Goal: Task Accomplishment & Management: Manage account settings

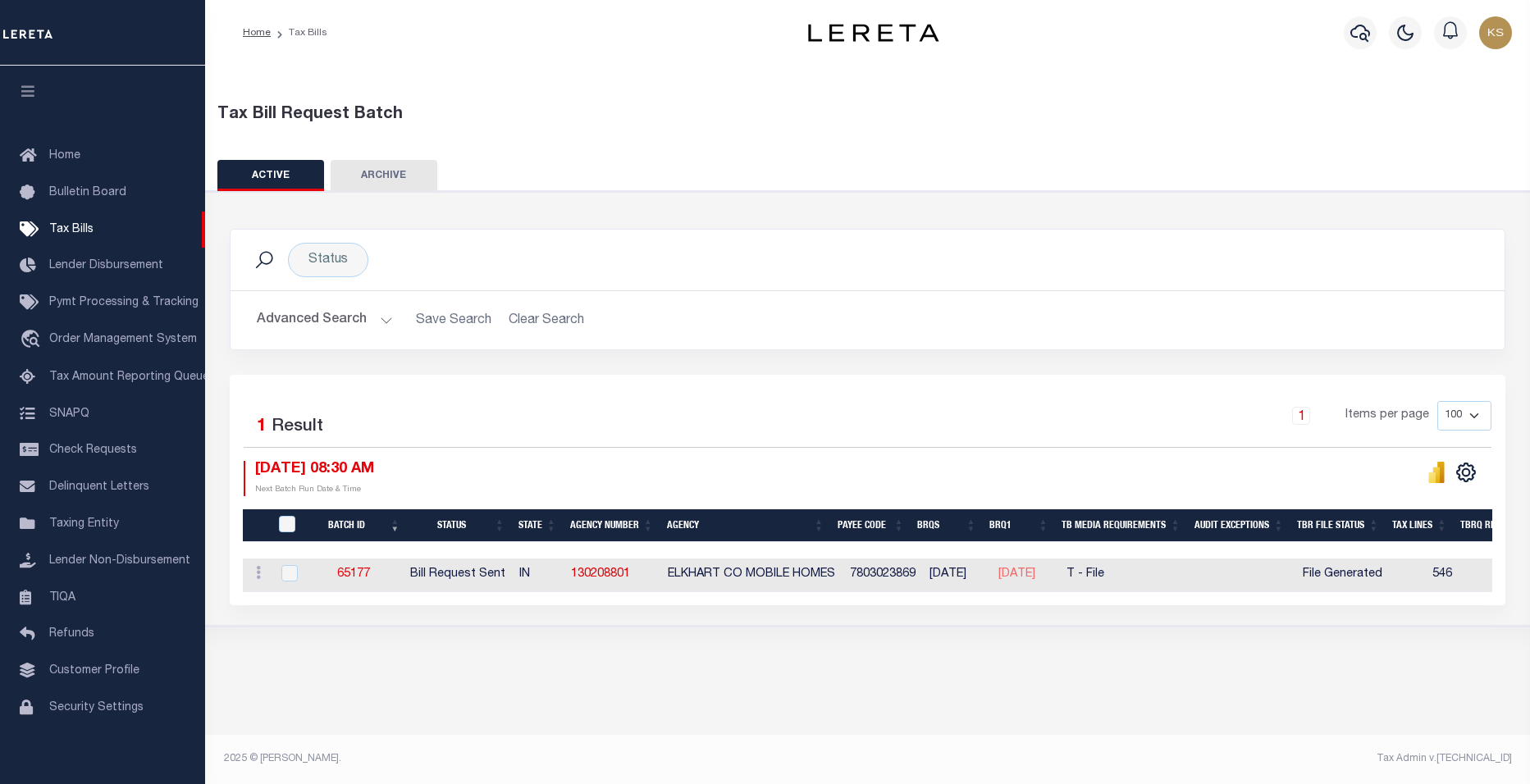
click at [384, 321] on button "Advanced Search" at bounding box center [325, 320] width 136 height 32
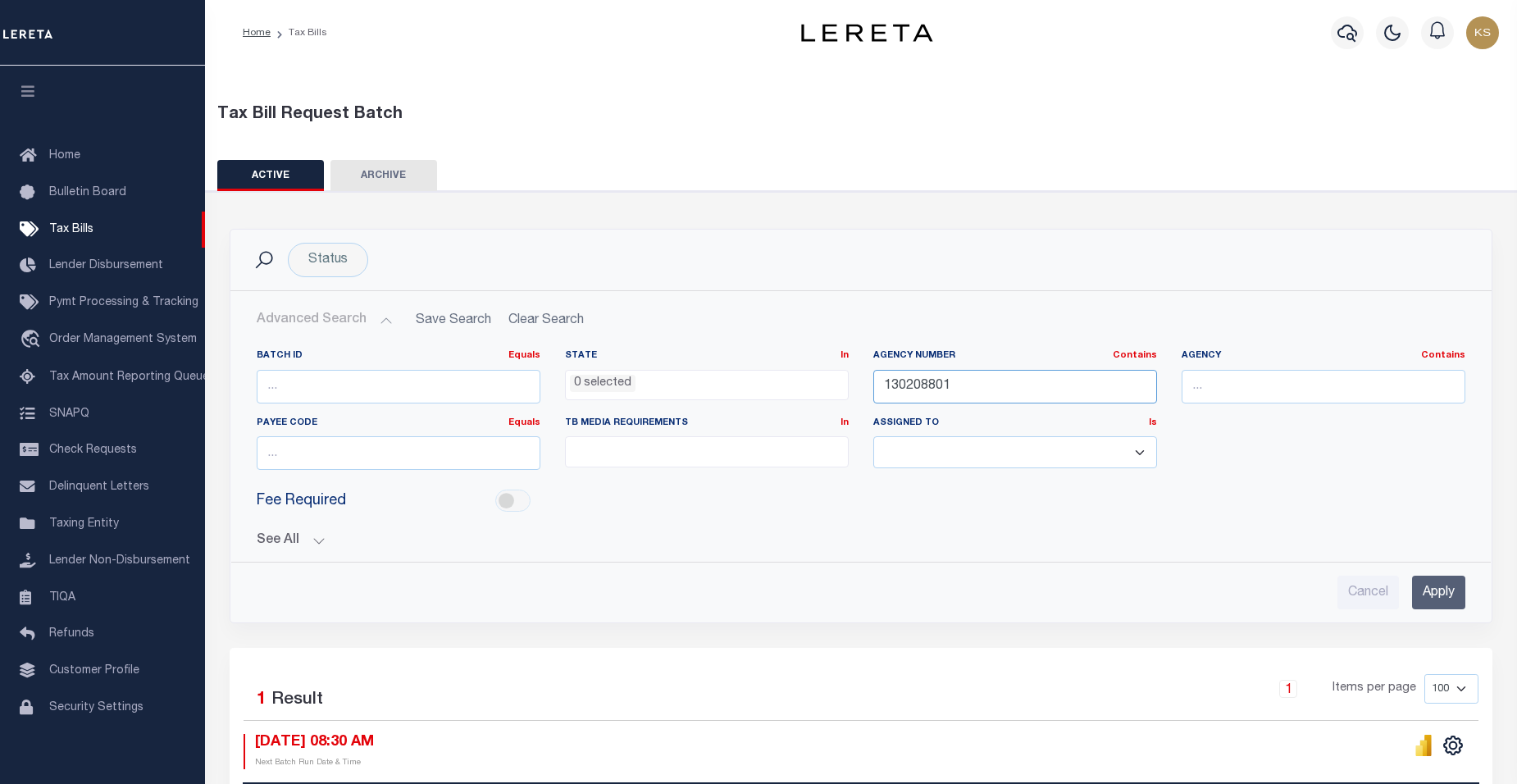
drag, startPoint x: 955, startPoint y: 385, endPoint x: 828, endPoint y: 380, distance: 127.1
click at [836, 382] on div "Batch ID Equals Equals Is Not Equal To Is Greater Than Is Less Than State In In…" at bounding box center [860, 415] width 1233 height 133
type input "240480000"
click at [1430, 590] on input "Apply" at bounding box center [1438, 592] width 53 height 34
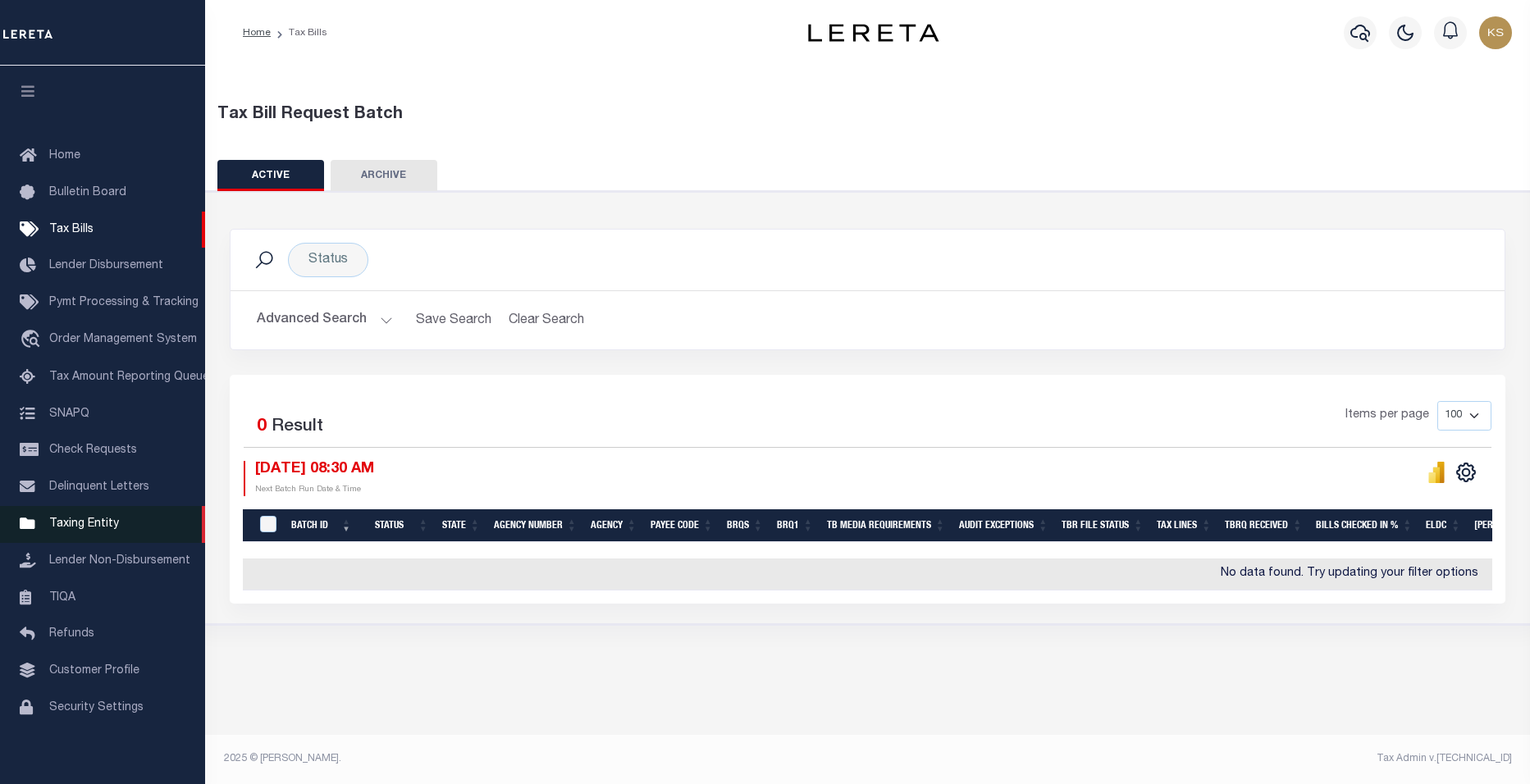
click at [84, 529] on span "Taxing Entity" at bounding box center [84, 523] width 70 height 11
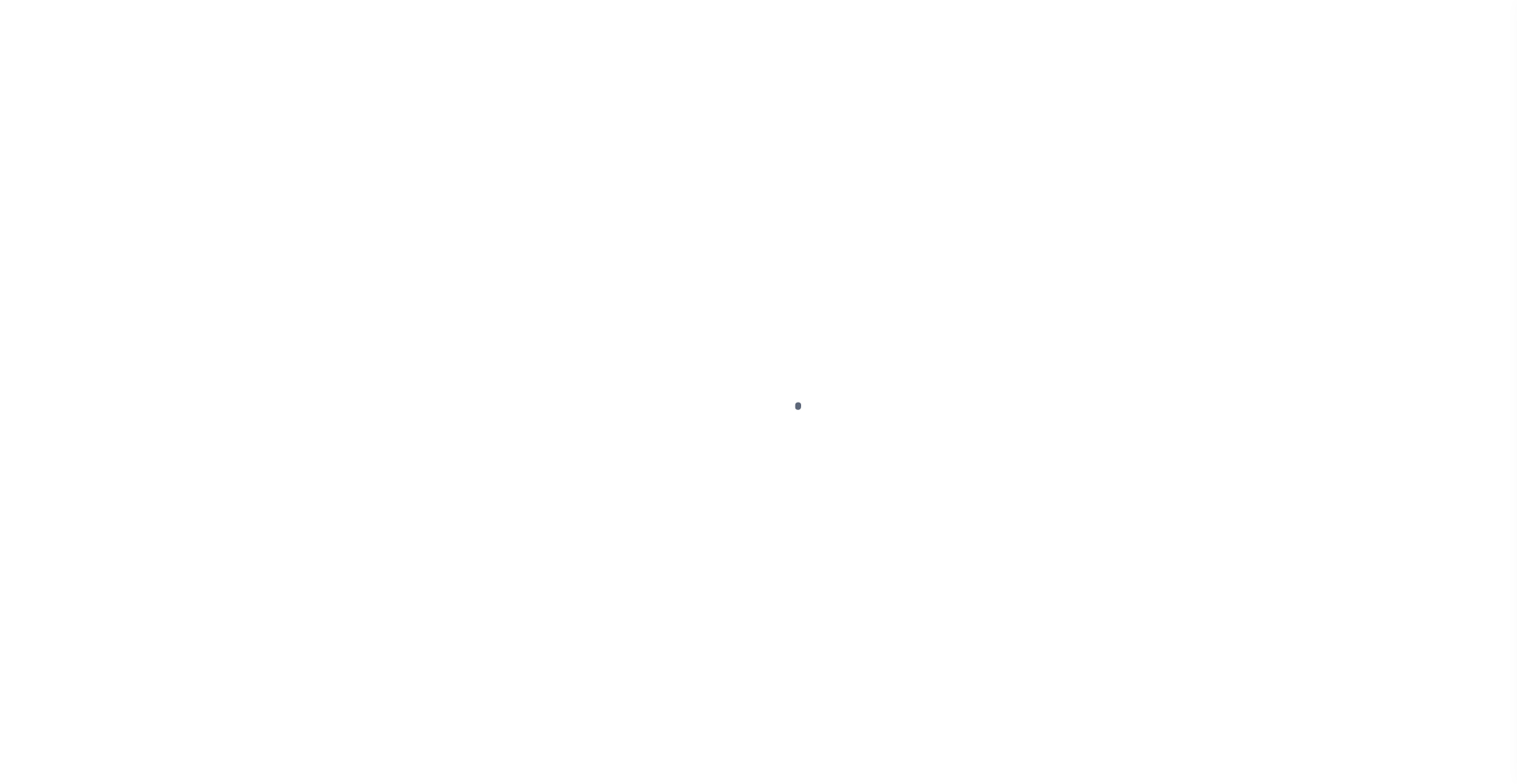
scroll to position [15, 0]
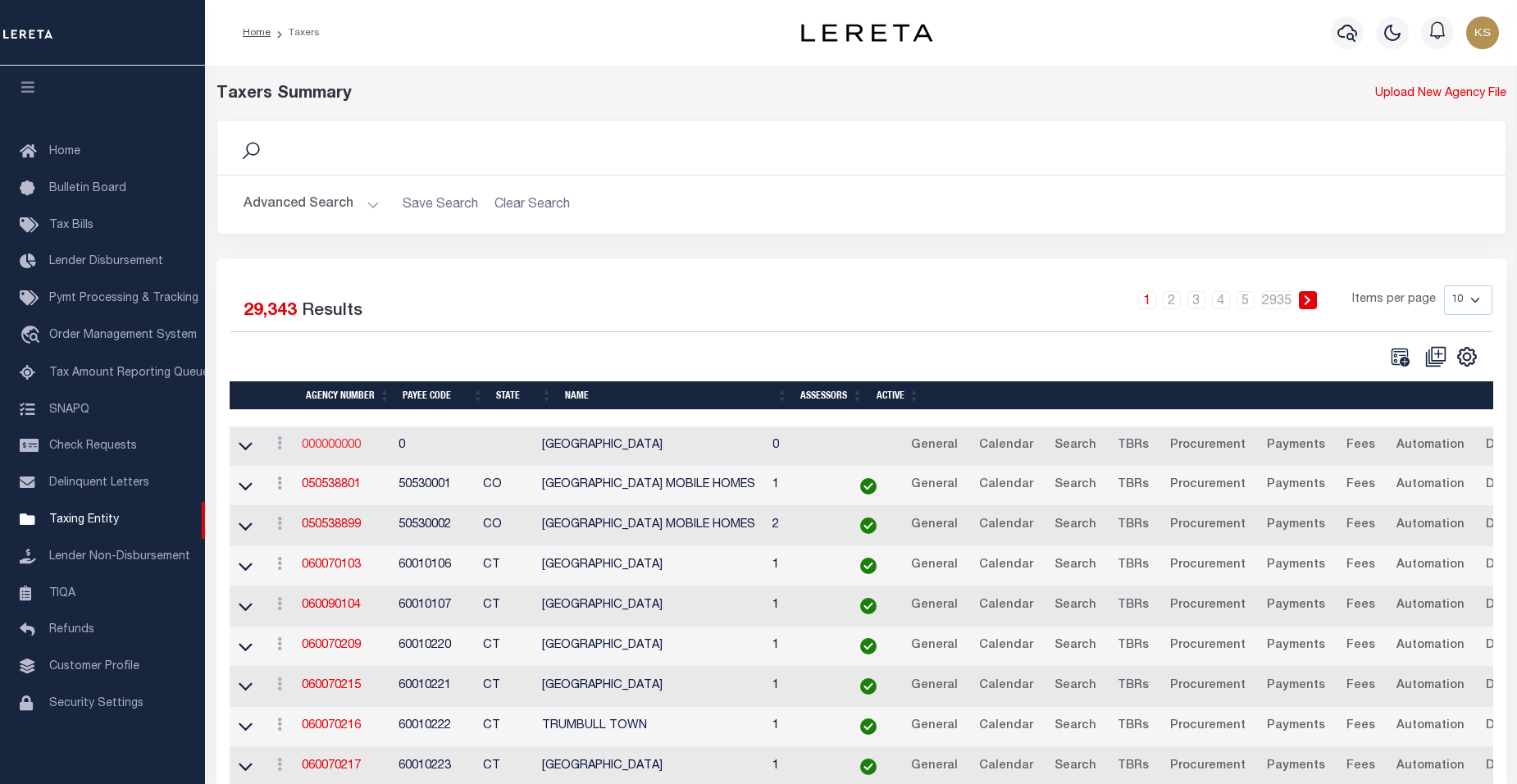
click at [338, 451] on link "000000000" at bounding box center [331, 445] width 59 height 11
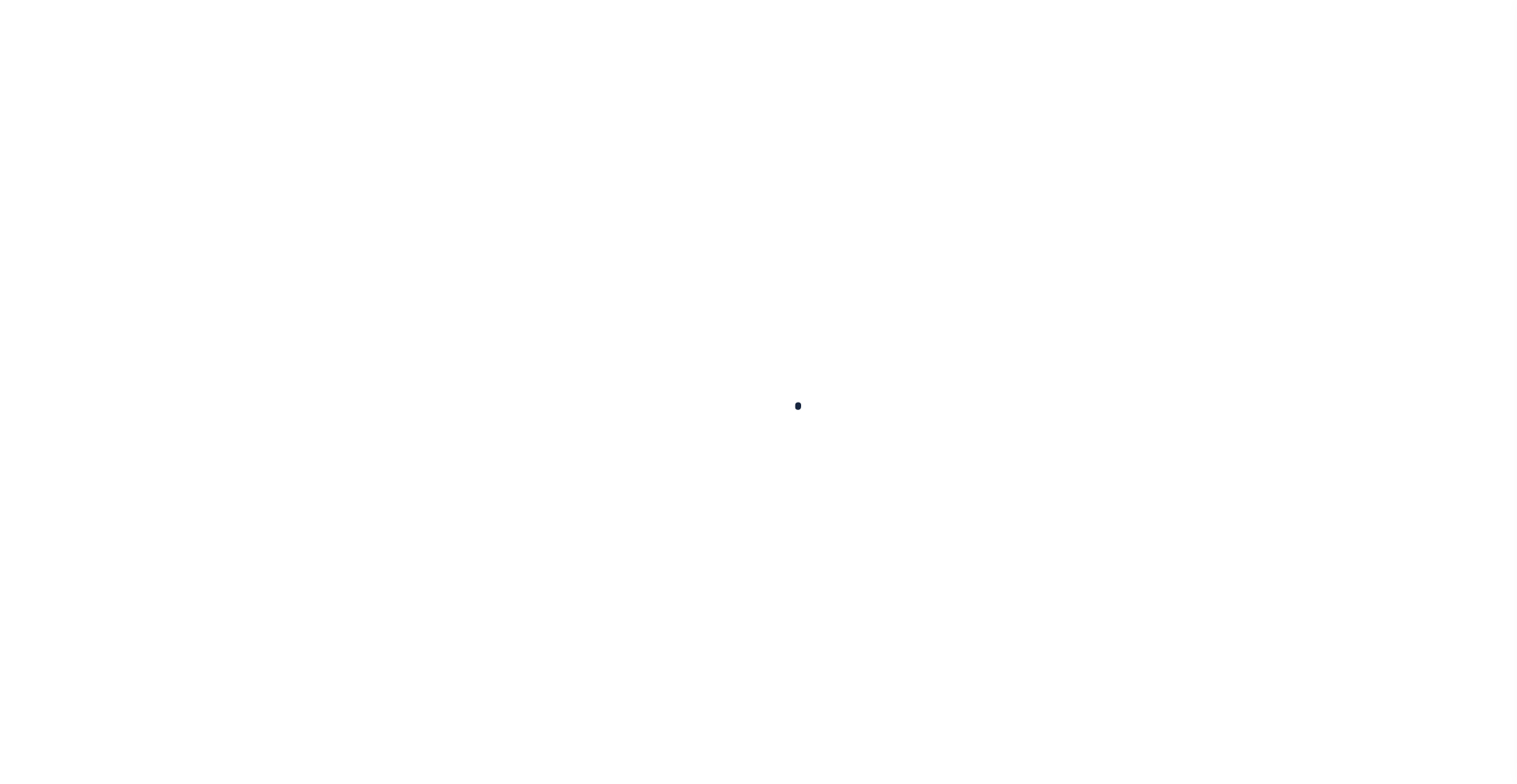
select select
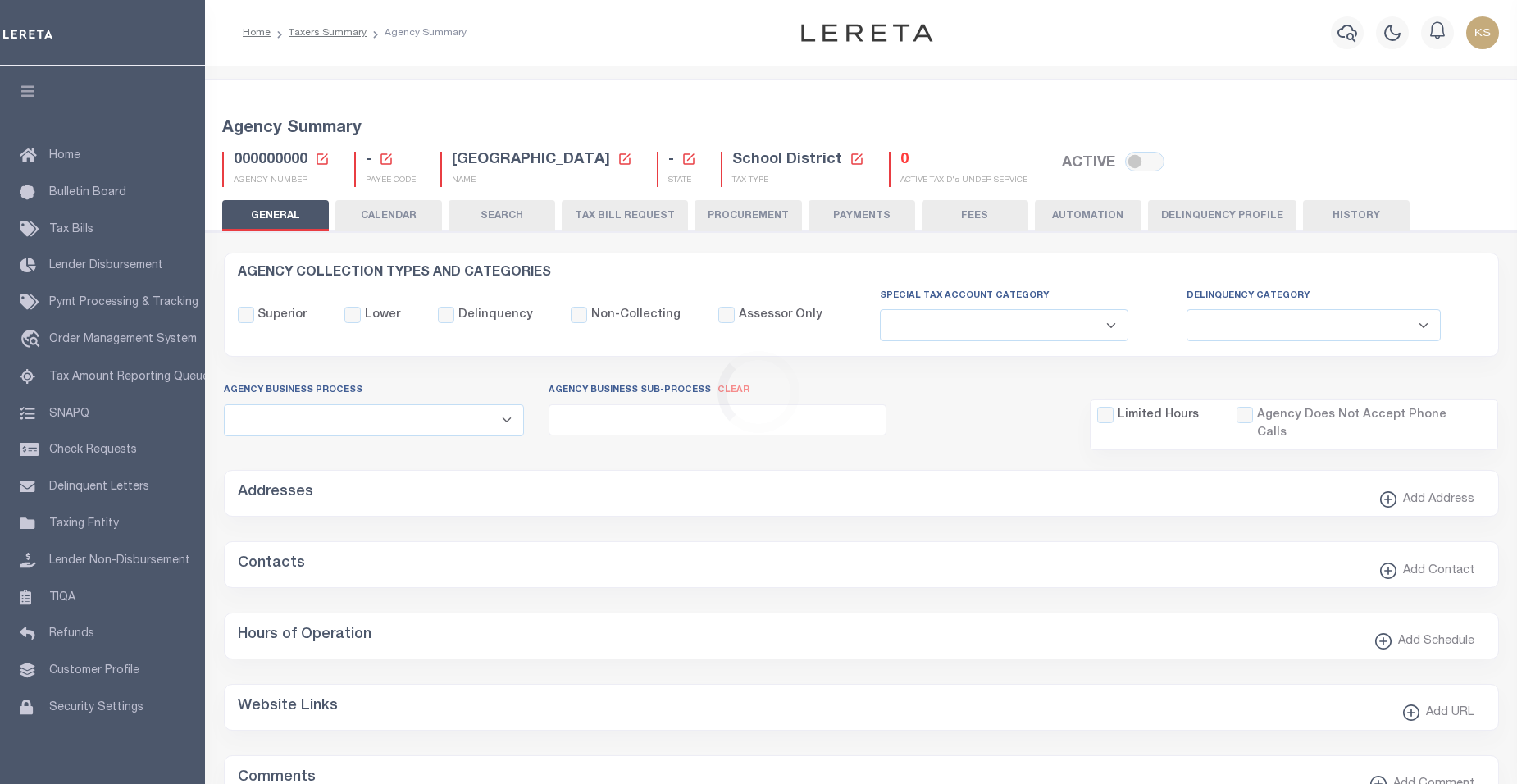
checkbox input "false"
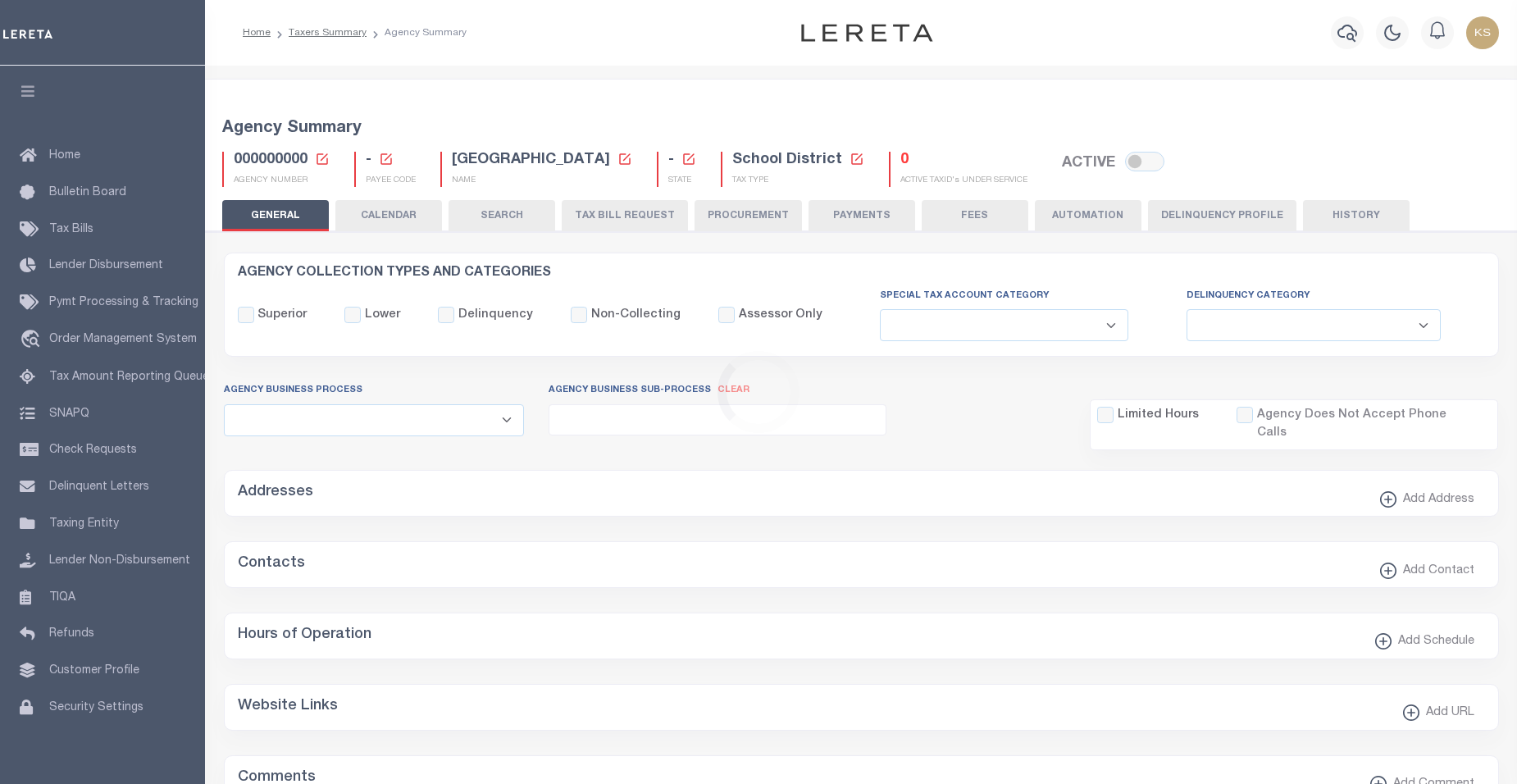
checkbox input "false"
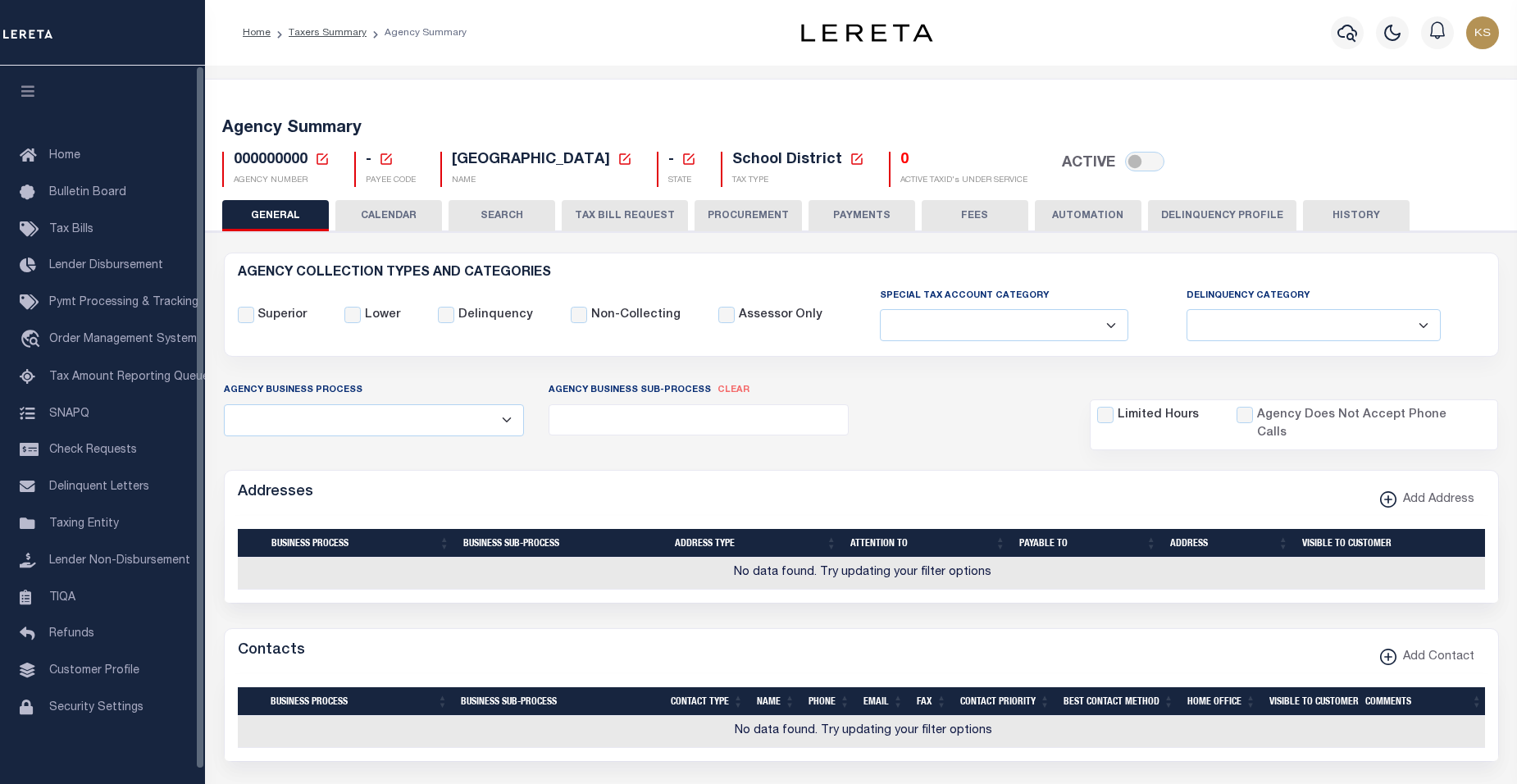
click at [321, 159] on icon at bounding box center [322, 159] width 15 height 15
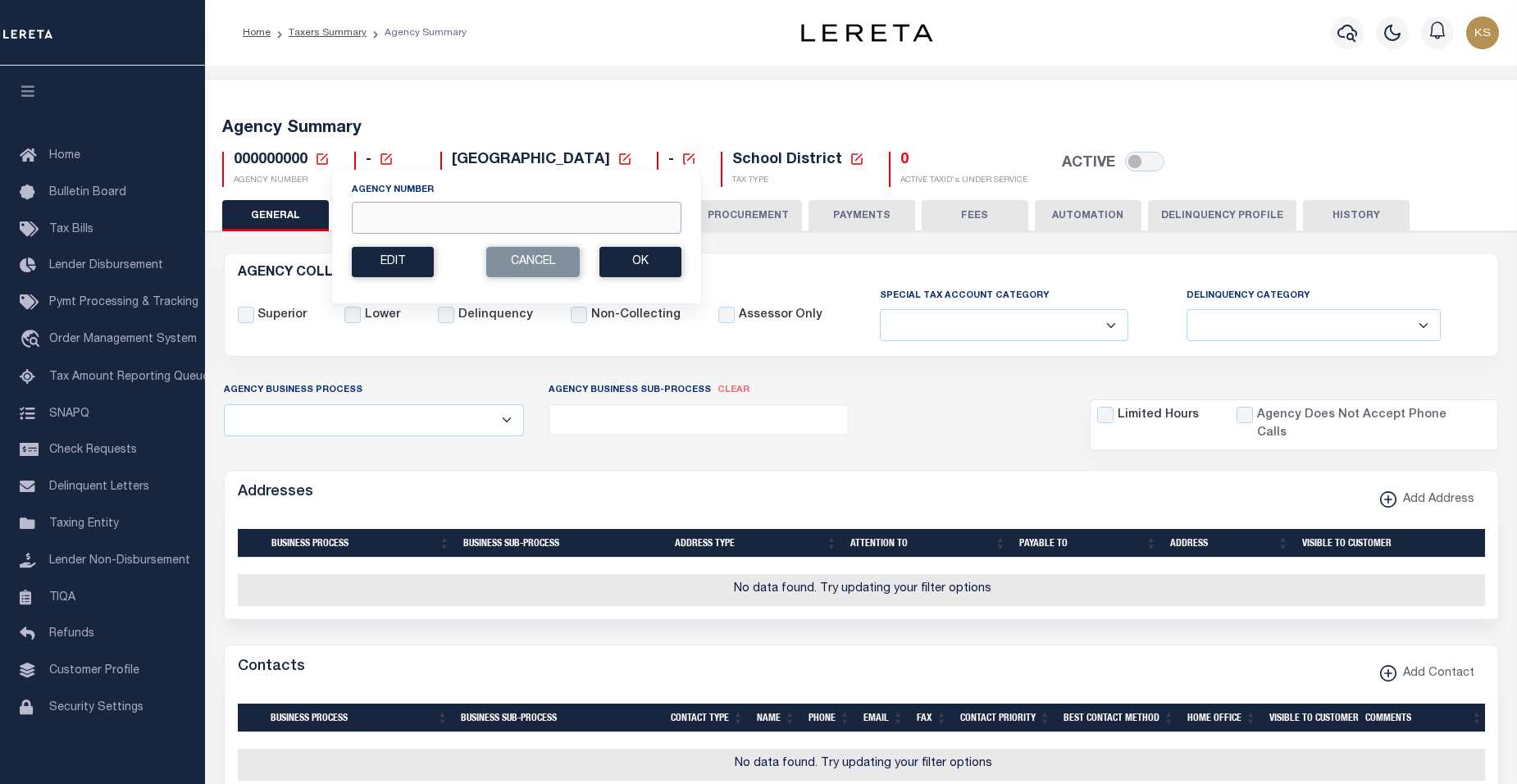
click at [377, 221] on input "Agency Number" at bounding box center [516, 217] width 330 height 32
type input "240480000"
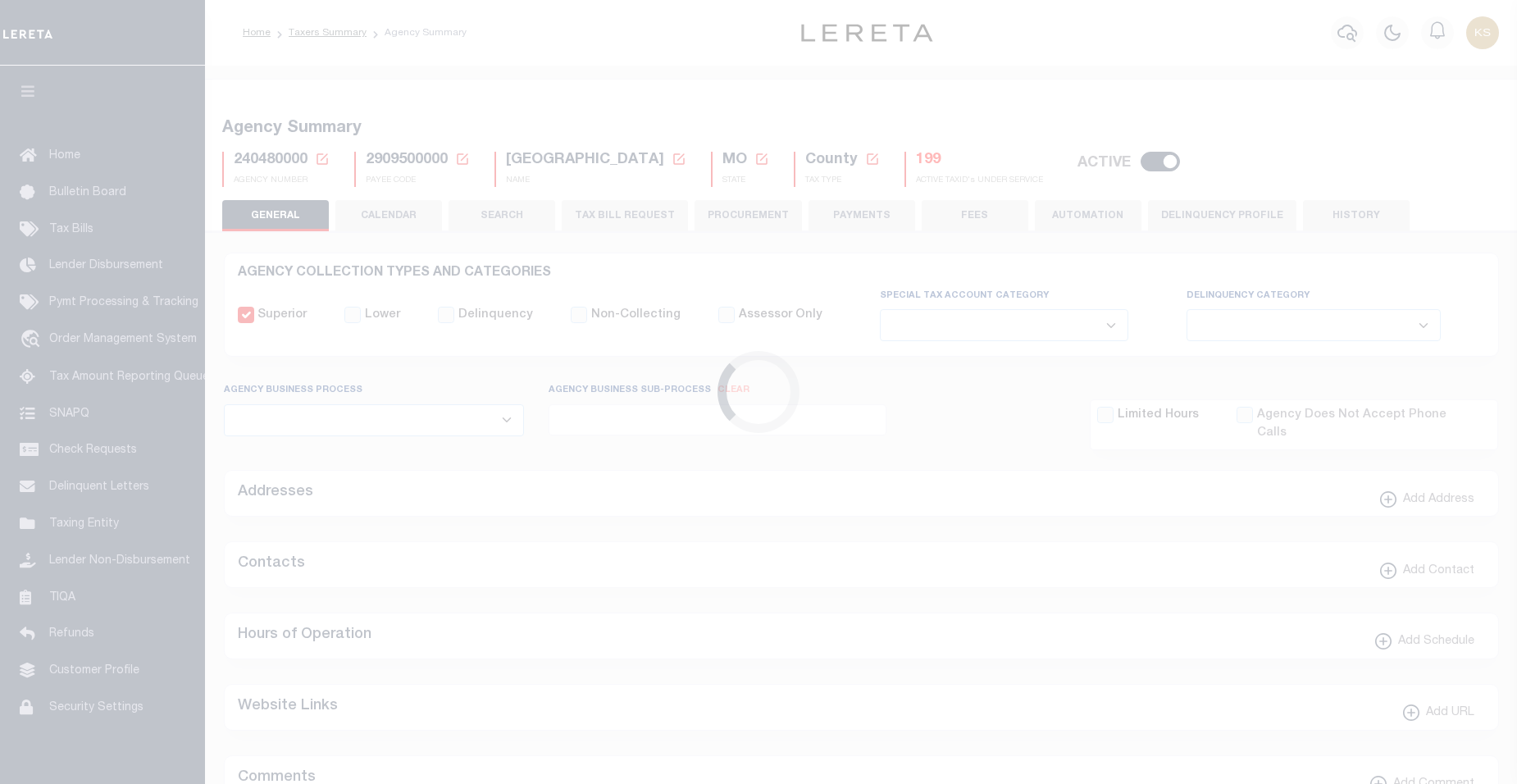
select select
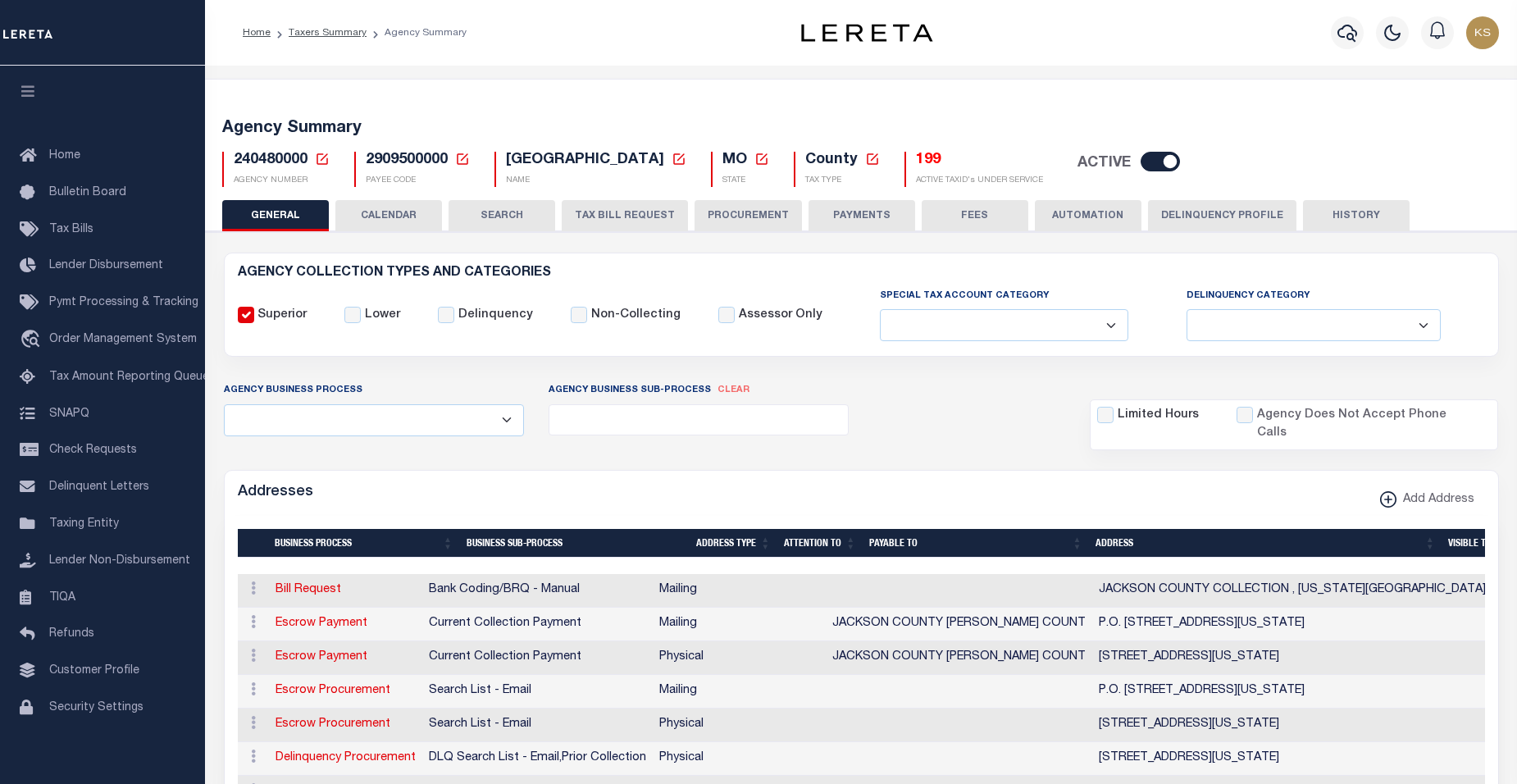
click at [1242, 133] on h5 "Agency Summary" at bounding box center [861, 128] width 1278 height 19
click at [612, 211] on button "TAX BILL REQUEST" at bounding box center [624, 215] width 126 height 31
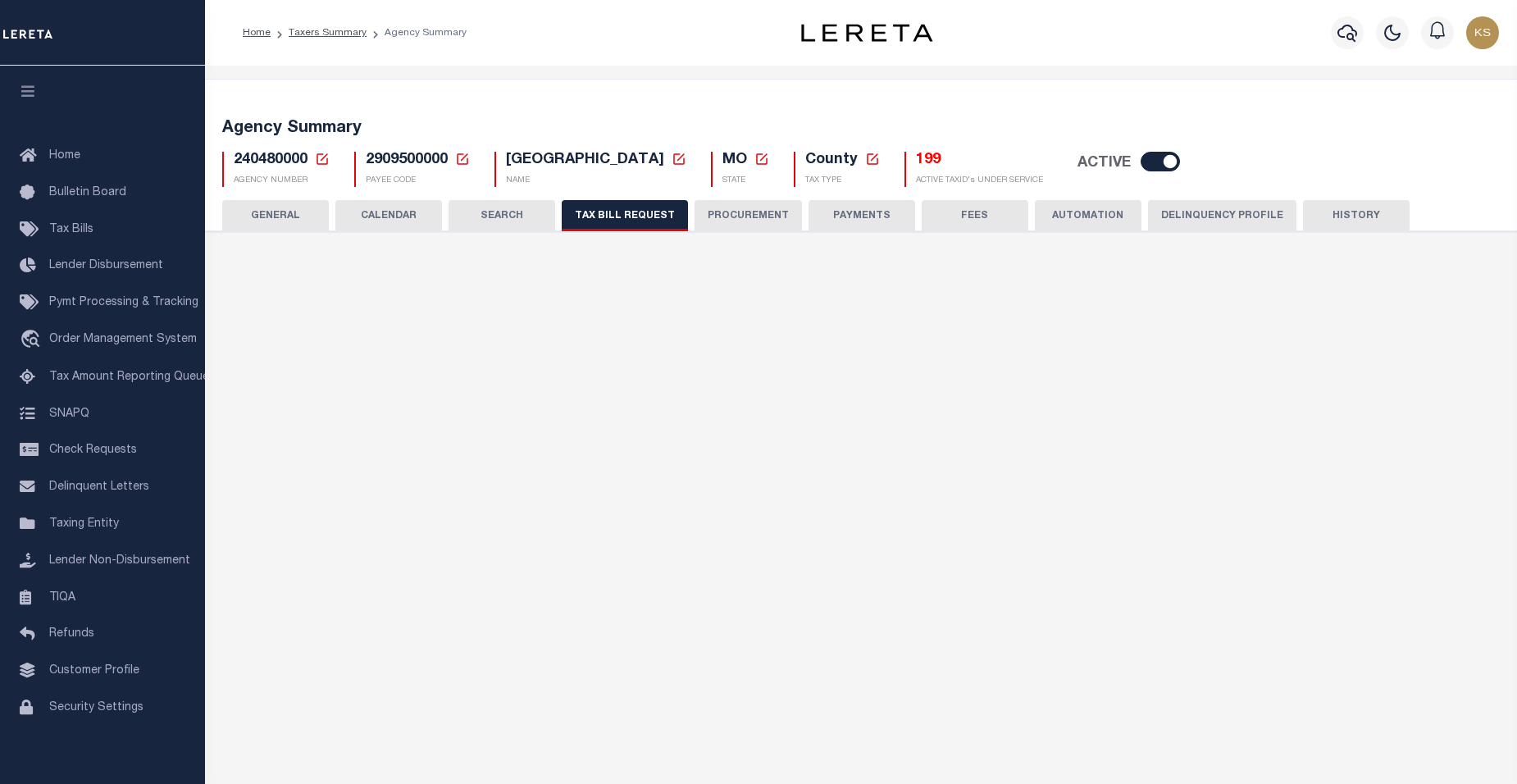
select select "28"
select select "22"
select select "true"
select select "10"
select select "1"
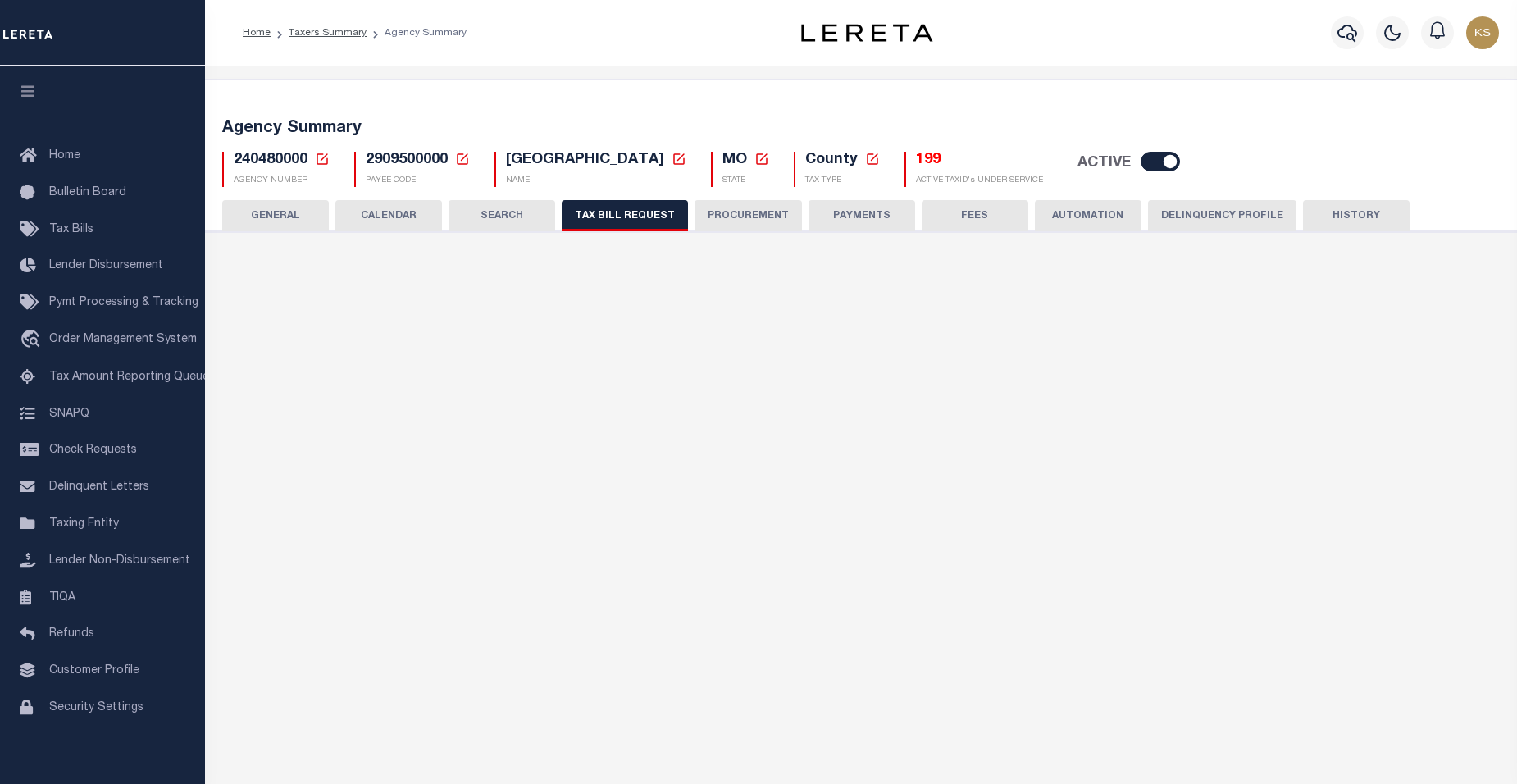
type input "LEN-T8000"
select select
type input "19"
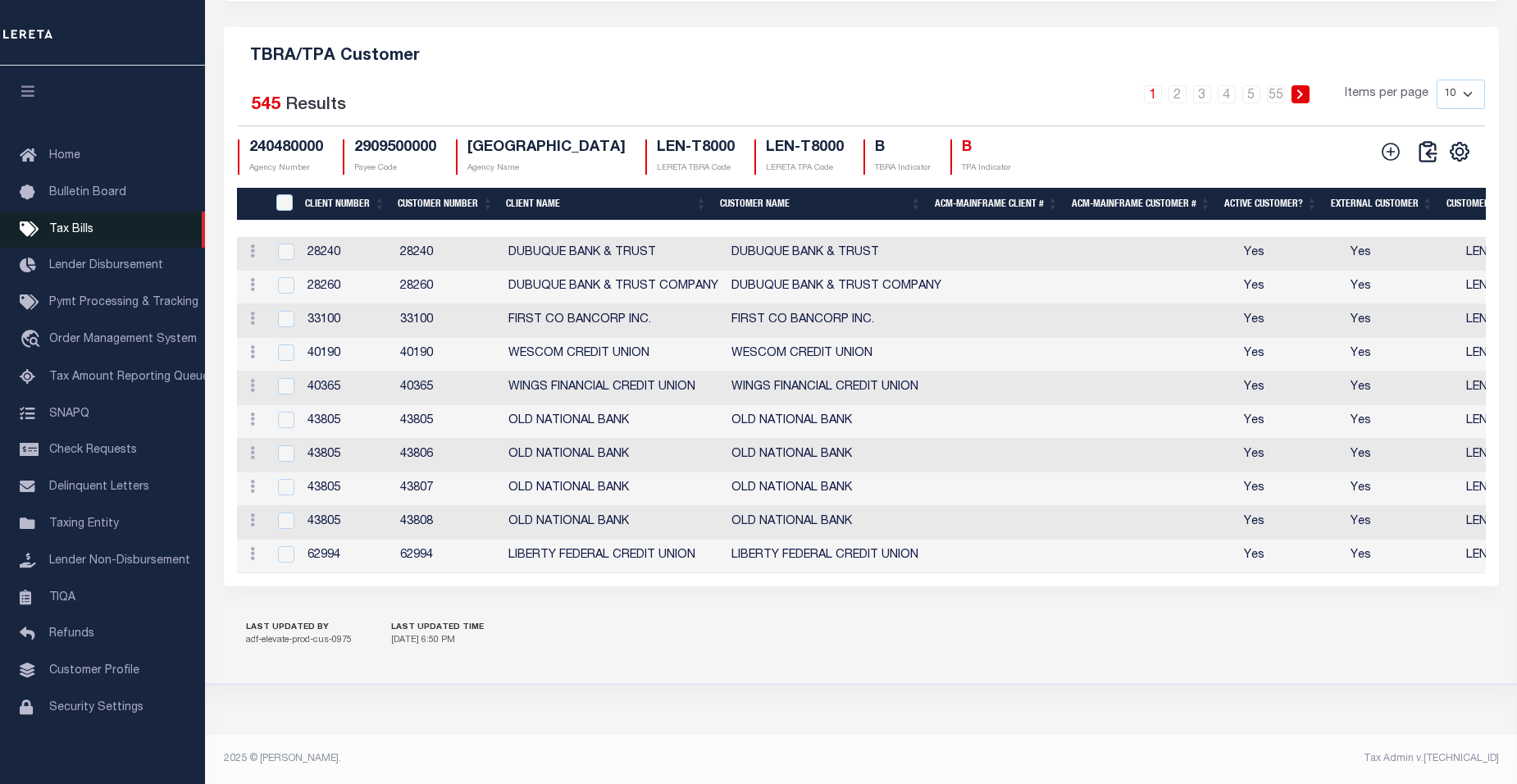
click at [63, 232] on span "Tax Bills" at bounding box center [72, 229] width 44 height 11
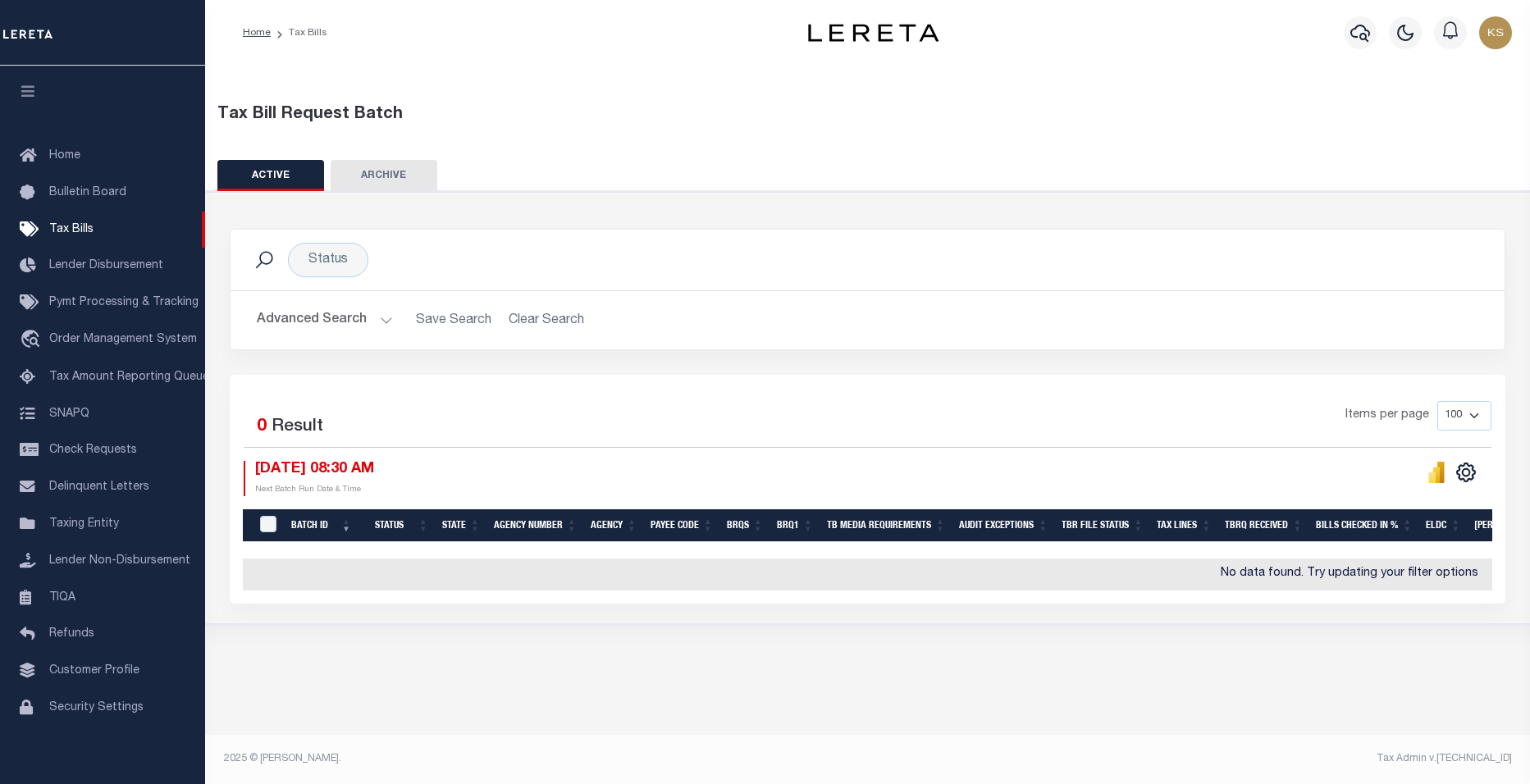
click at [386, 318] on button "Advanced Search" at bounding box center [325, 320] width 136 height 32
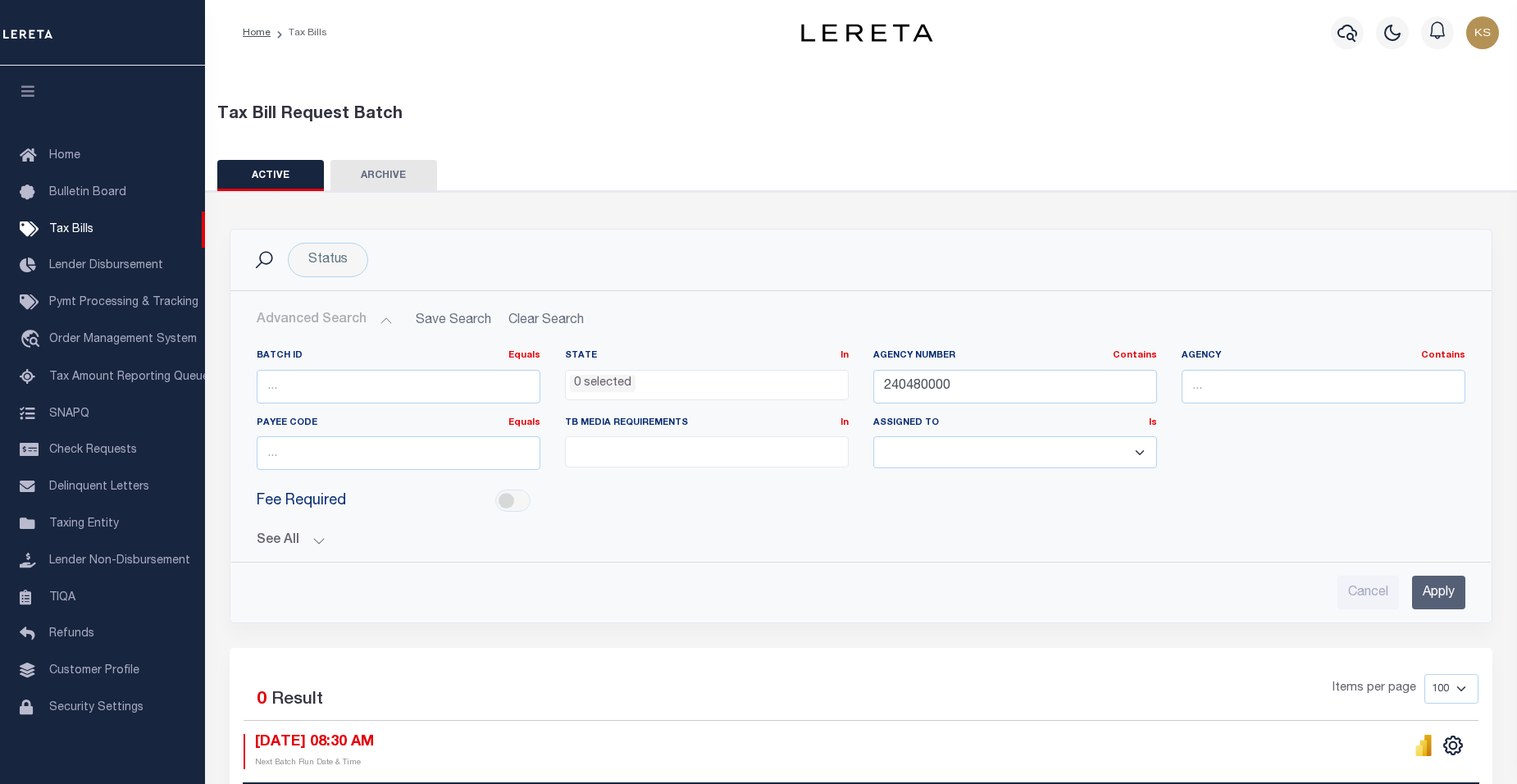
click at [1440, 598] on input "Apply" at bounding box center [1438, 592] width 53 height 34
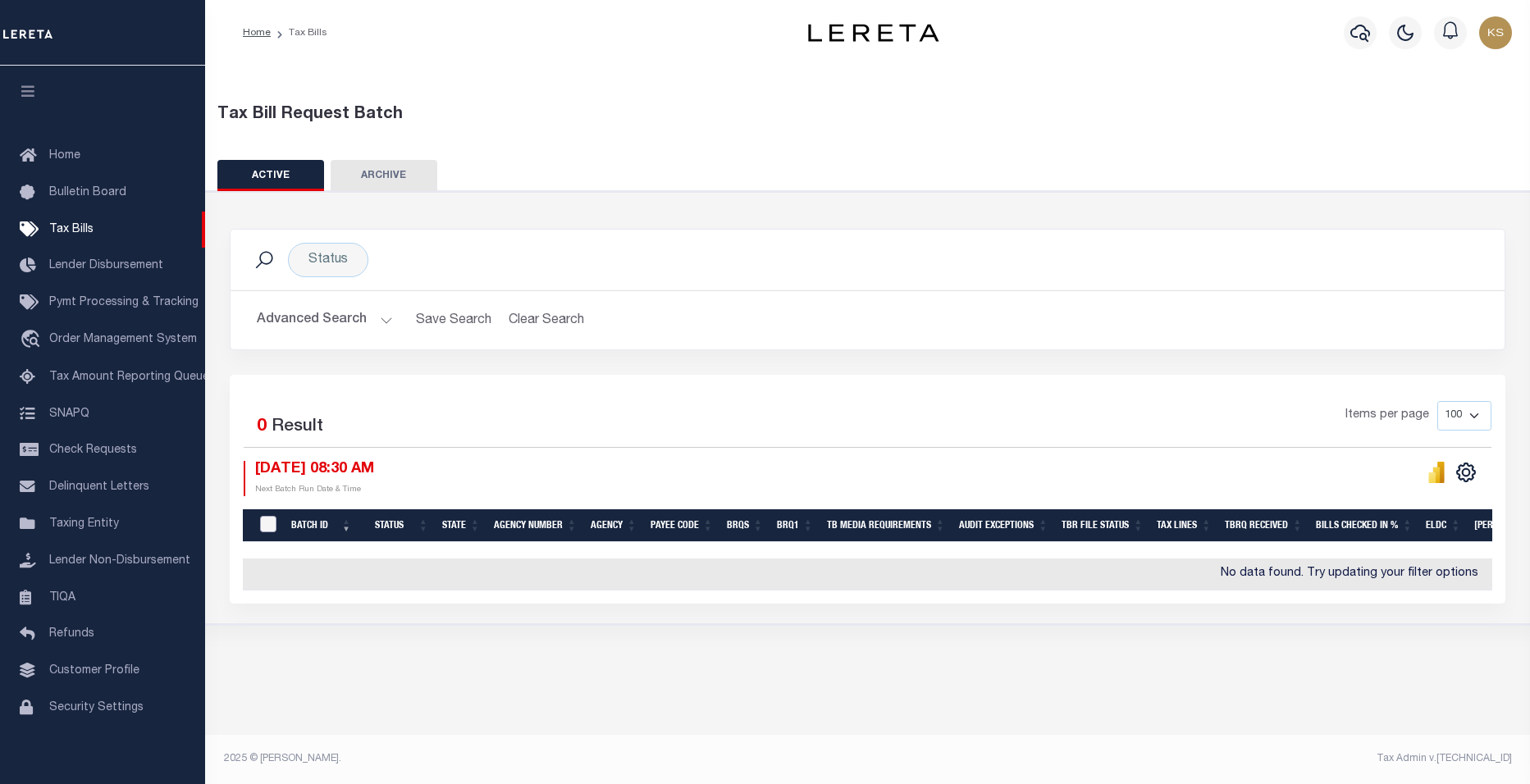
click at [268, 528] on input "TaxBillRequestBatchId" at bounding box center [268, 523] width 17 height 17
checkbox input "true"
click at [1278, 708] on div "Tax Bill Request Batch ACTIVE ARCHIVE HISTORY In 0" at bounding box center [868, 418] width 1325 height 705
click at [931, 128] on div "Tax Bill Request Batch" at bounding box center [868, 121] width 1326 height 38
click at [62, 230] on span "Tax Bills" at bounding box center [72, 229] width 44 height 11
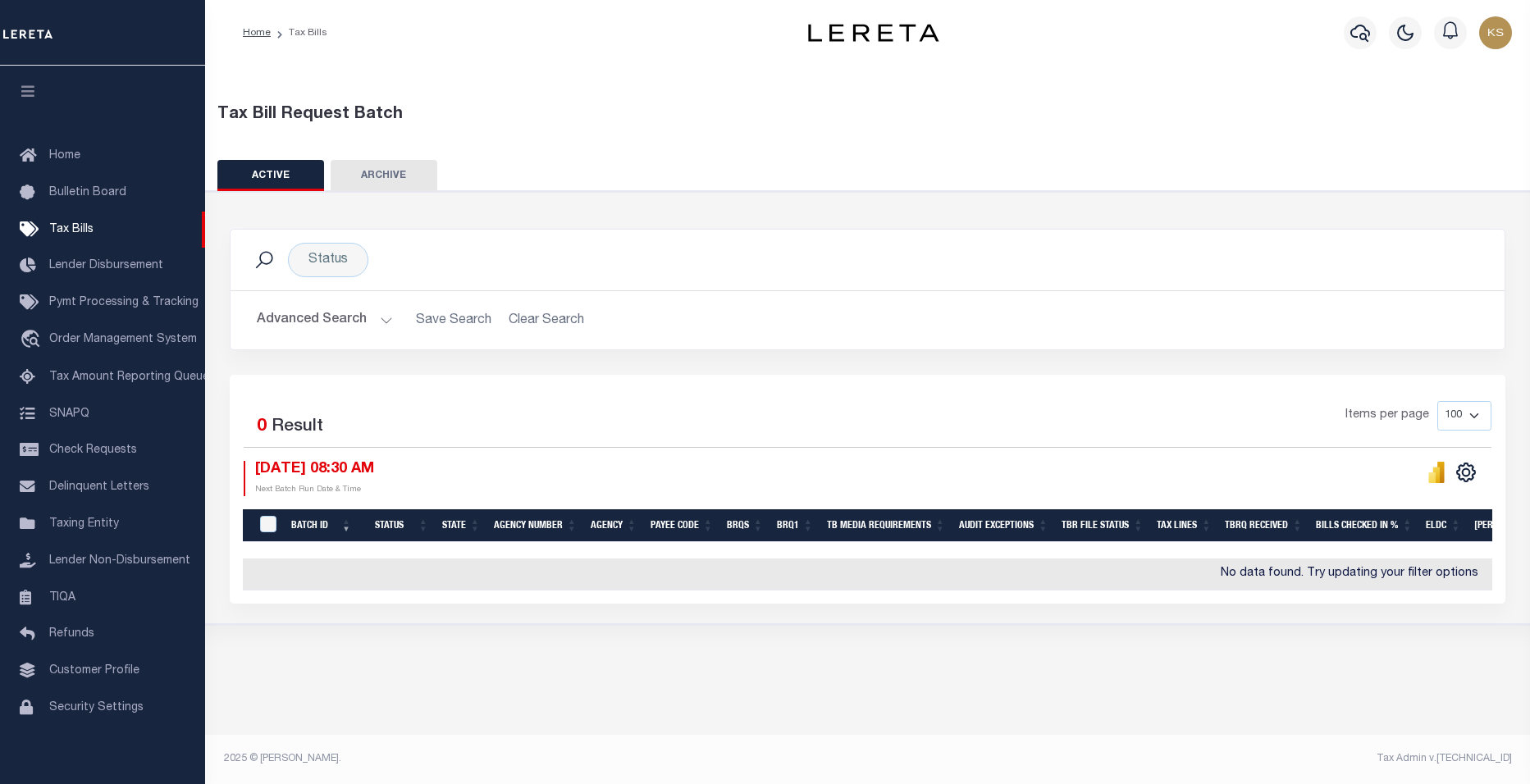
click at [282, 170] on button "ACTIVE" at bounding box center [271, 175] width 107 height 31
click at [386, 322] on button "Advanced Search" at bounding box center [325, 320] width 136 height 32
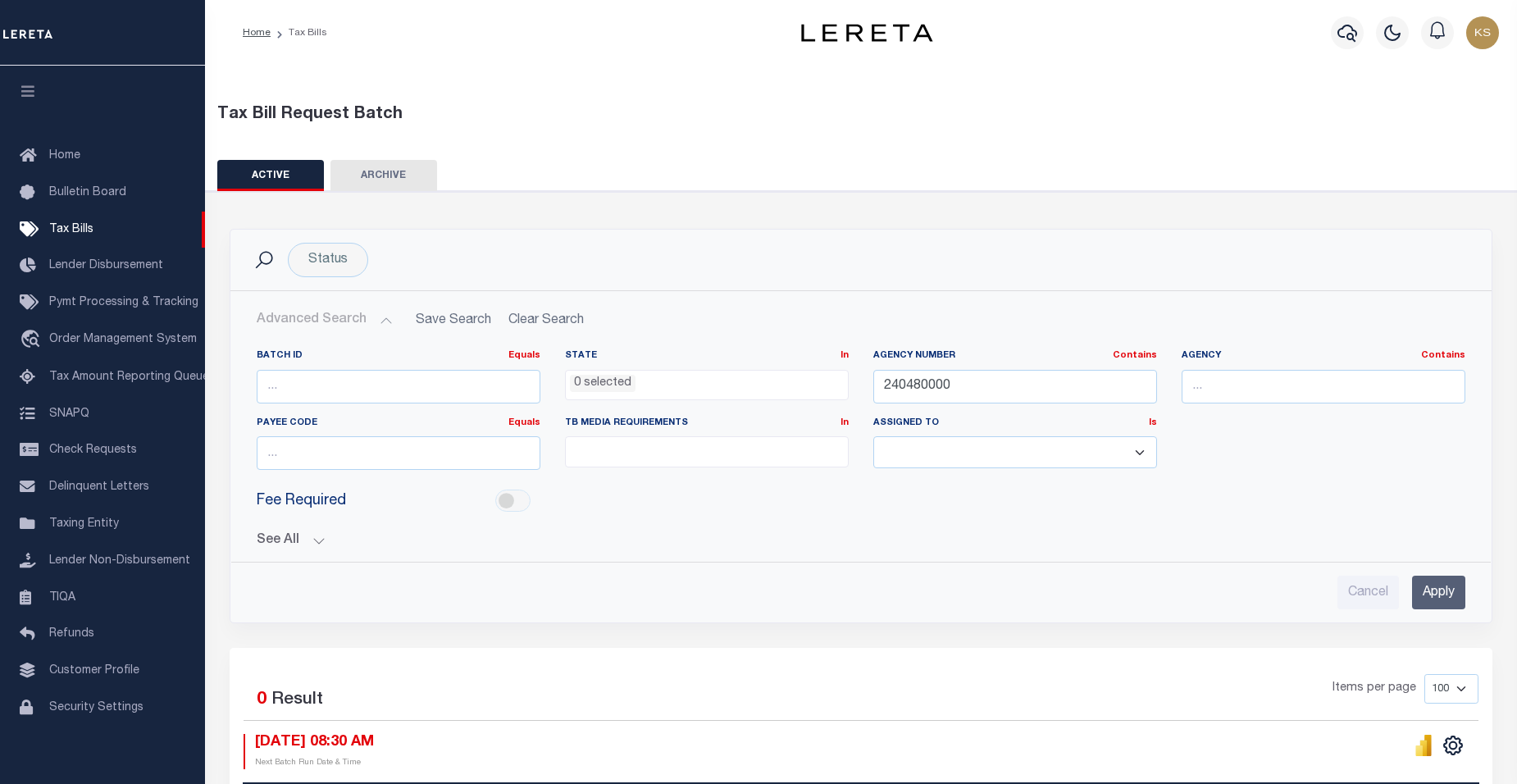
click at [1453, 594] on input "Apply" at bounding box center [1438, 592] width 53 height 34
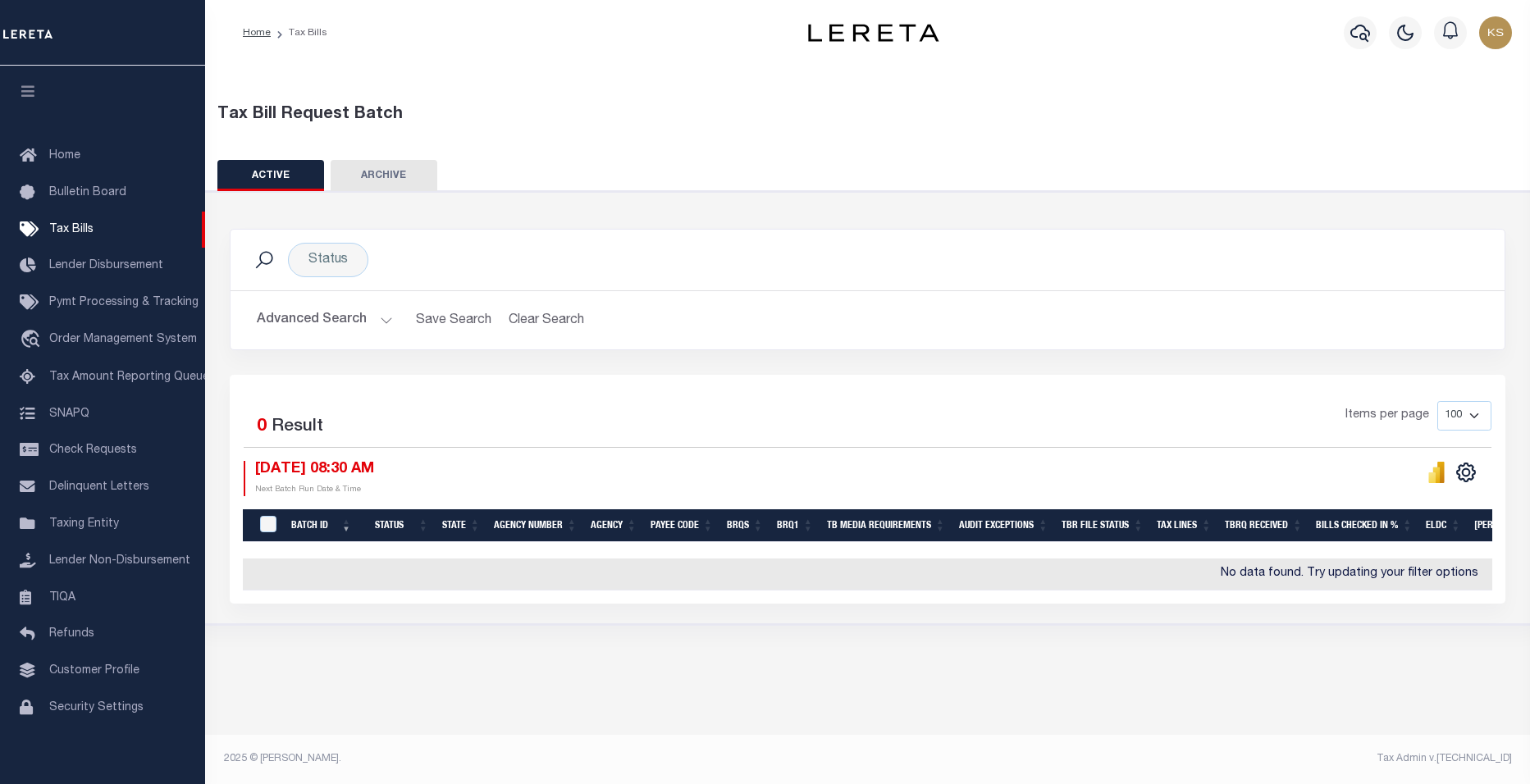
click at [689, 109] on div "Tax Bill Request Batch" at bounding box center [868, 115] width 1301 height 25
click at [108, 527] on span "Taxing Entity" at bounding box center [84, 523] width 70 height 11
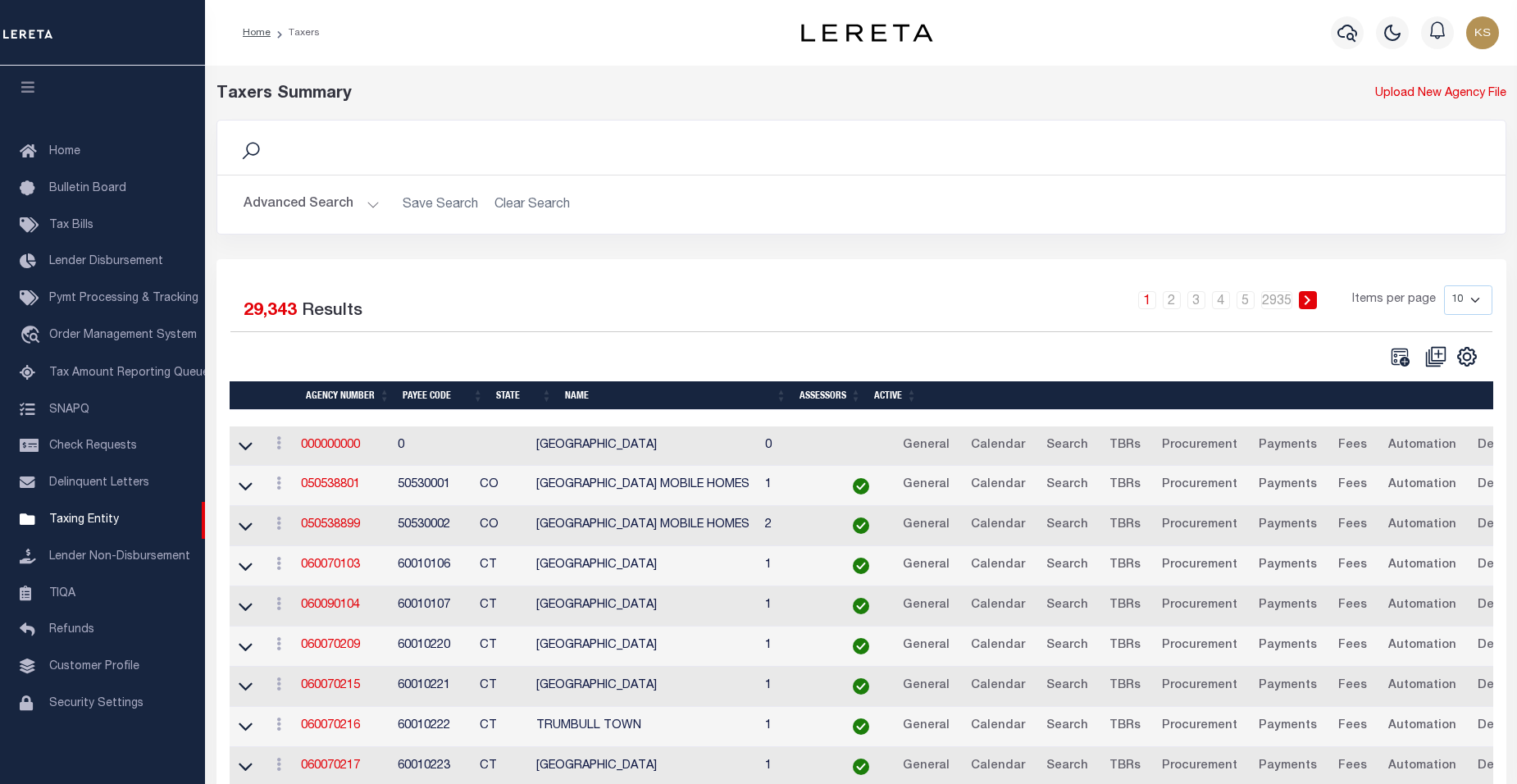
click at [369, 204] on button "Advanced Search" at bounding box center [311, 204] width 136 height 32
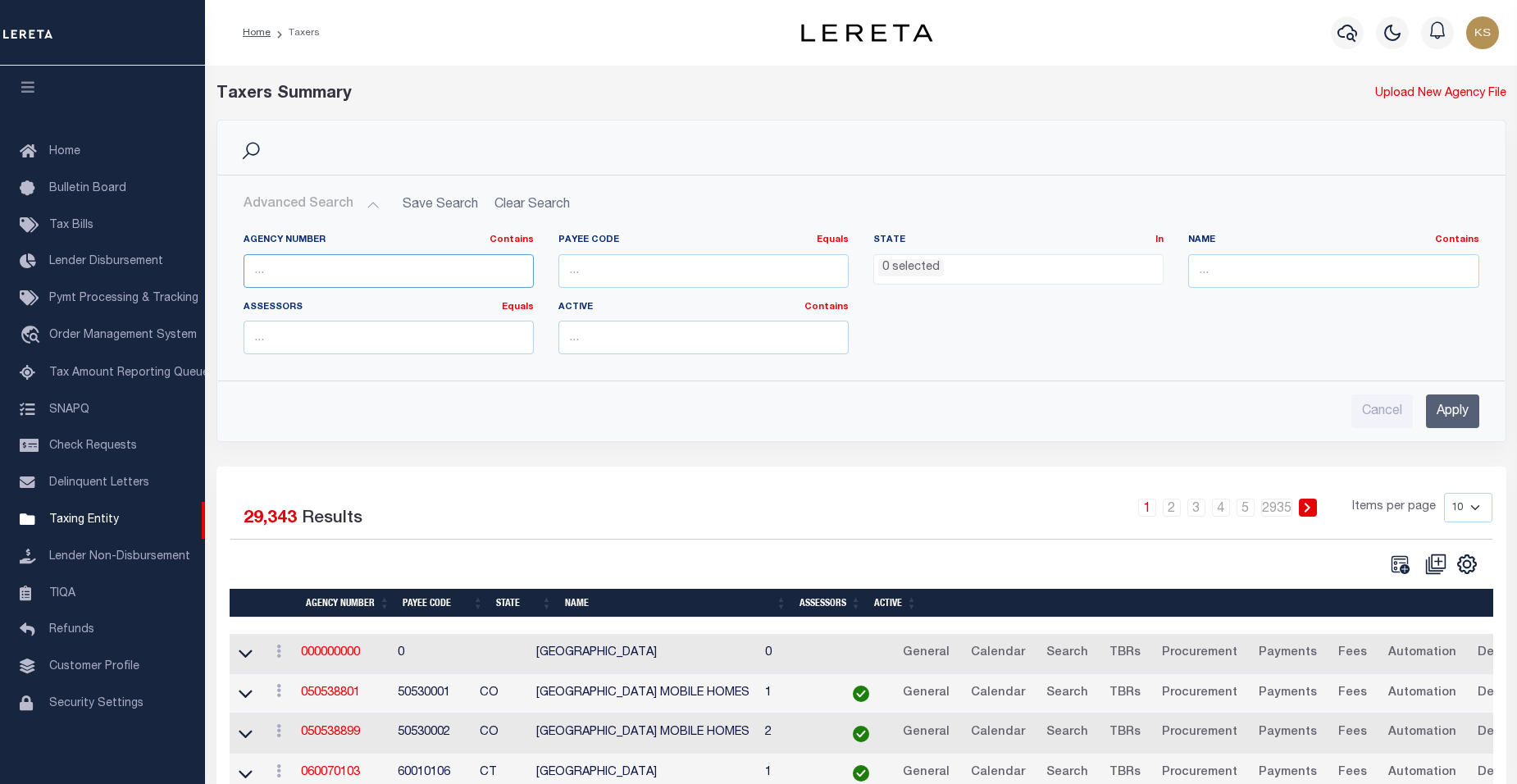
click at [362, 274] on input "text" at bounding box center [388, 271] width 290 height 34
type input "240480000"
click at [1467, 411] on input "Apply" at bounding box center [1452, 411] width 53 height 34
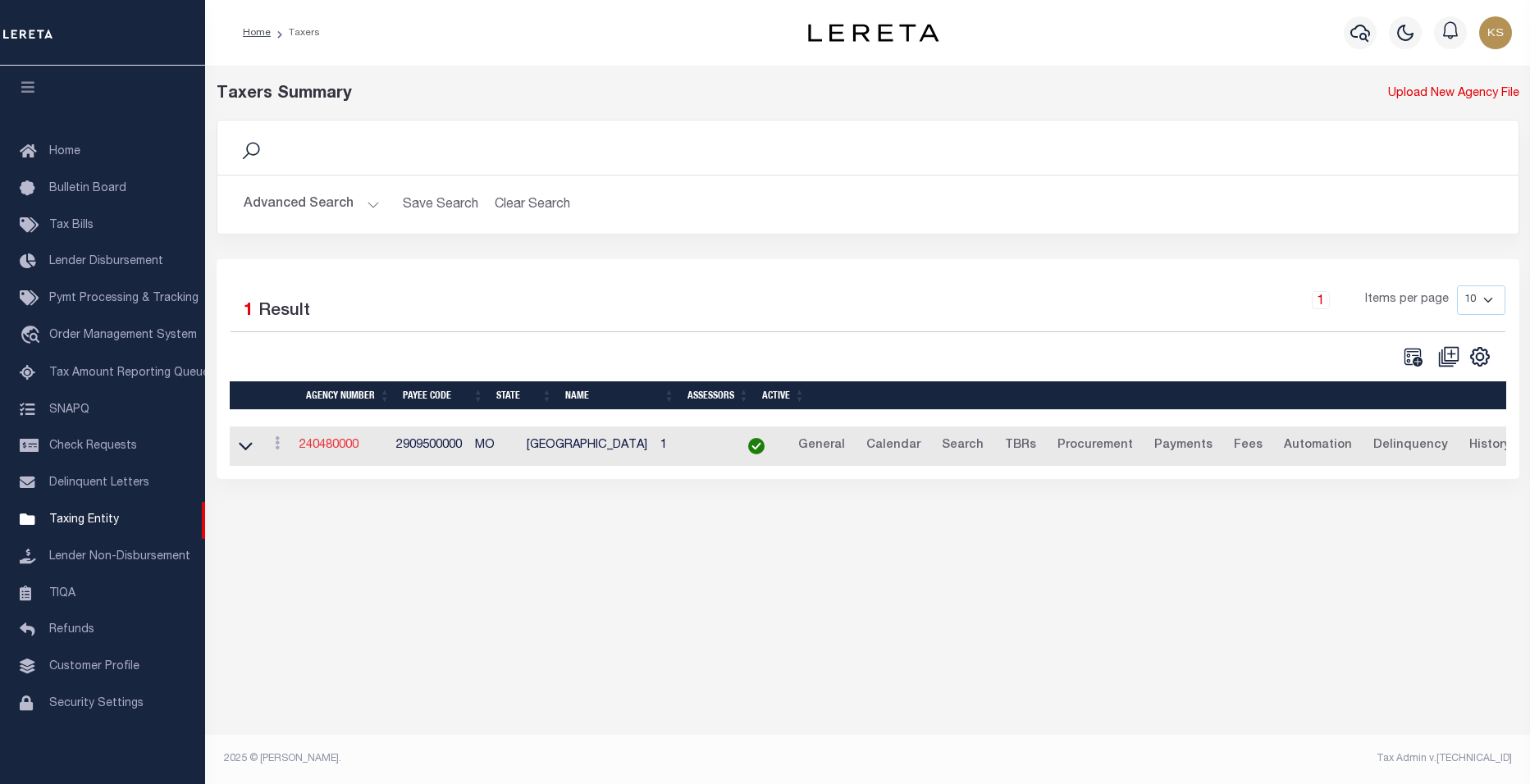
click at [329, 449] on link "240480000" at bounding box center [329, 445] width 59 height 11
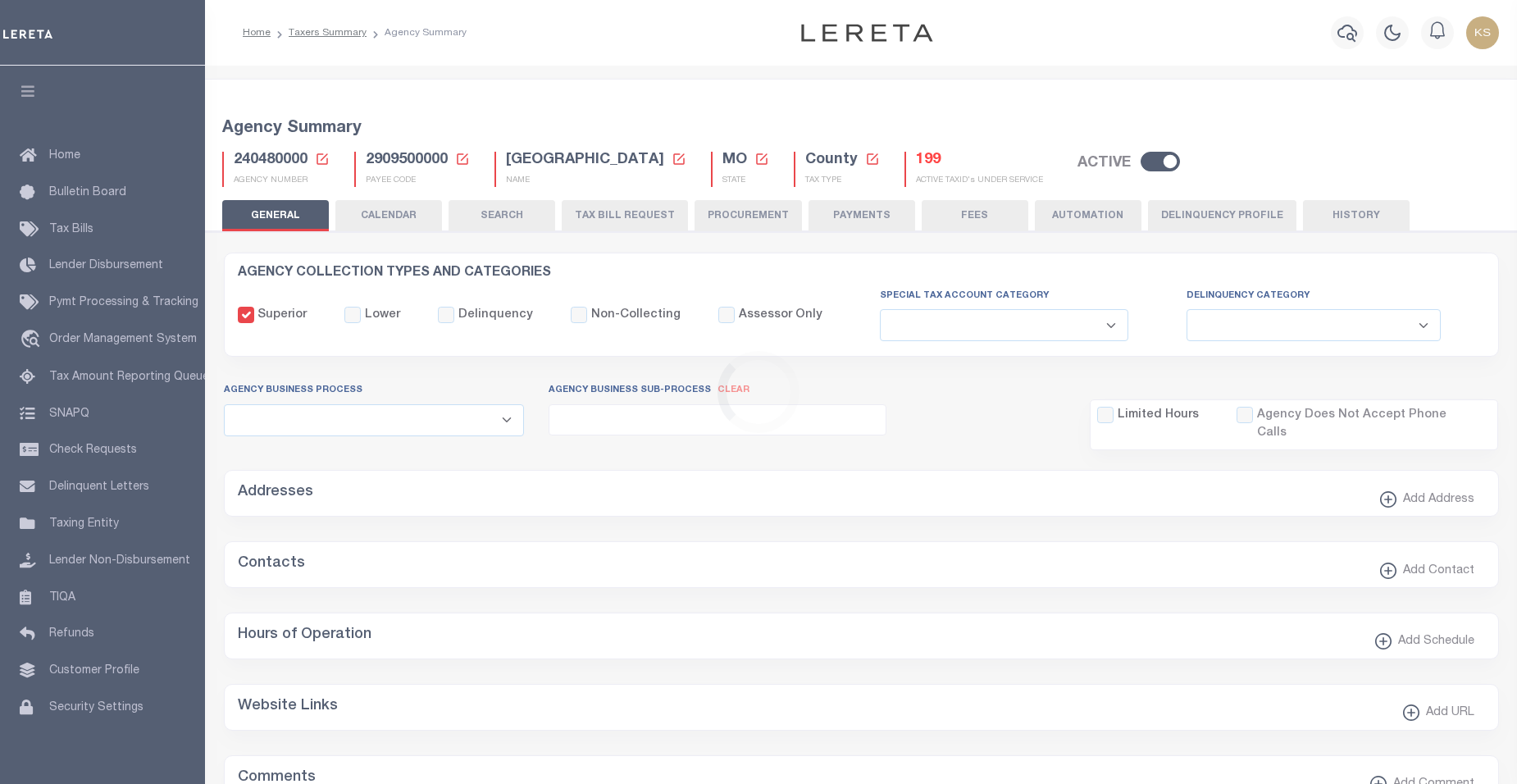
select select
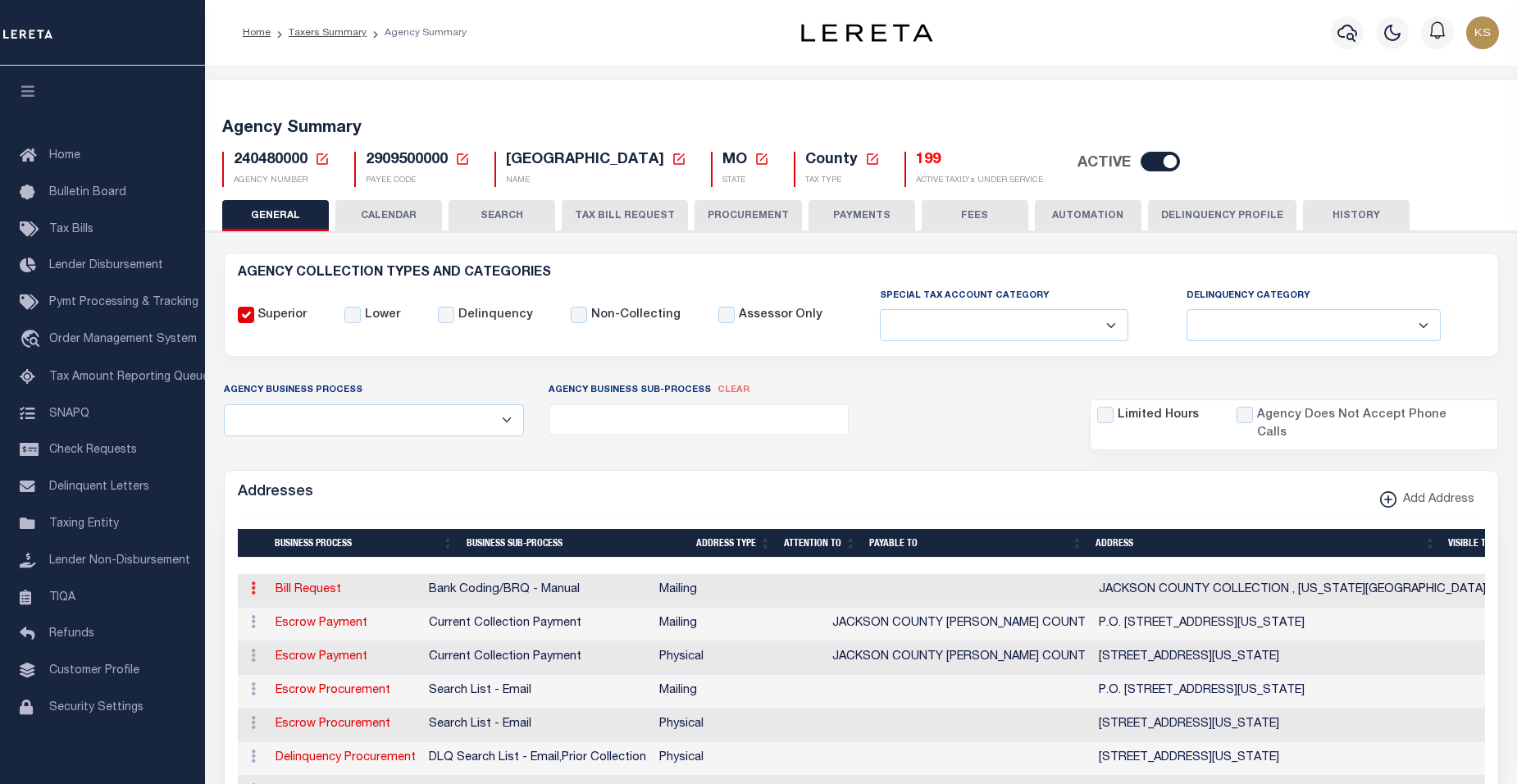
click at [252, 582] on icon at bounding box center [254, 588] width 5 height 13
click at [283, 583] on link "Bill Request" at bounding box center [309, 589] width 65 height 11
select select "1"
checkbox input "false"
select select
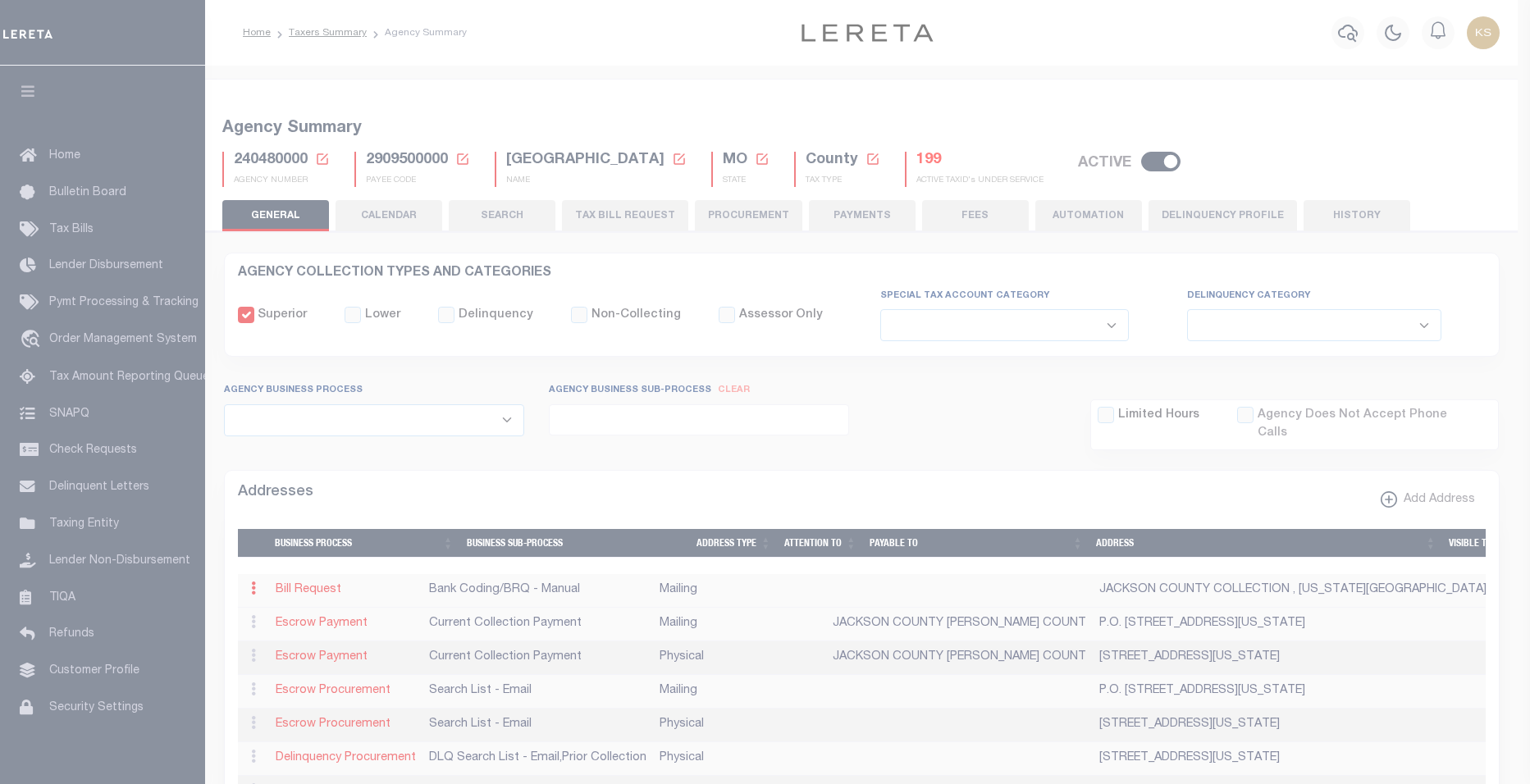
type input "JACKSON COUNTY COLLECTION"
type input "KANSAS CITY"
select select "MO"
type input "64121"
checkbox input "true"
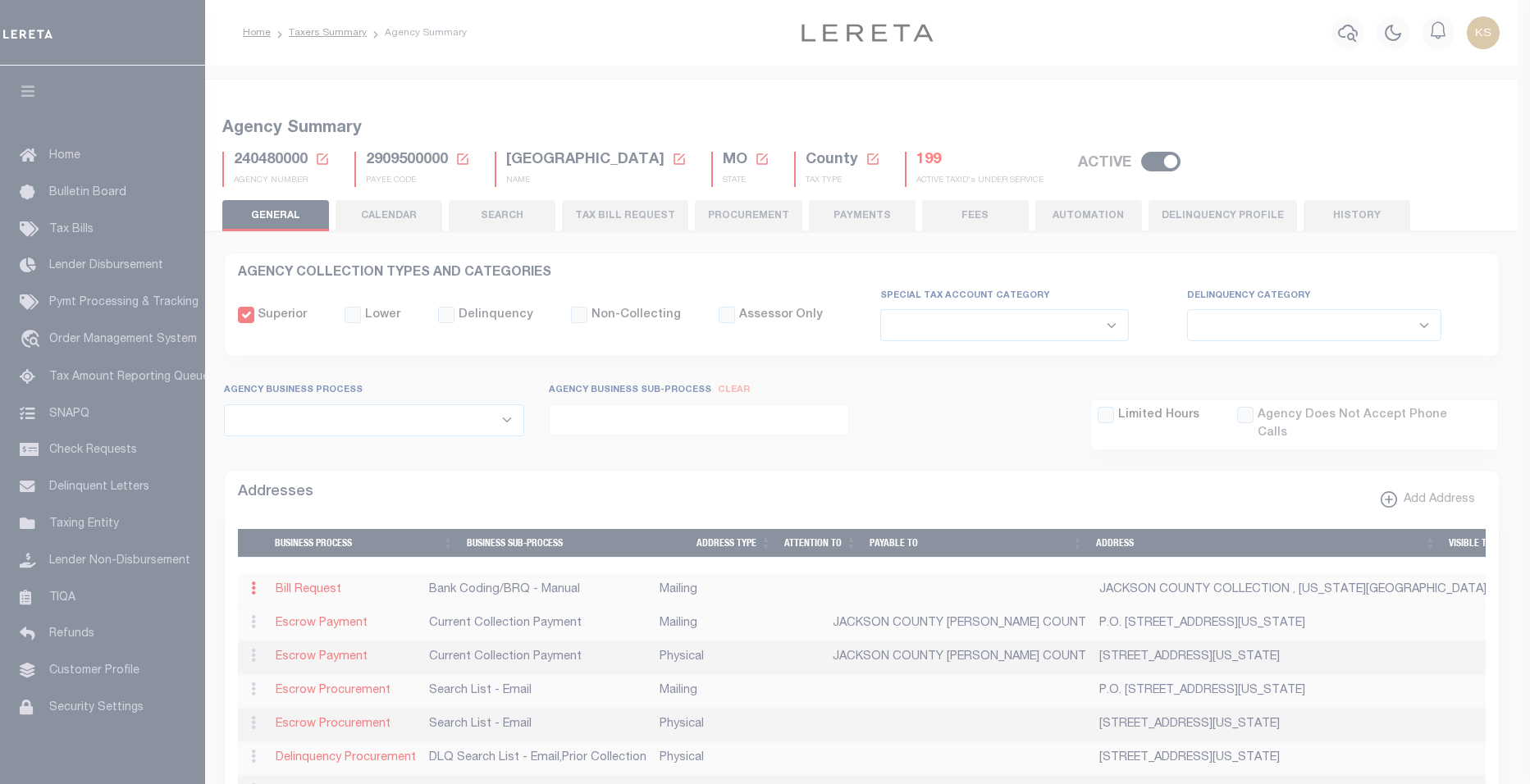
select select "1"
select select "2"
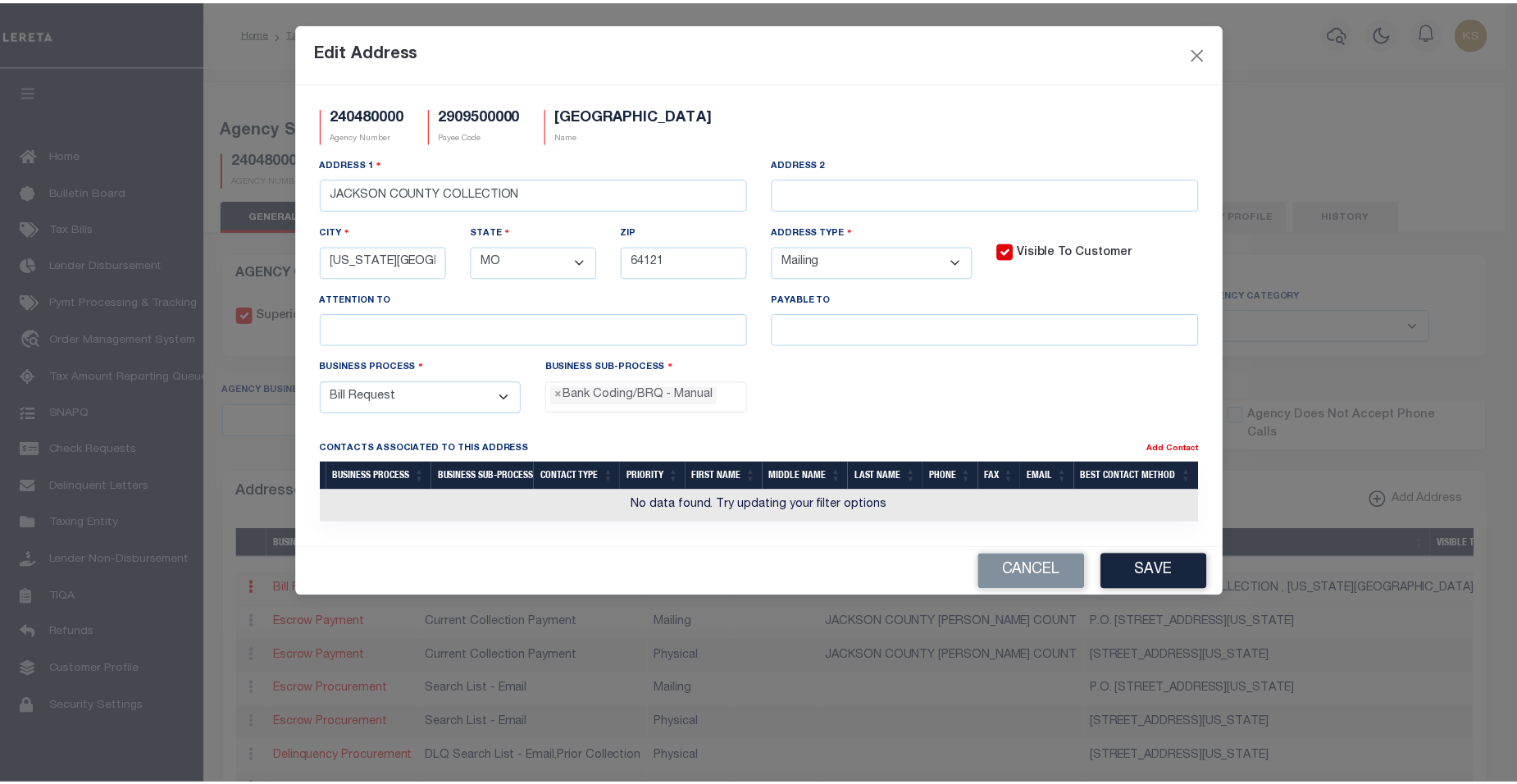
scroll to position [29, 0]
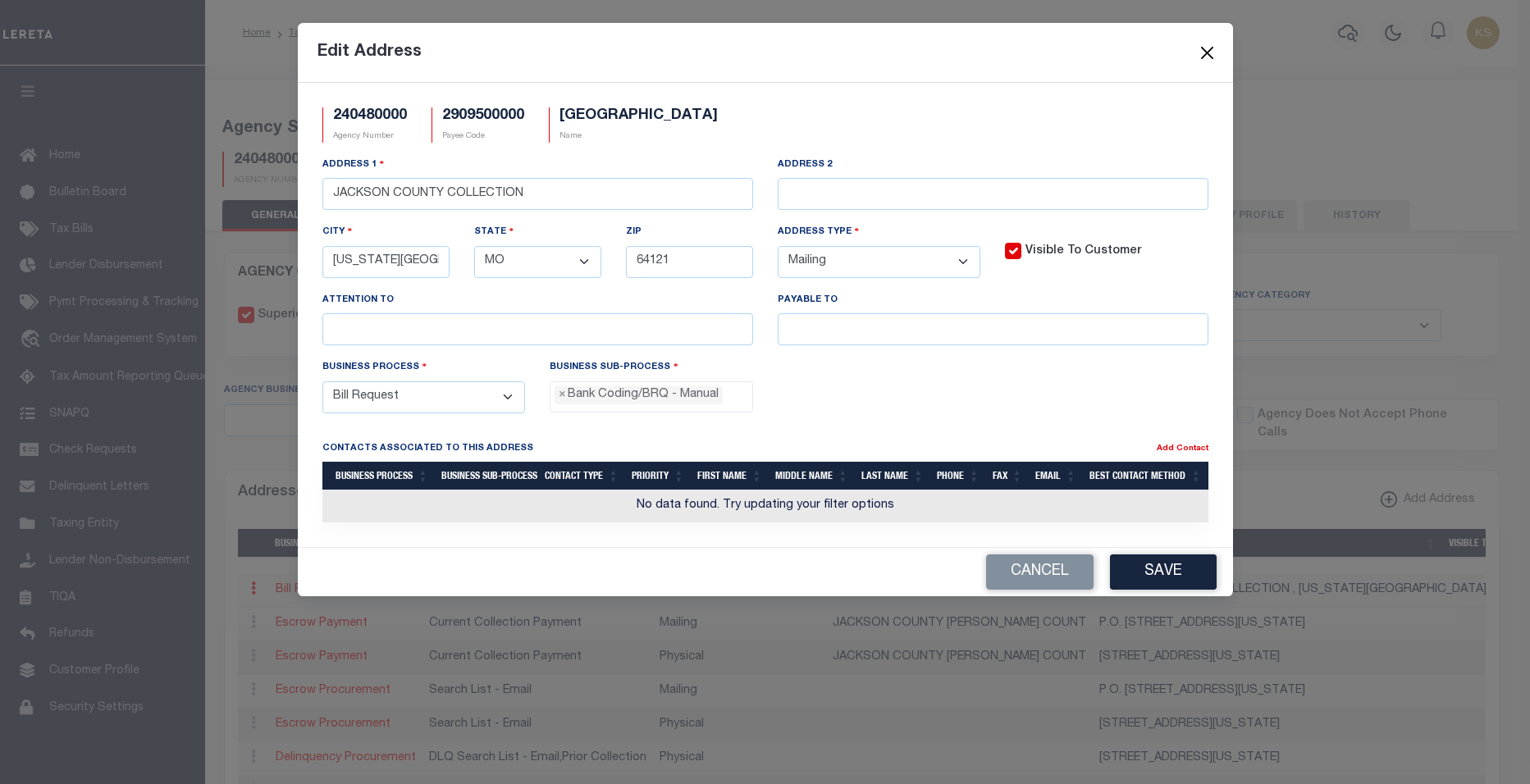
drag, startPoint x: 1205, startPoint y: 51, endPoint x: 1196, endPoint y: 80, distance: 30.4
click at [1205, 51] on button "Close" at bounding box center [1206, 52] width 21 height 21
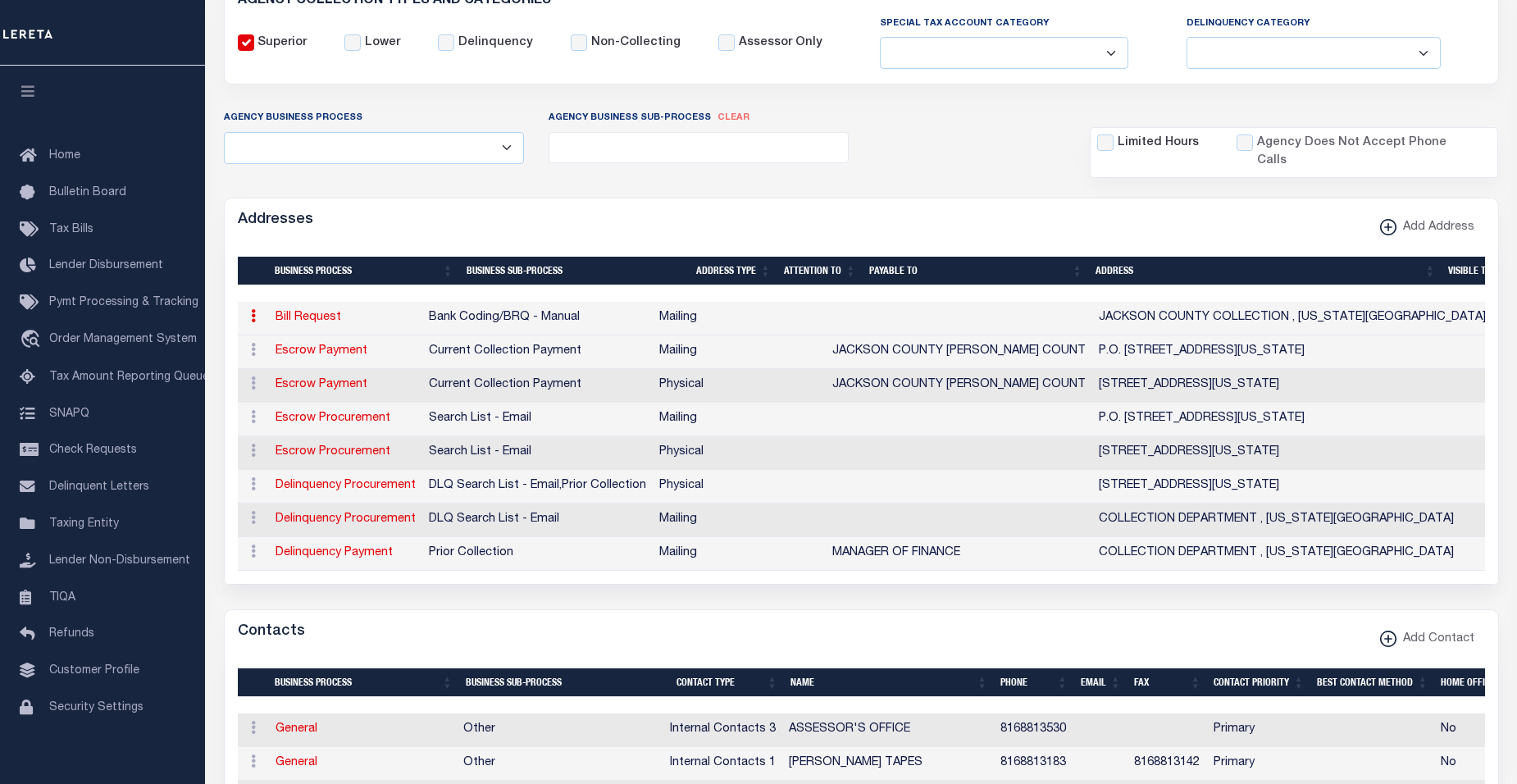
scroll to position [0, 0]
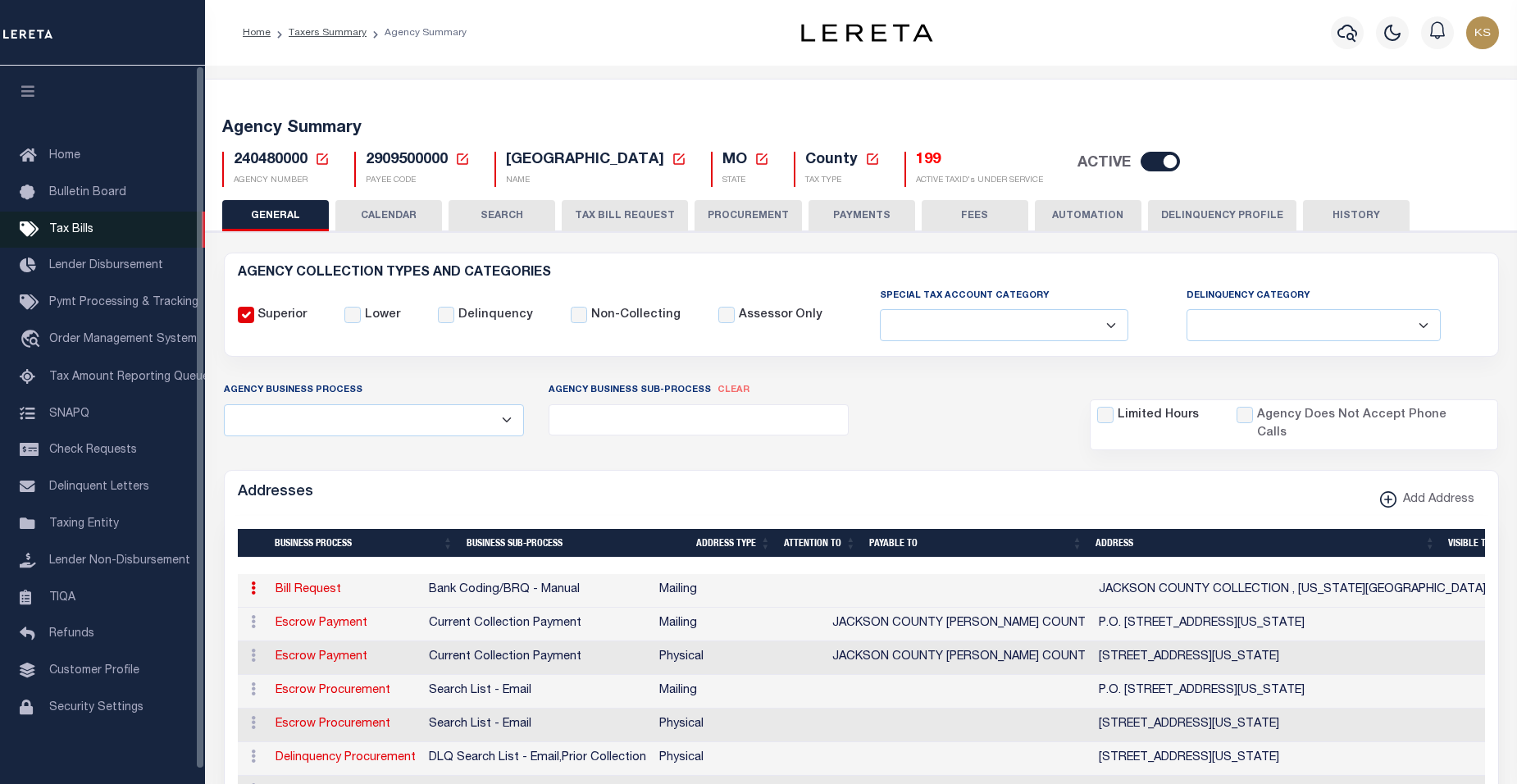
click at [85, 227] on span "Tax Bills" at bounding box center [72, 229] width 44 height 11
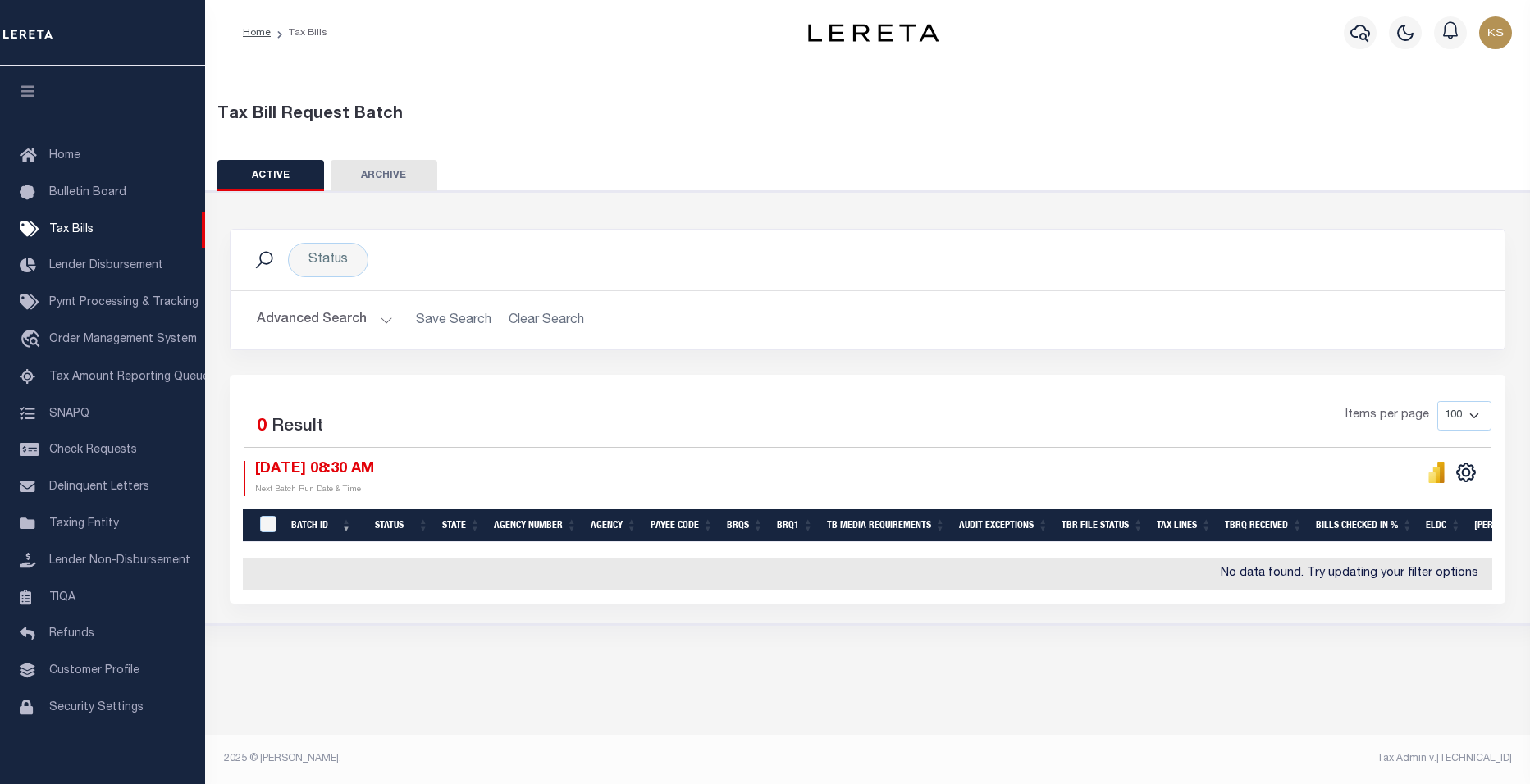
click at [385, 323] on button "Advanced Search" at bounding box center [325, 320] width 136 height 32
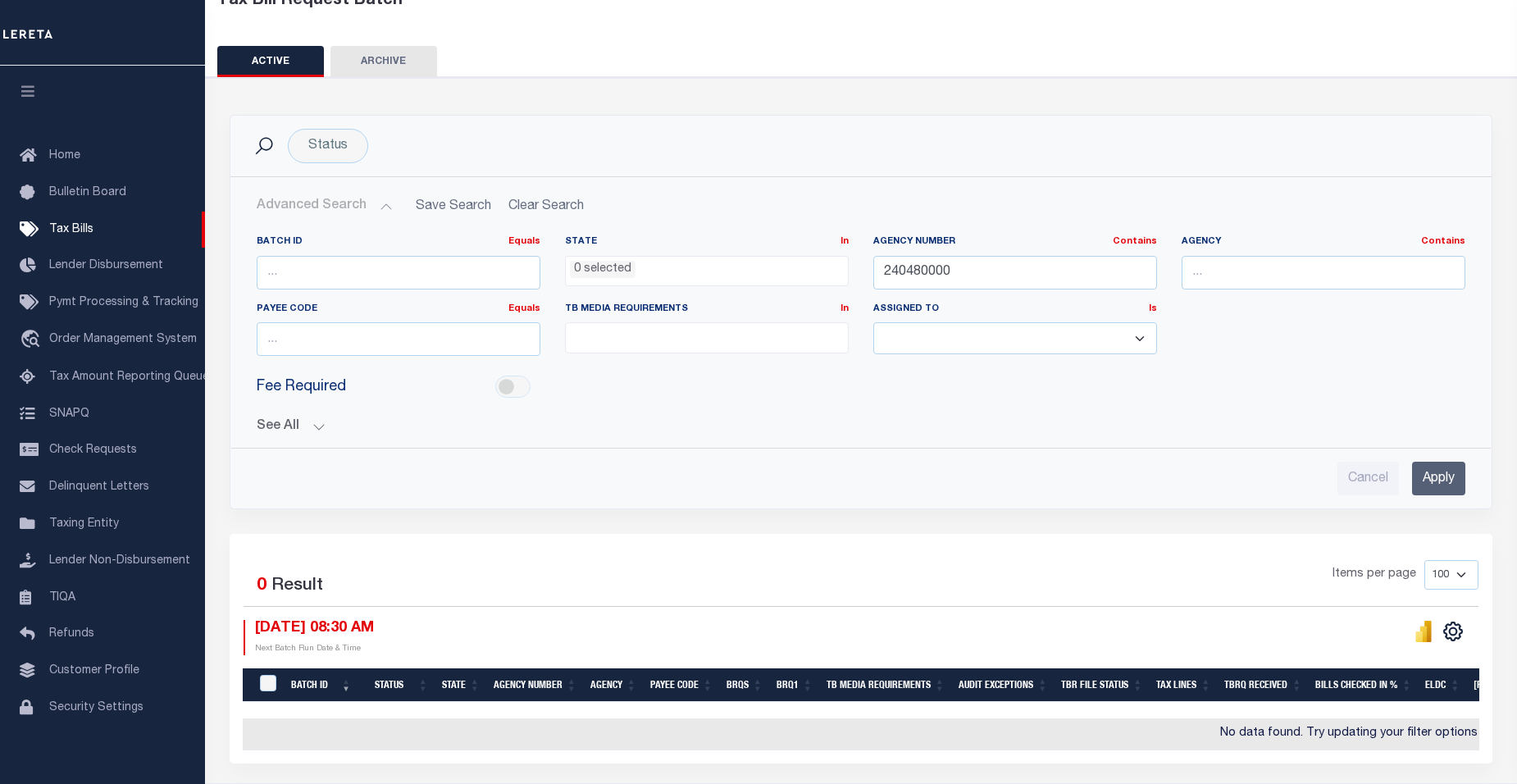
scroll to position [175, 0]
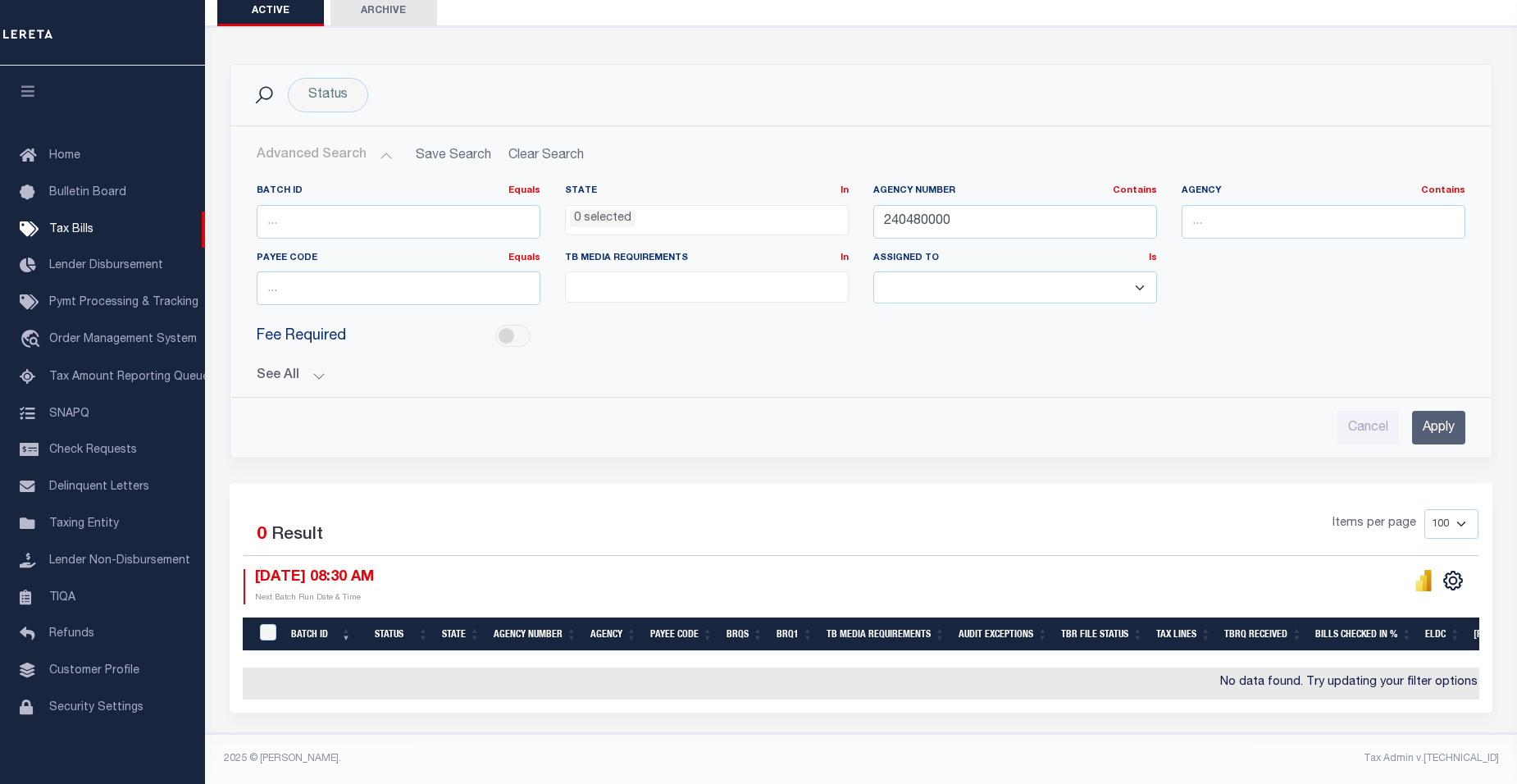
click at [1432, 423] on input "Apply" at bounding box center [1438, 428] width 53 height 34
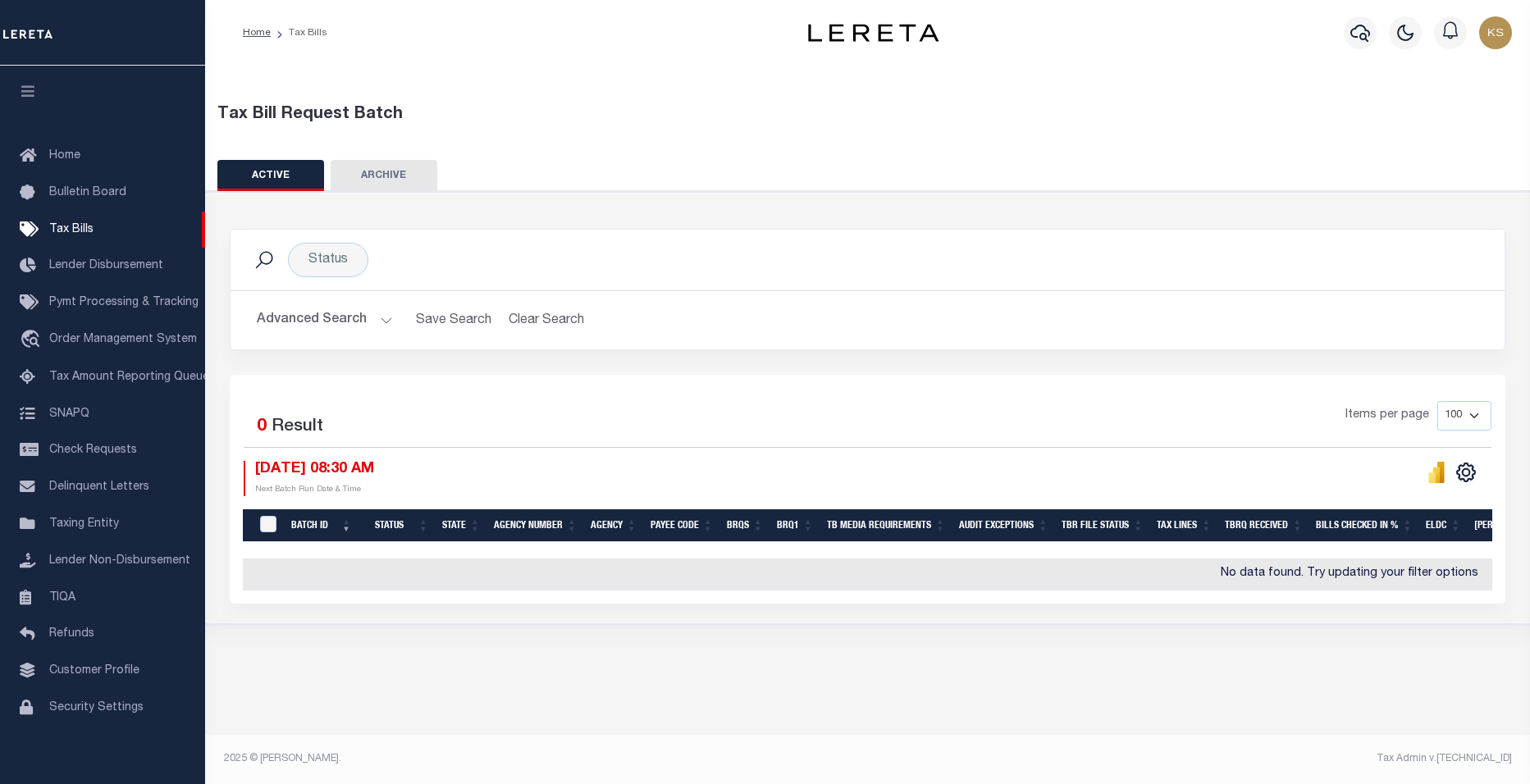
scroll to position [0, 0]
click at [85, 529] on span "Taxing Entity" at bounding box center [84, 523] width 70 height 11
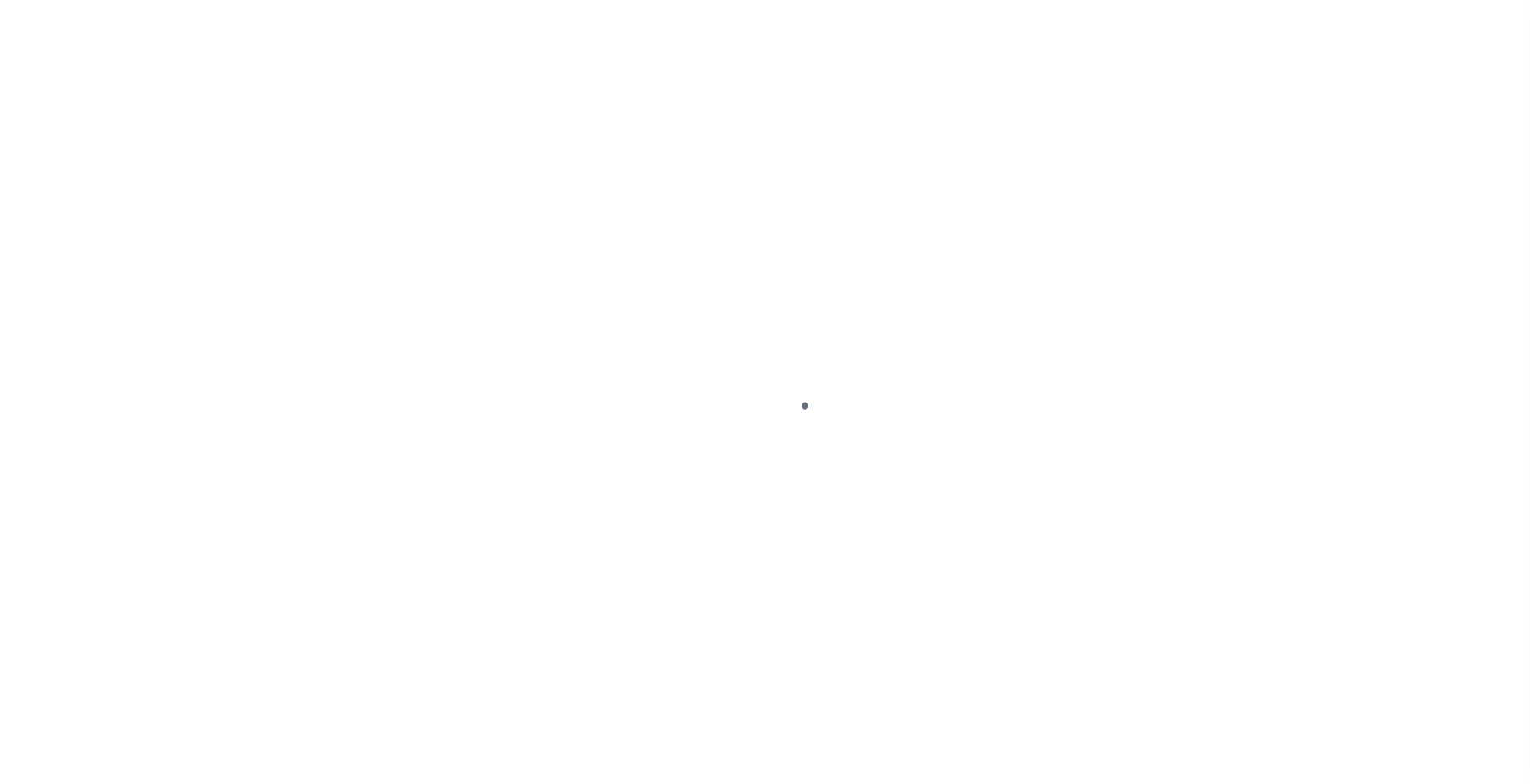
scroll to position [15, 0]
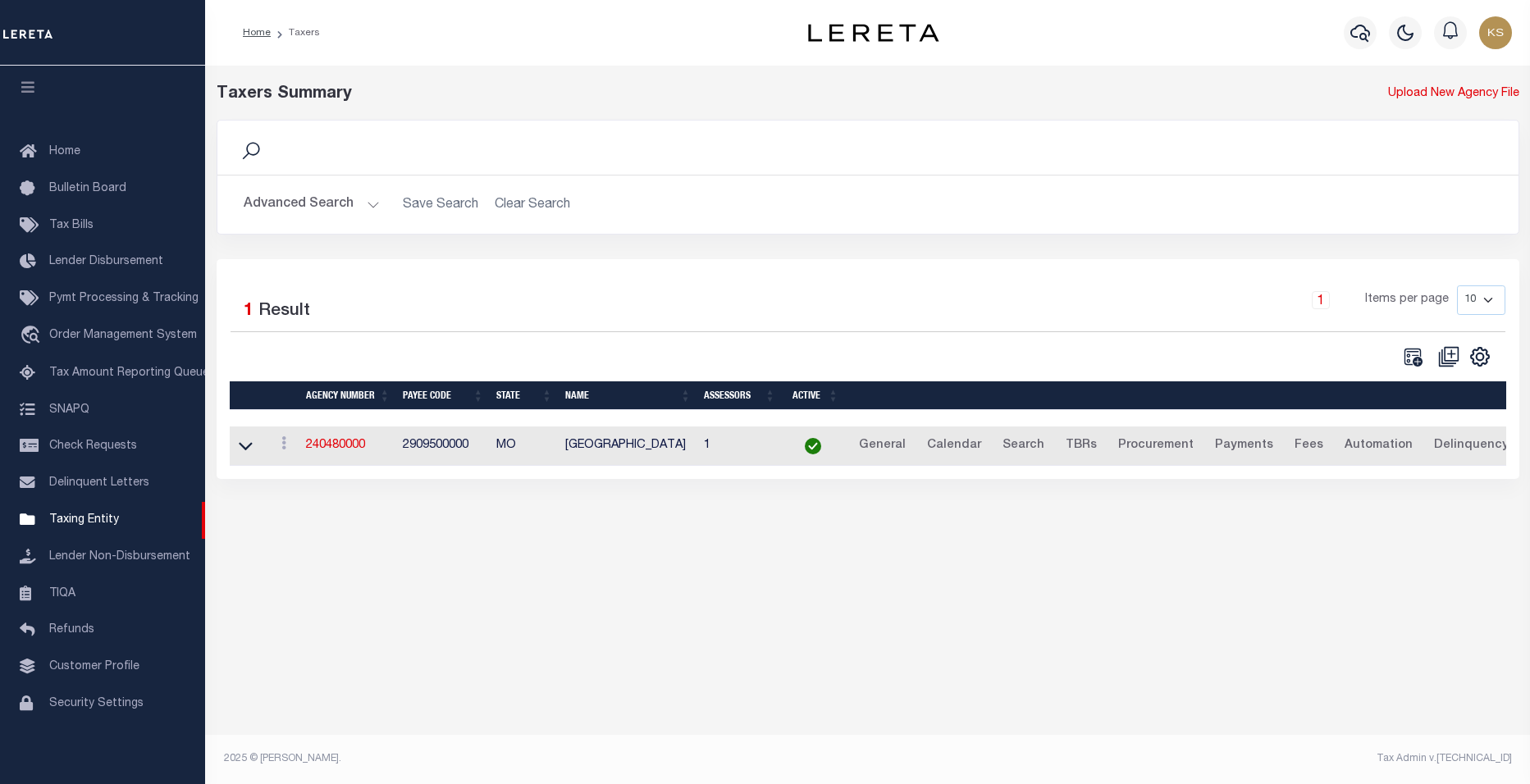
drag, startPoint x: 947, startPoint y: 480, endPoint x: 1448, endPoint y: 477, distance: 501.0
click at [1448, 477] on div "Selected 1 Result 1 Items per page 10 25 50 100" at bounding box center [868, 369] width 1303 height 220
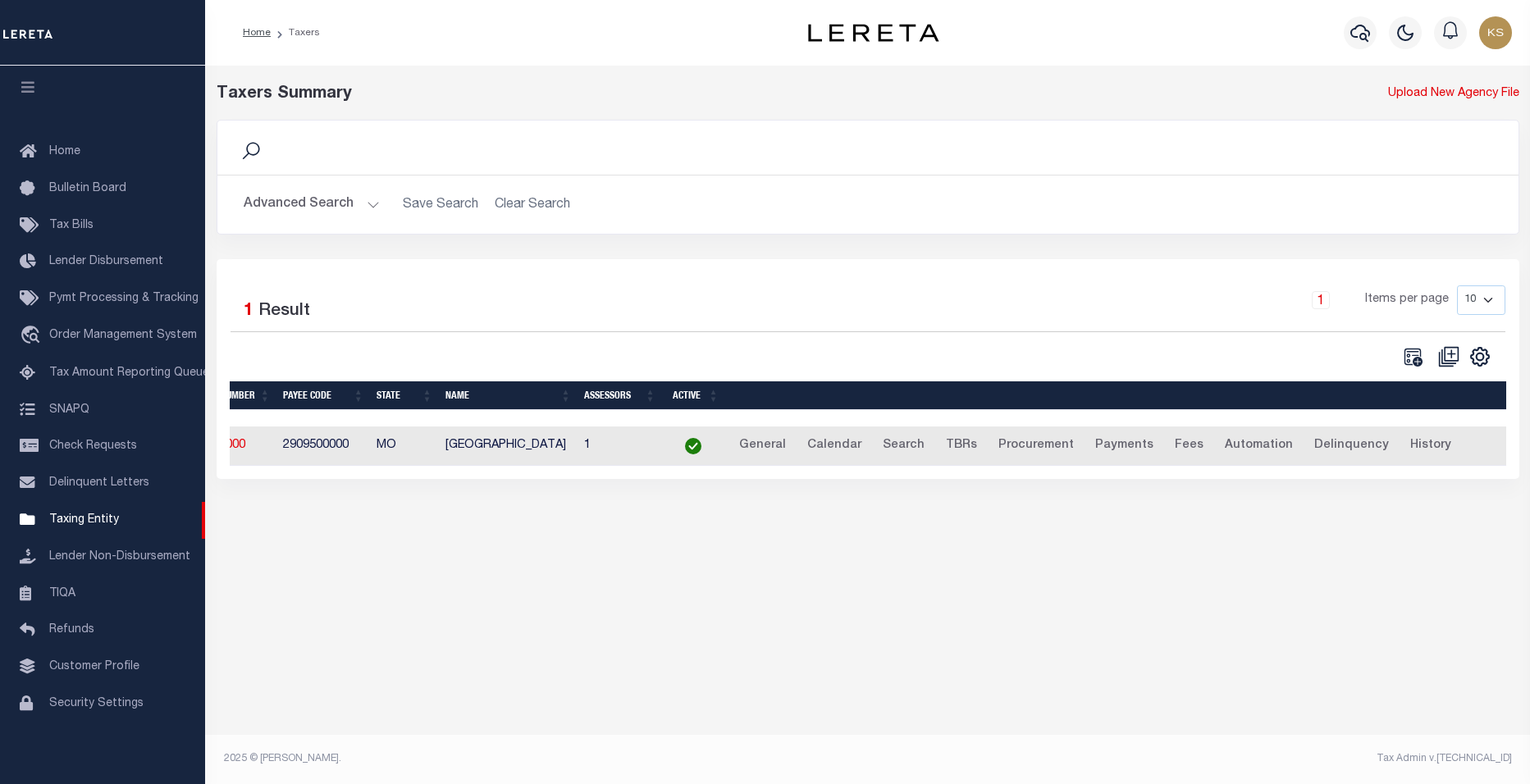
scroll to position [0, 0]
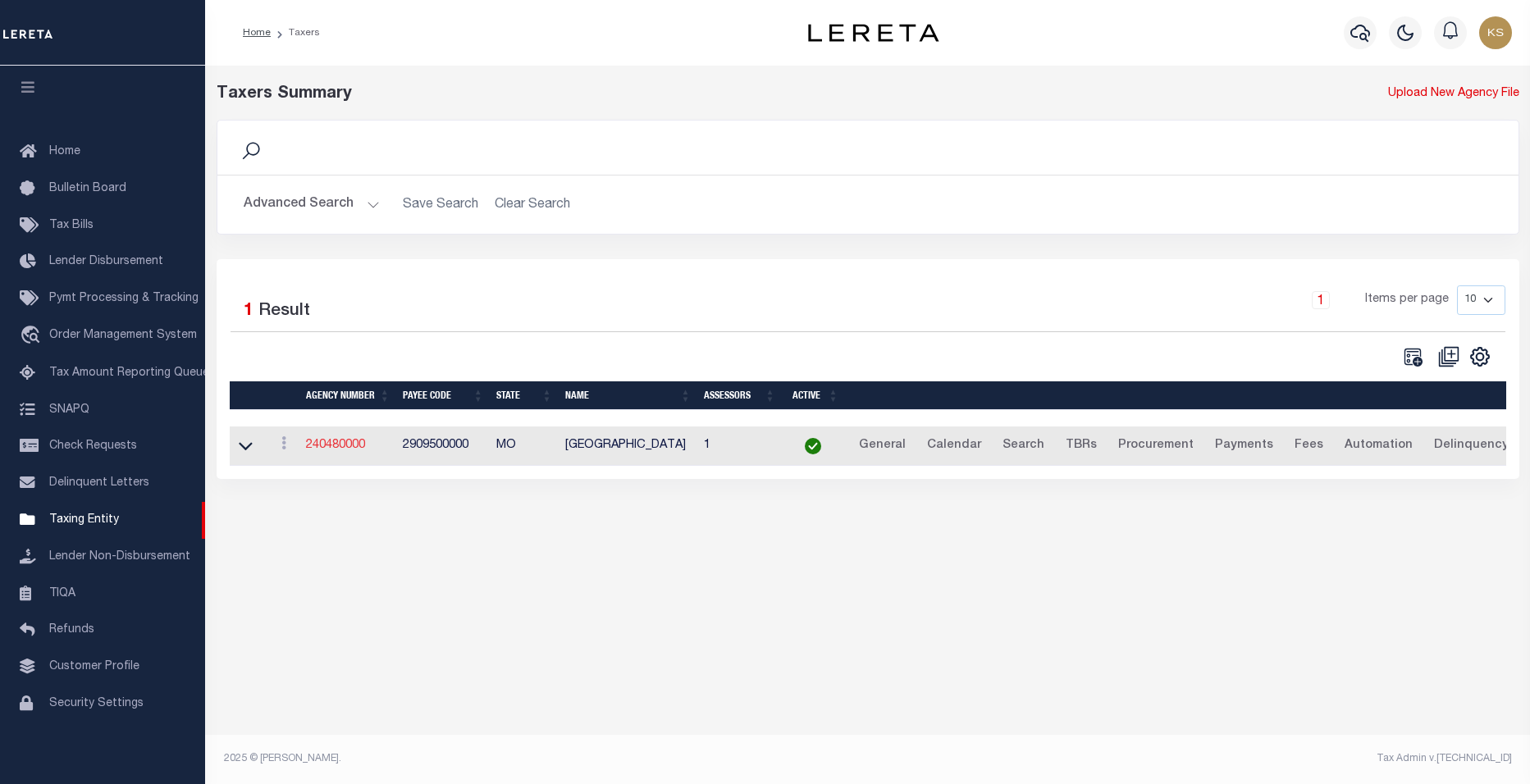
click at [324, 446] on link "240480000" at bounding box center [335, 445] width 59 height 11
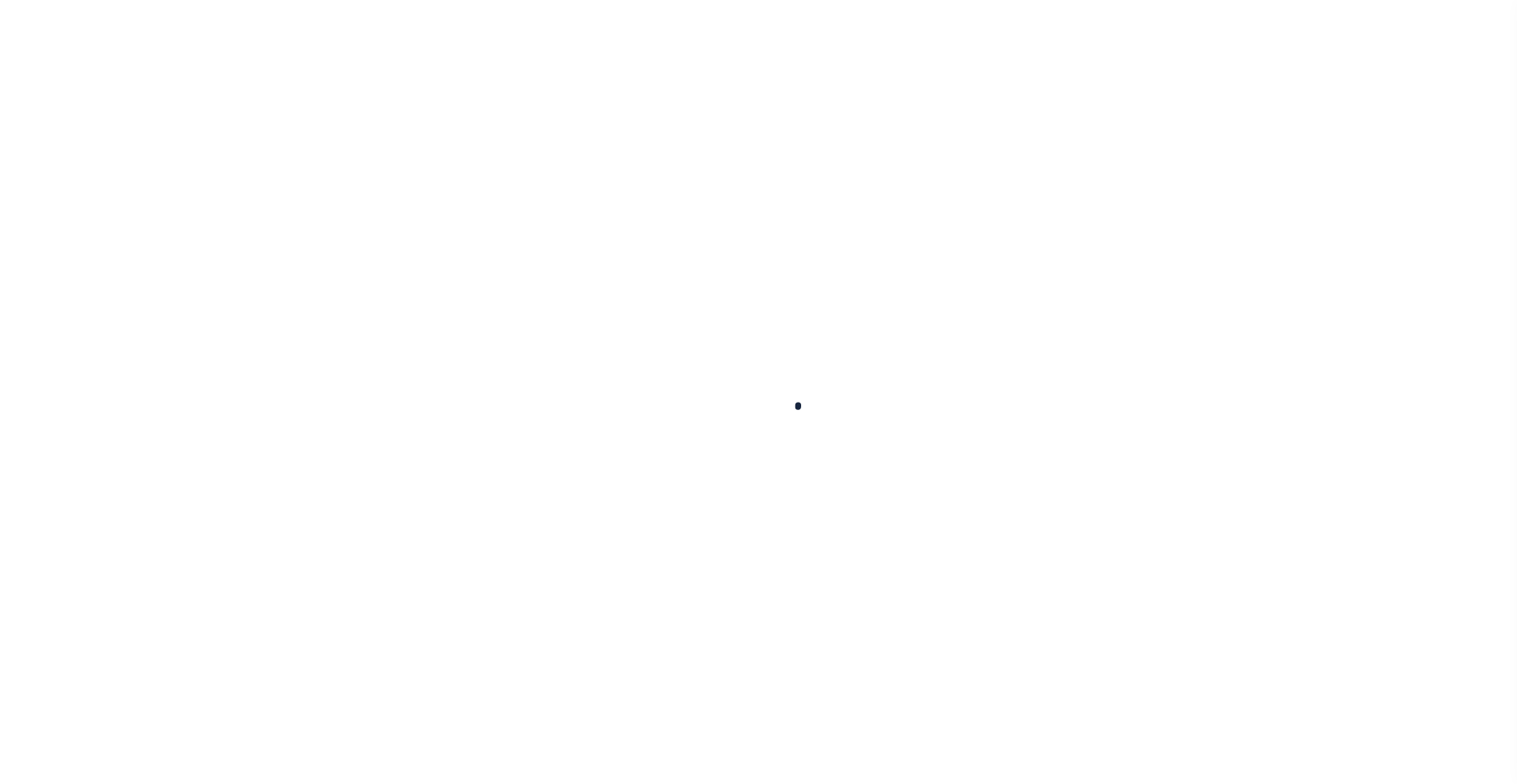
select select
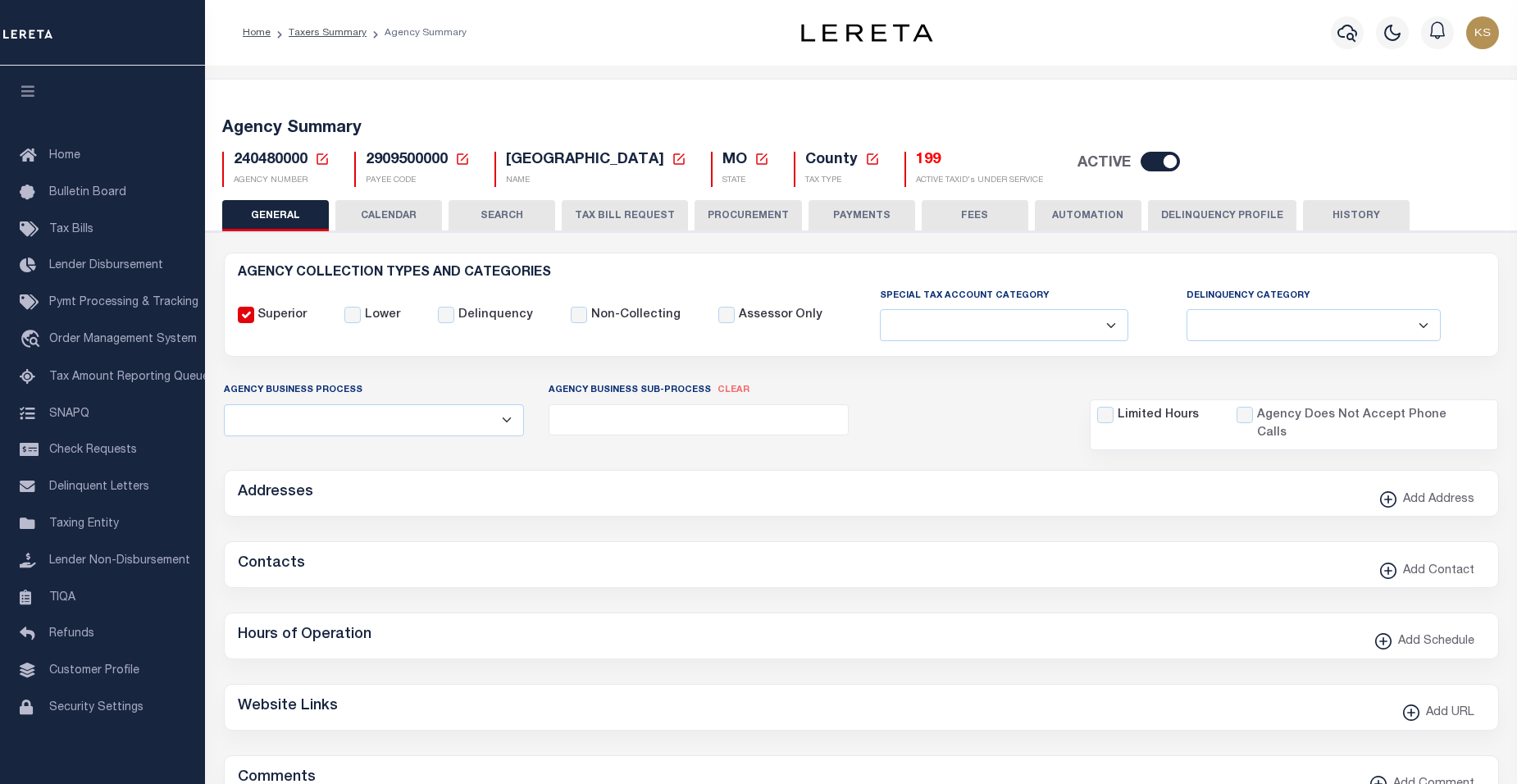
checkbox input "false"
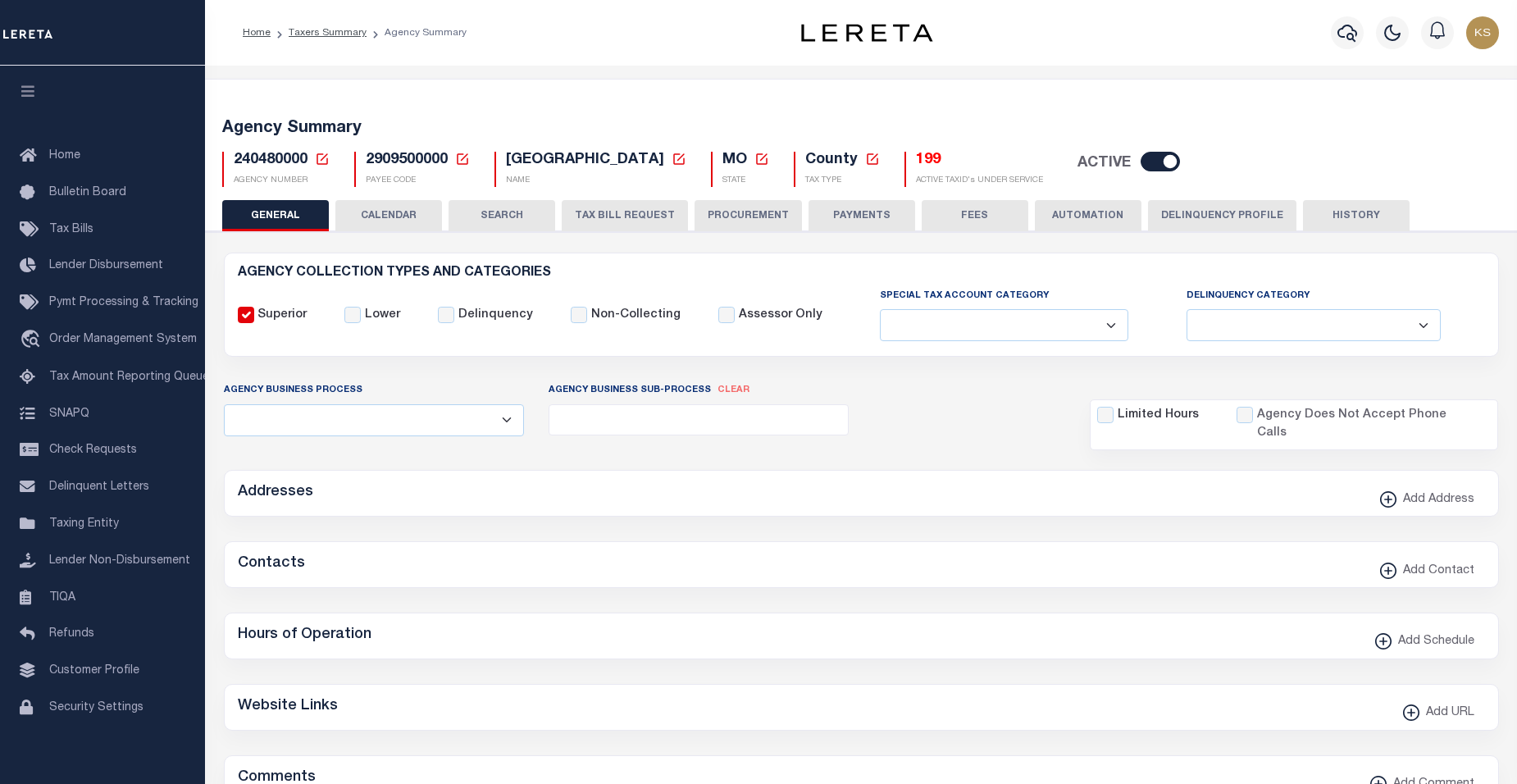
type input "2909500000"
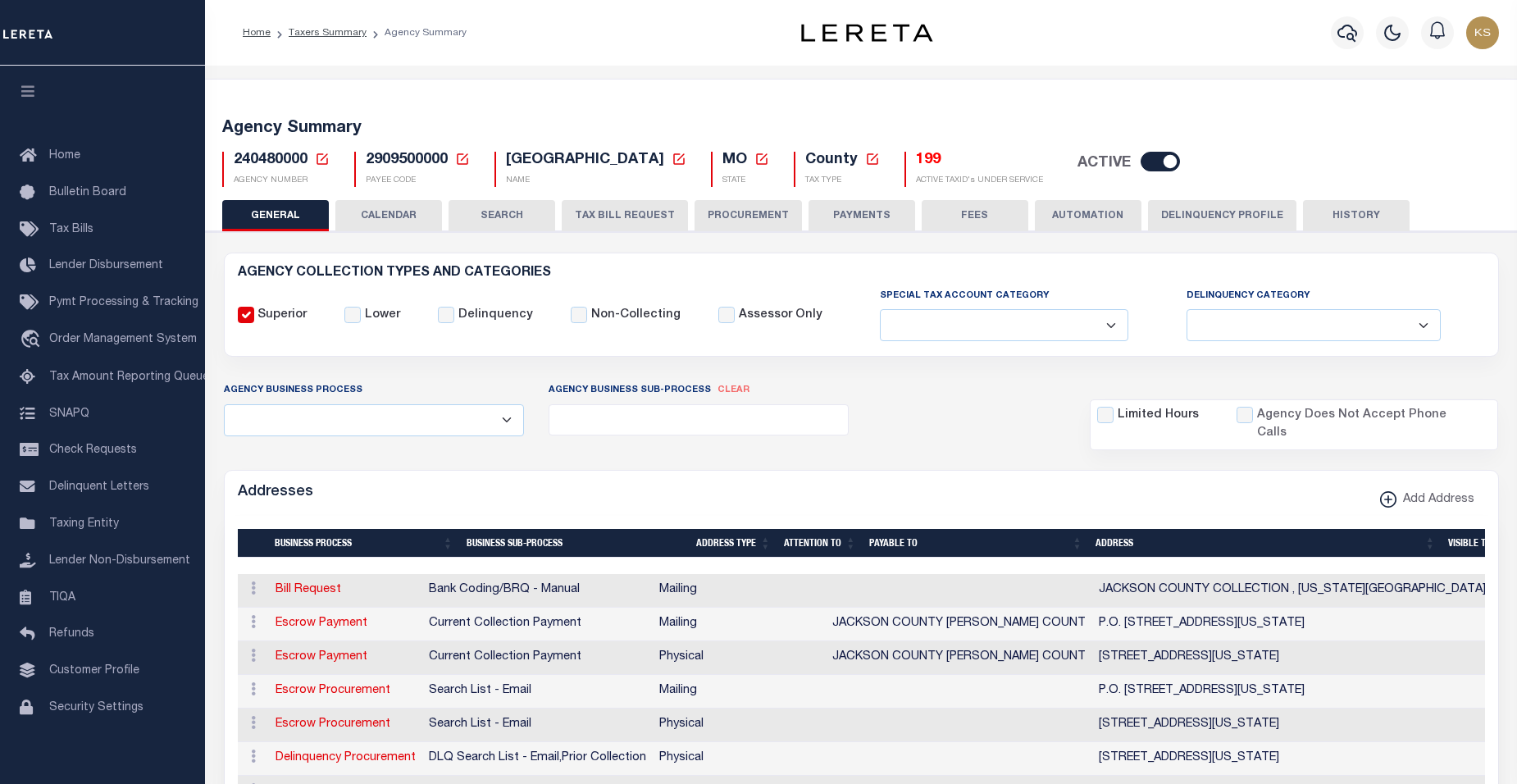
drag, startPoint x: 599, startPoint y: 205, endPoint x: 604, endPoint y: 218, distance: 13.9
click at [600, 205] on button "TAX BILL REQUEST" at bounding box center [624, 215] width 126 height 31
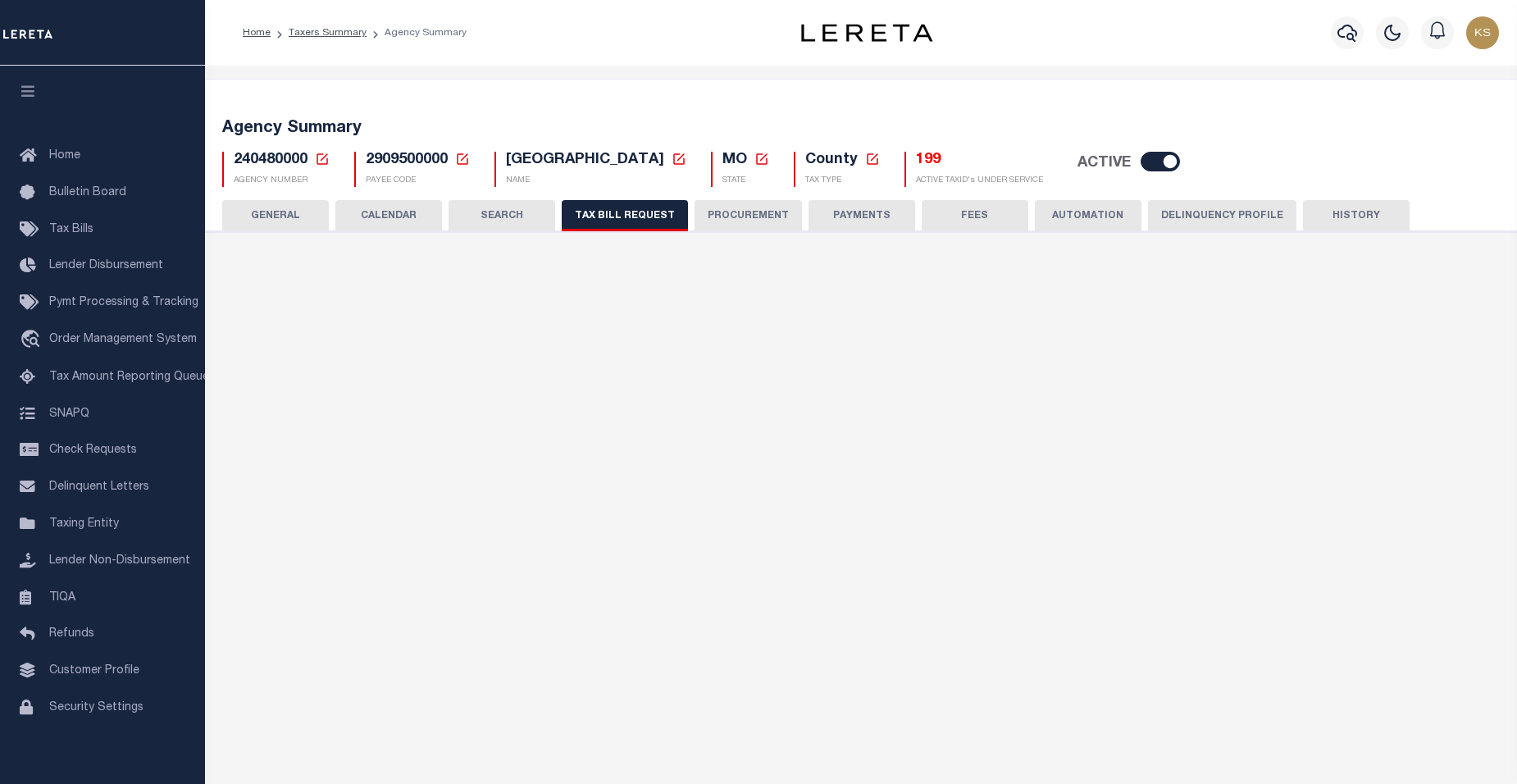
select select "28"
select select "22"
select select "true"
select select "10"
select select "1"
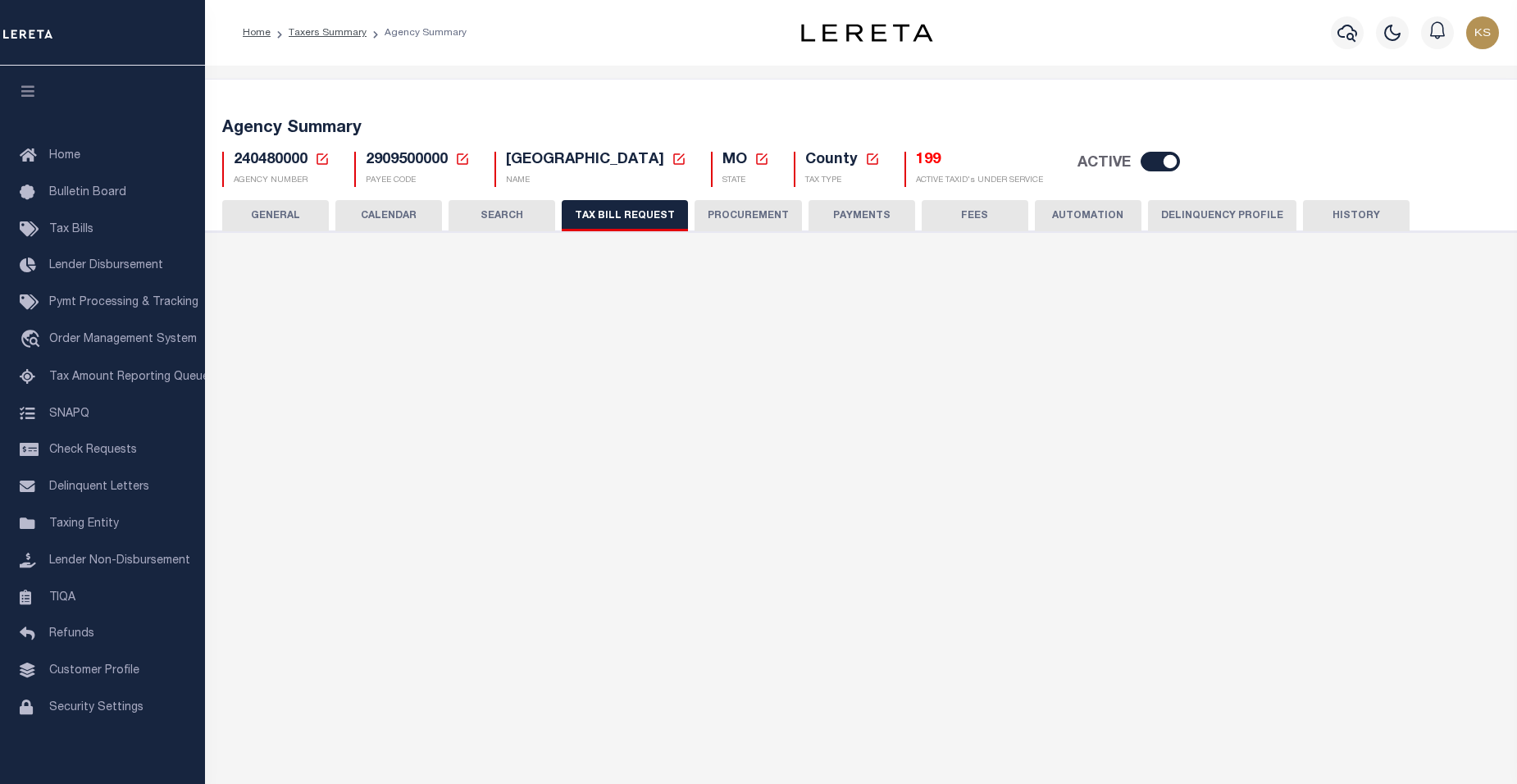
type input "LEN-T8000"
select select
type input "19"
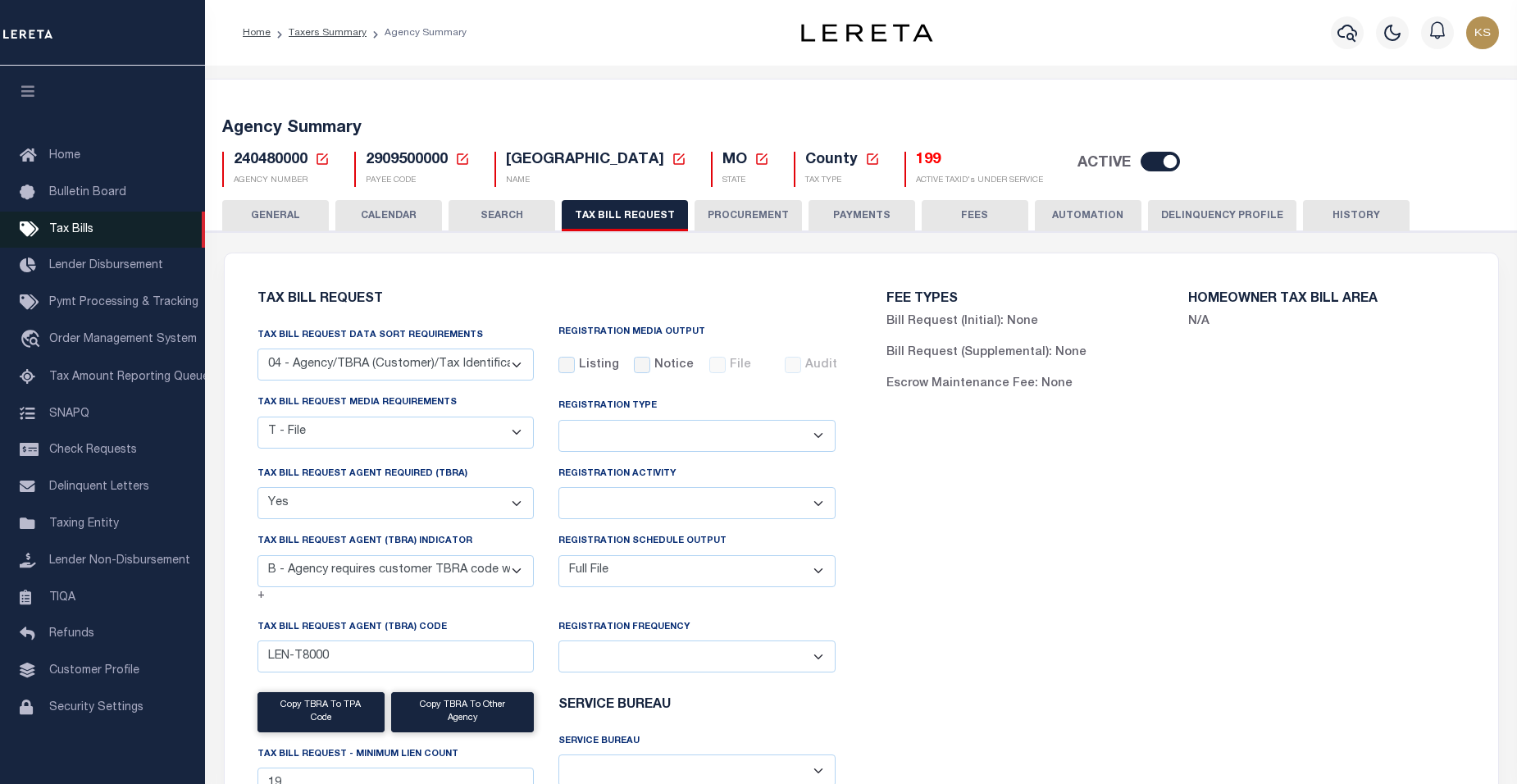
click at [57, 232] on span "Tax Bills" at bounding box center [72, 229] width 44 height 11
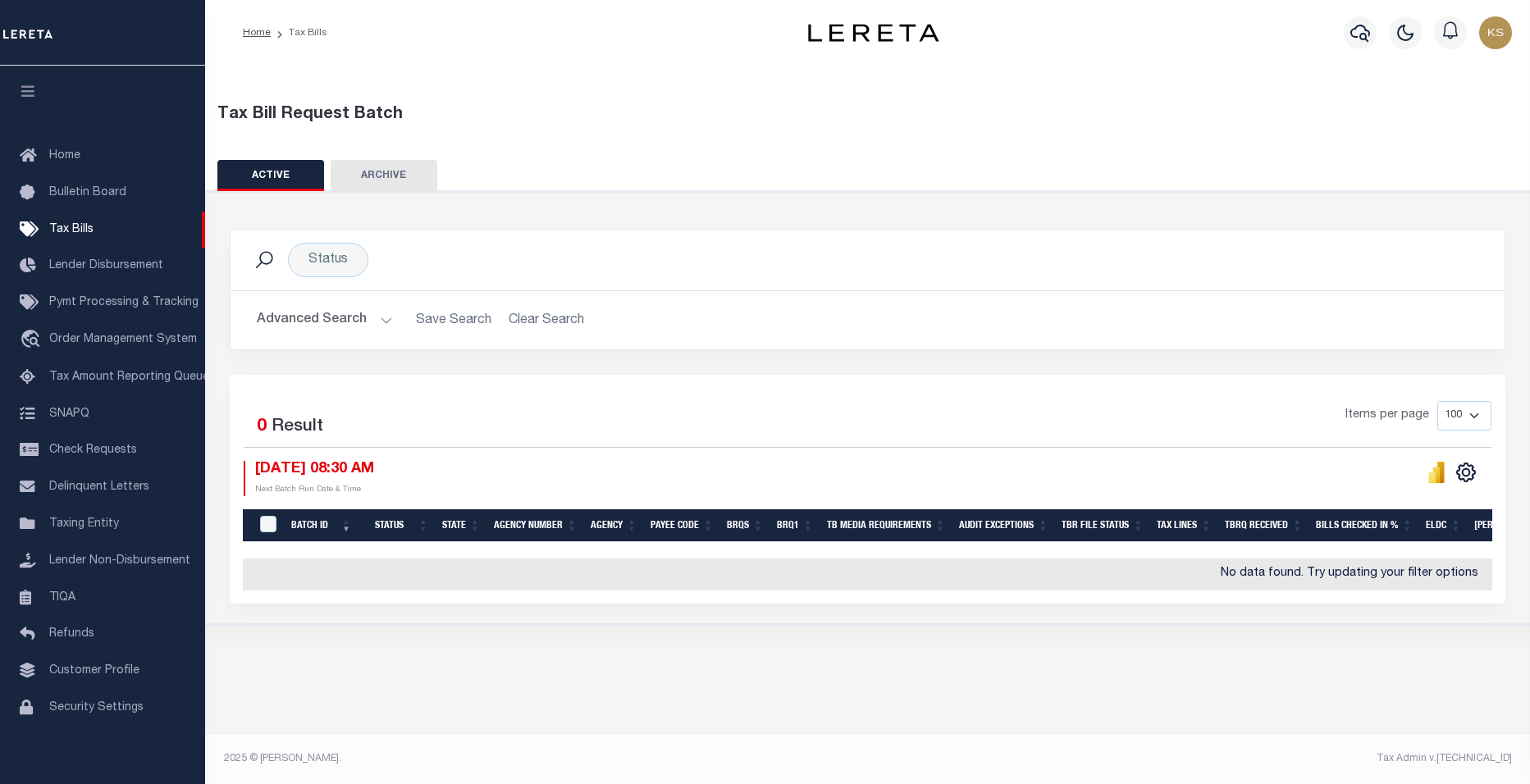
click at [386, 318] on button "Advanced Search" at bounding box center [325, 320] width 136 height 32
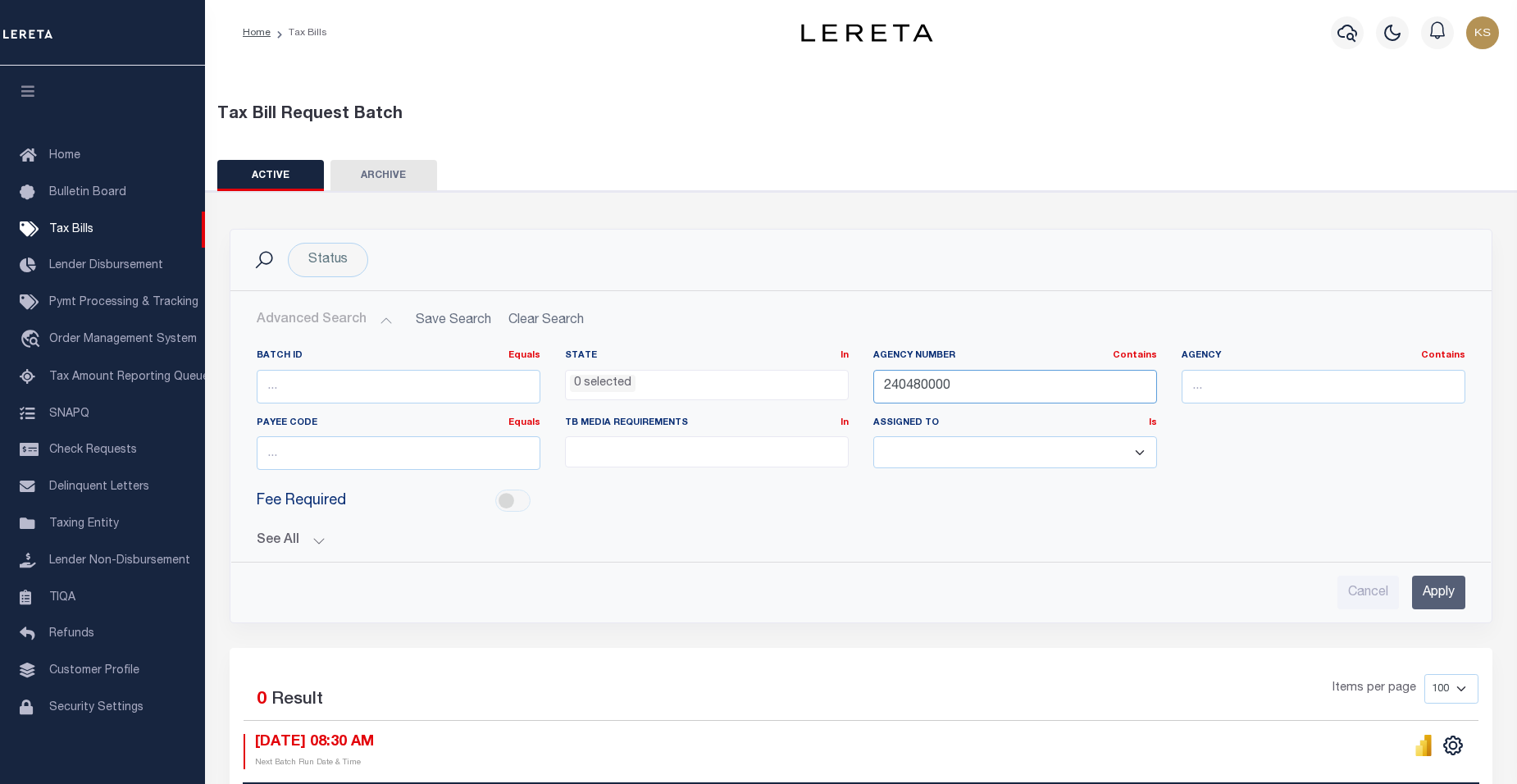
drag, startPoint x: 1012, startPoint y: 384, endPoint x: 743, endPoint y: 383, distance: 269.0
click at [743, 383] on div "Batch ID Equals Equals Is Not Equal To Is Greater Than Is Less Than State In In…" at bounding box center [860, 415] width 1233 height 133
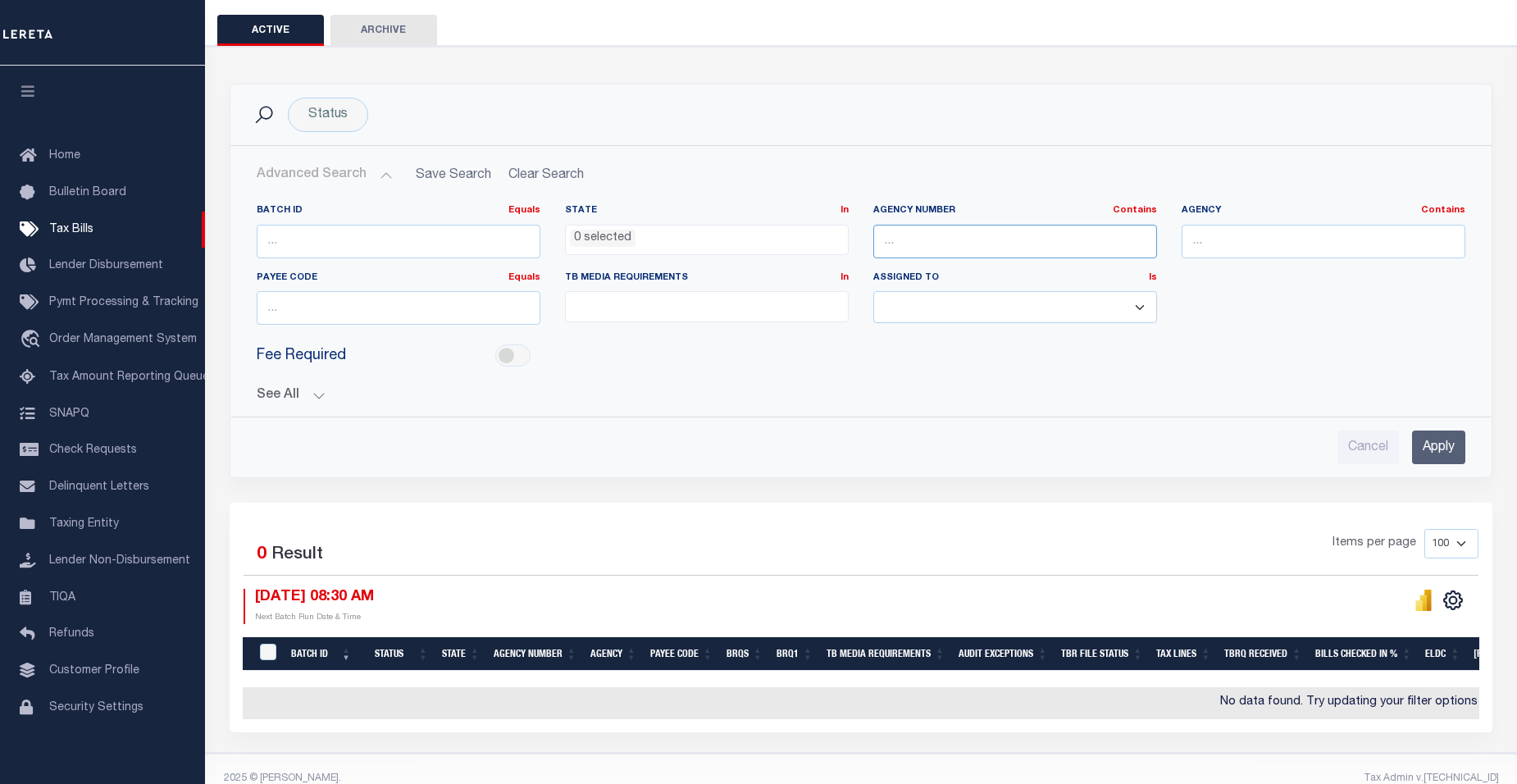
scroll to position [164, 0]
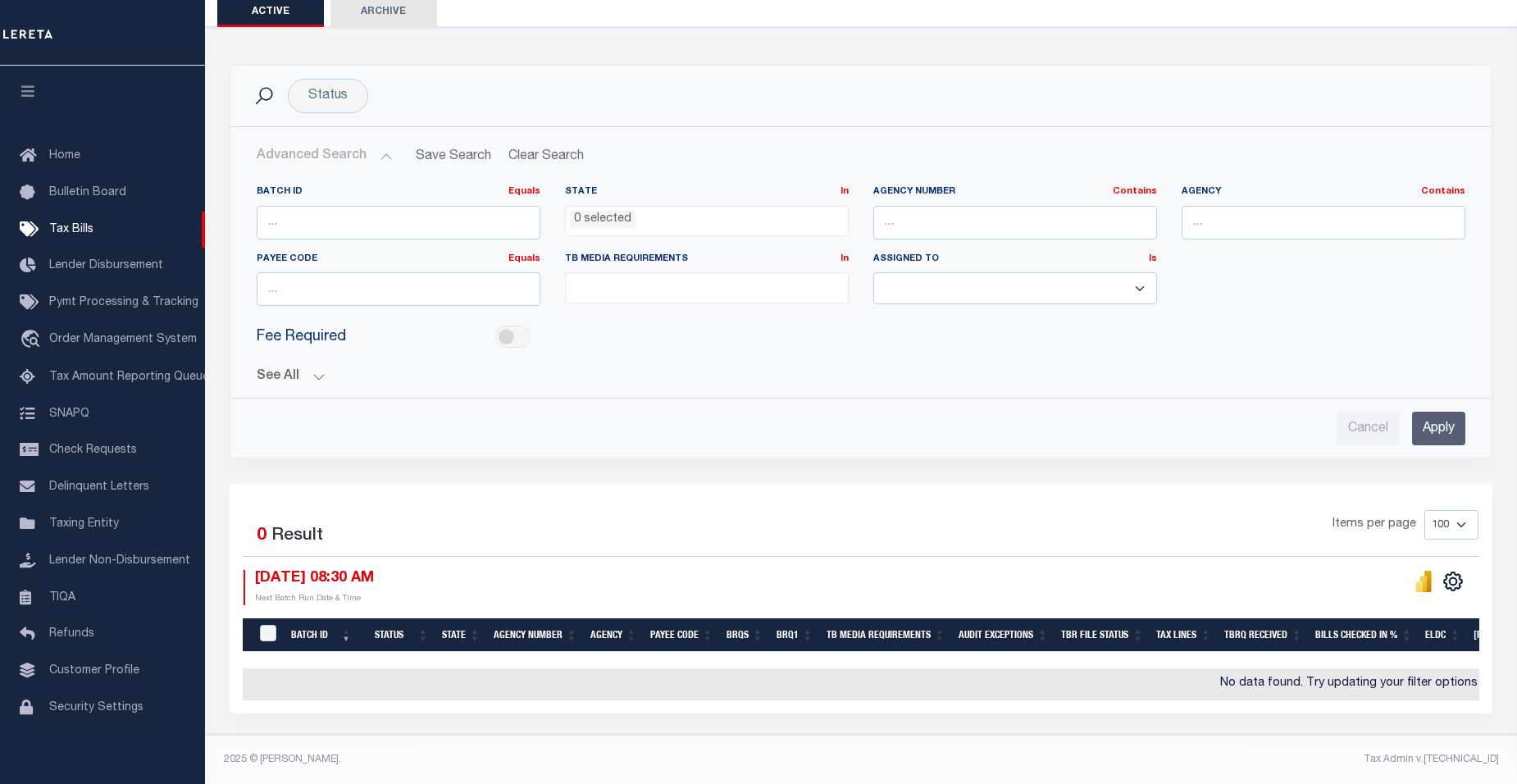
click at [1447, 428] on input "Apply" at bounding box center [1438, 429] width 53 height 34
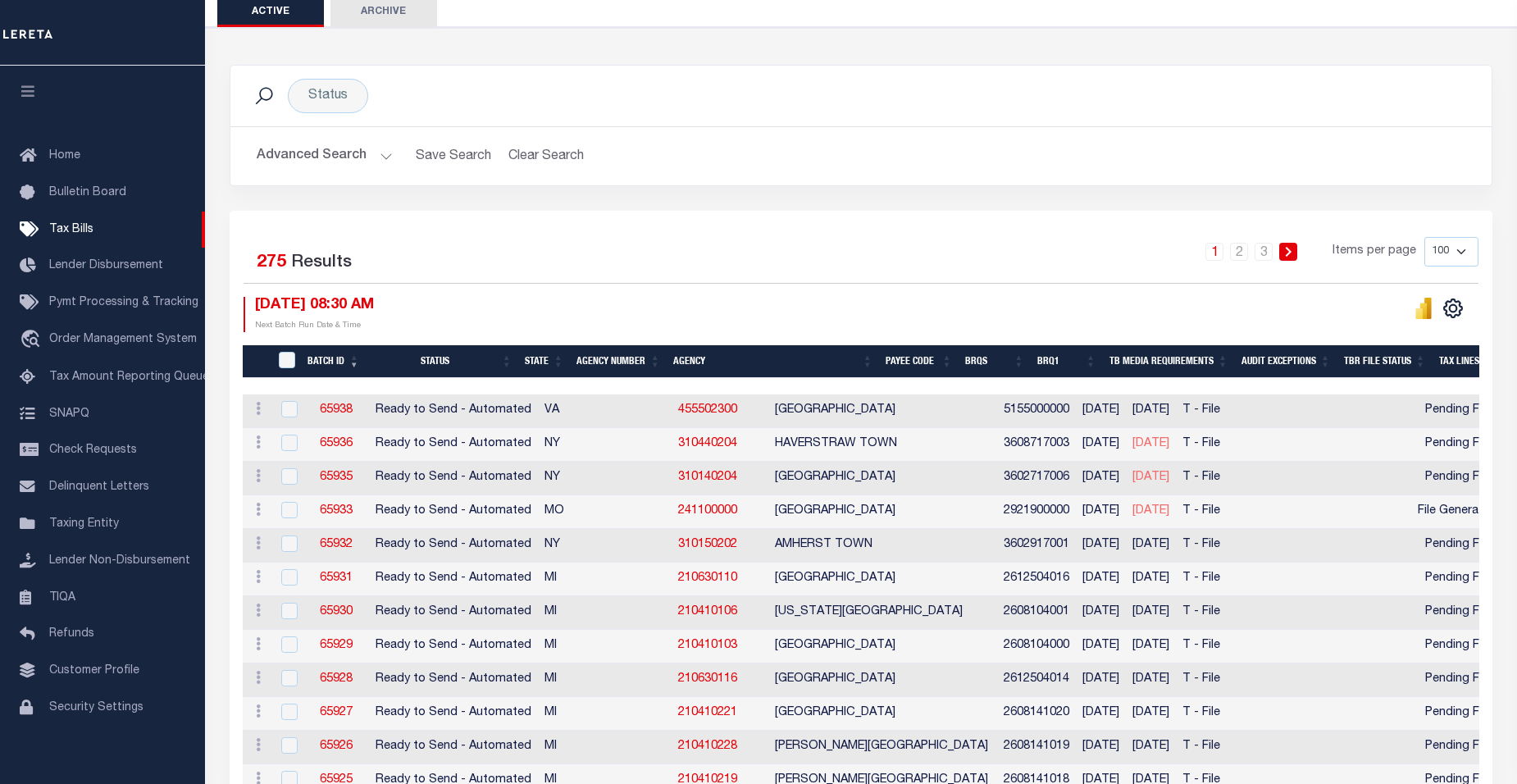
click at [613, 362] on th "Agency Number" at bounding box center [618, 362] width 96 height 34
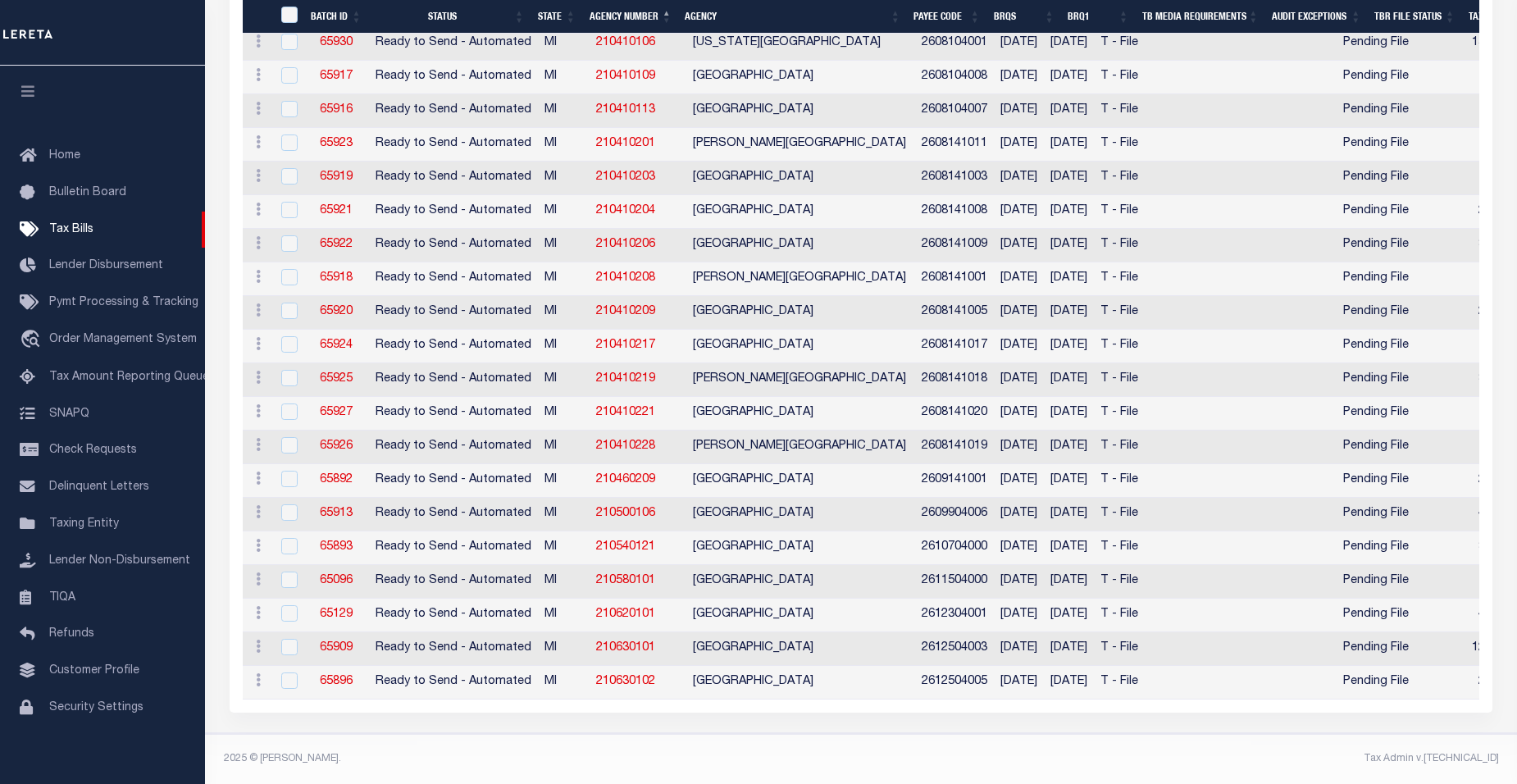
scroll to position [3026, 0]
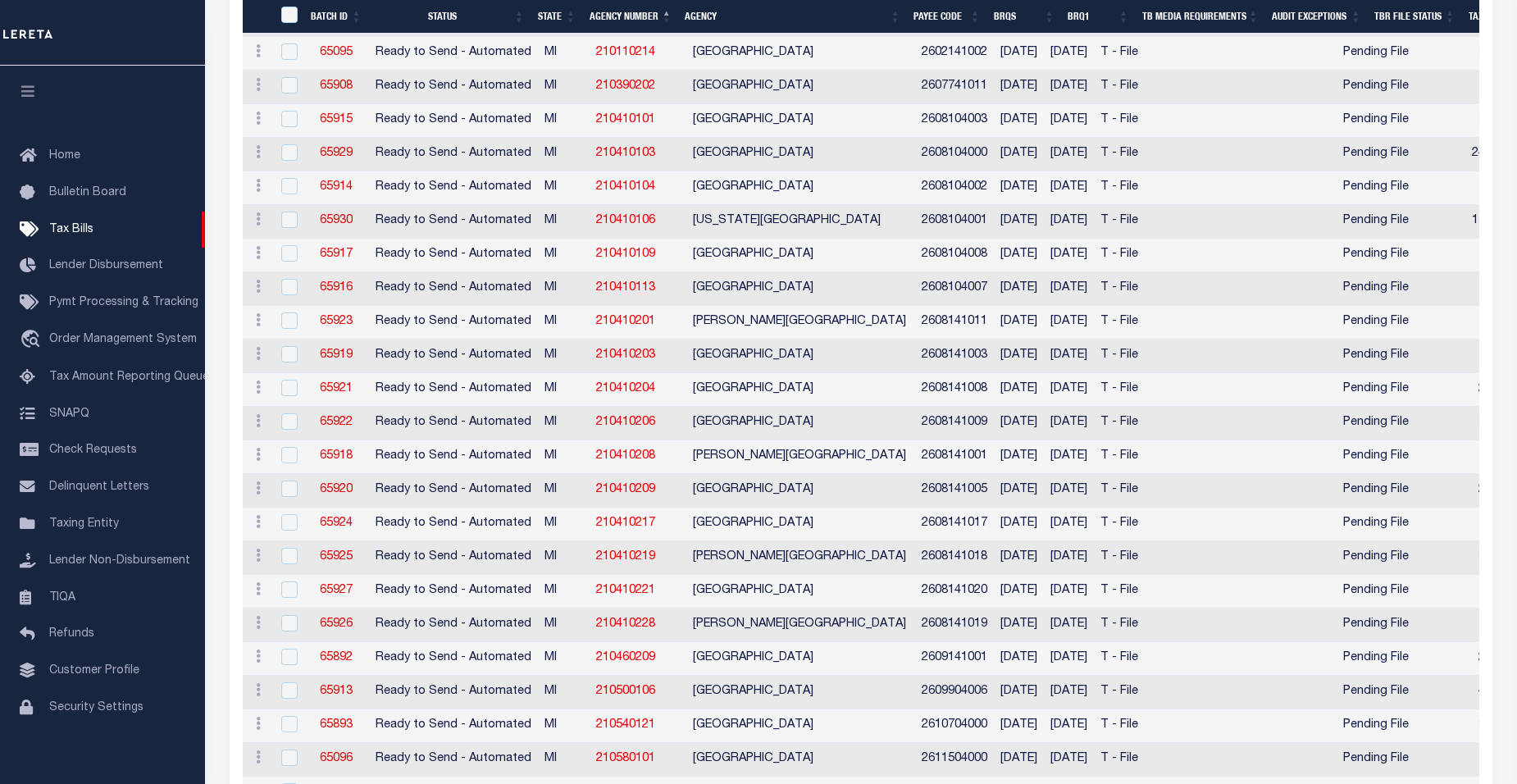
click at [619, 15] on th "Agency Number" at bounding box center [630, 17] width 96 height 34
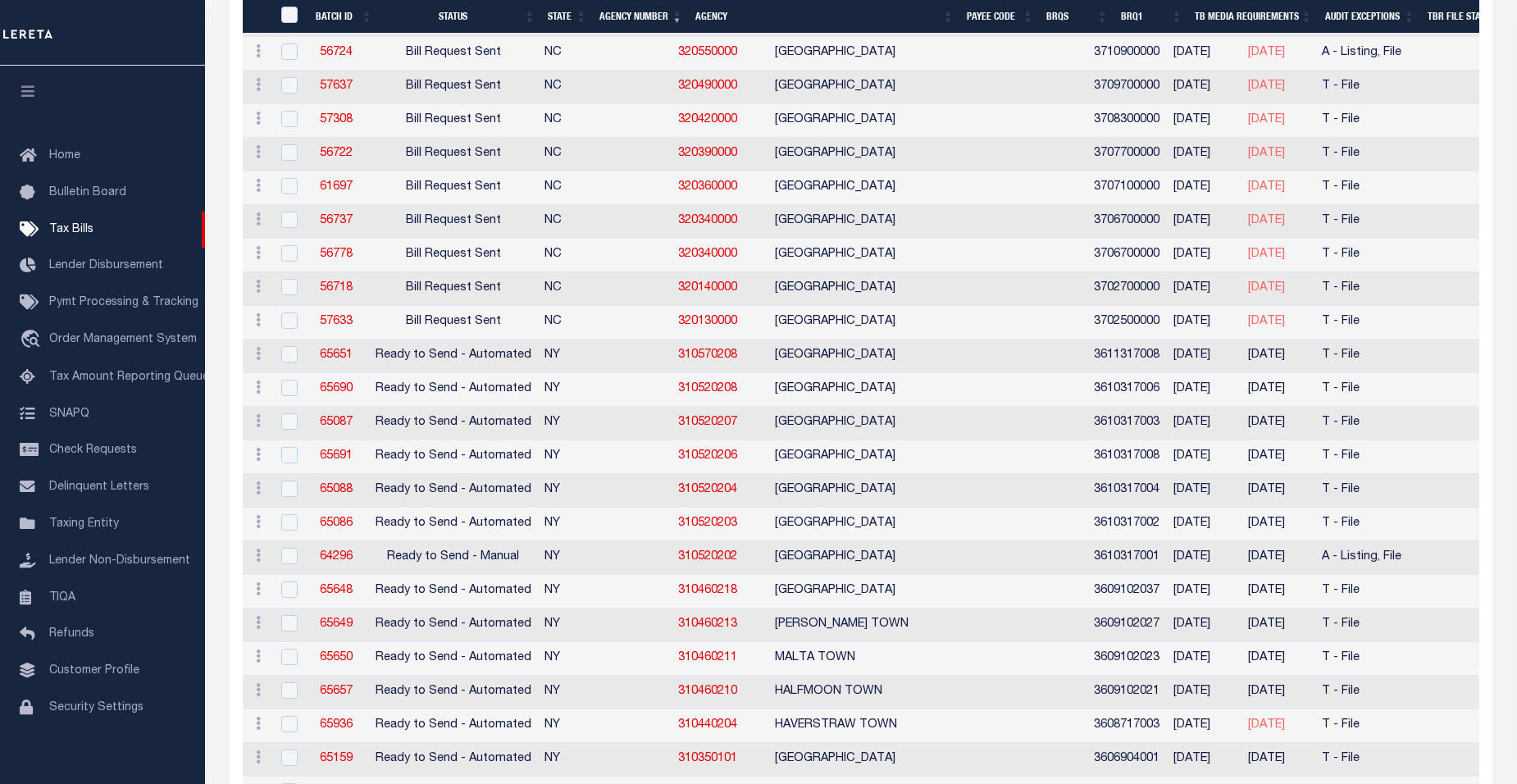
click at [619, 15] on th "Agency Number" at bounding box center [641, 17] width 96 height 34
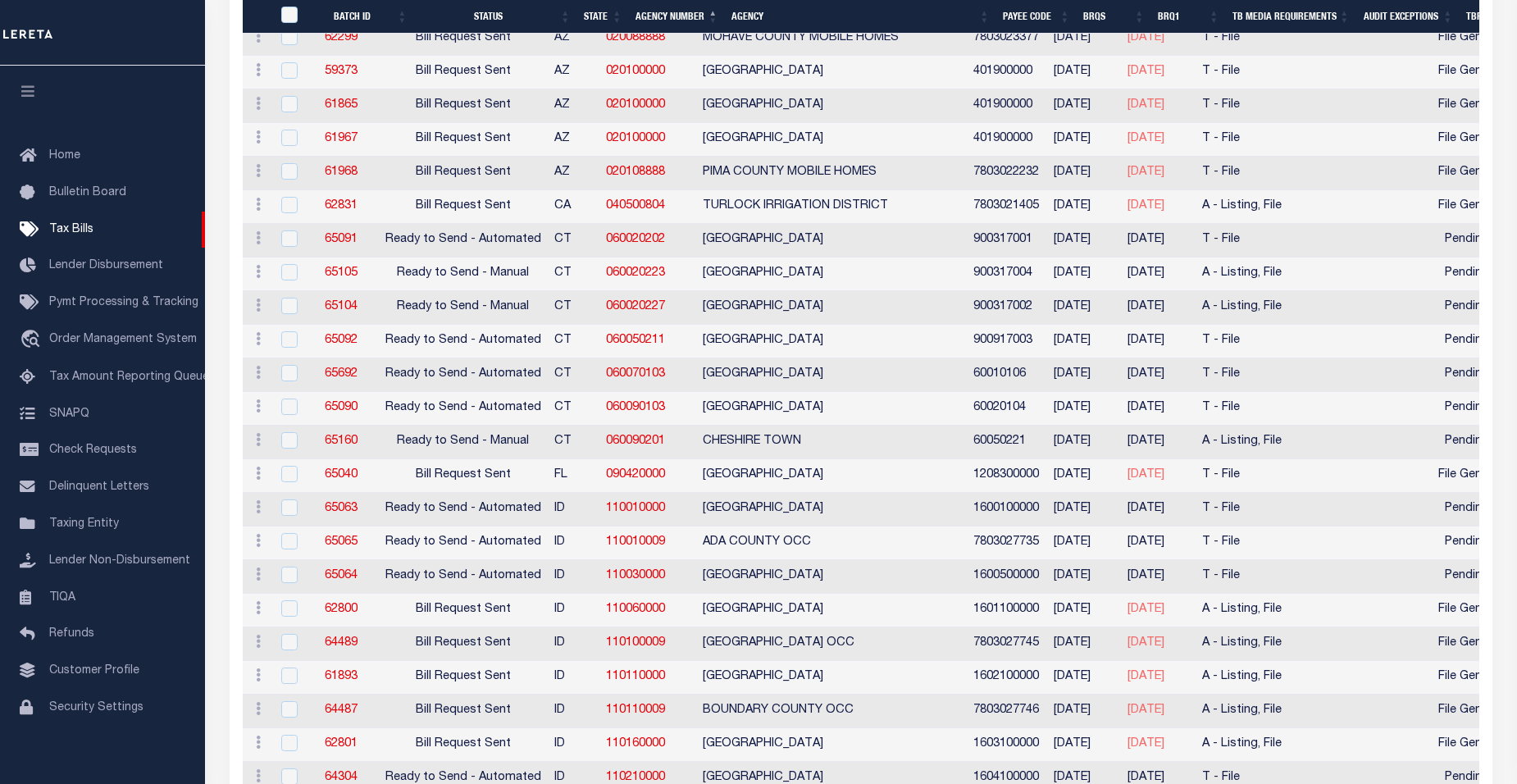
scroll to position [270, 0]
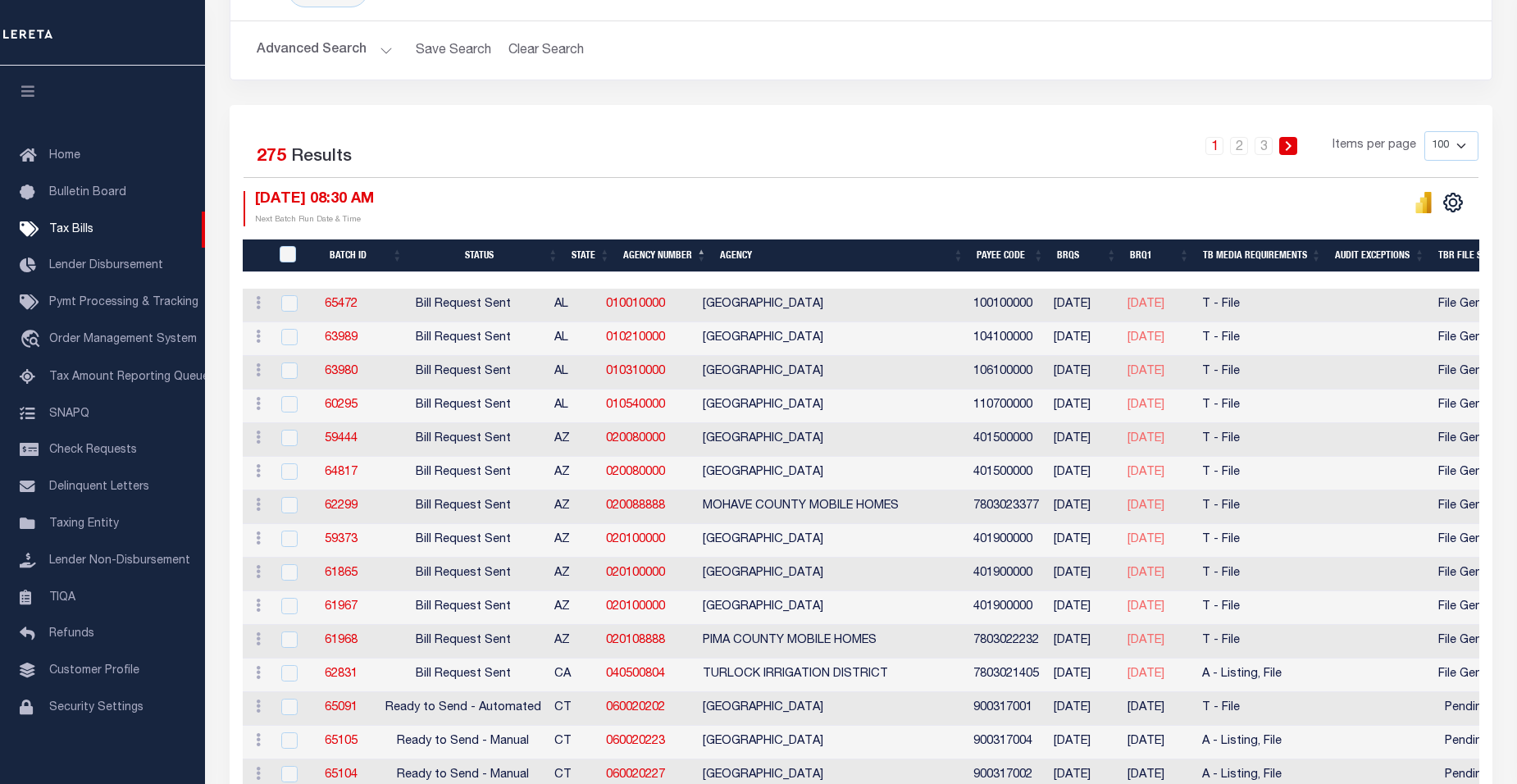
click at [1285, 150] on link at bounding box center [1288, 146] width 18 height 18
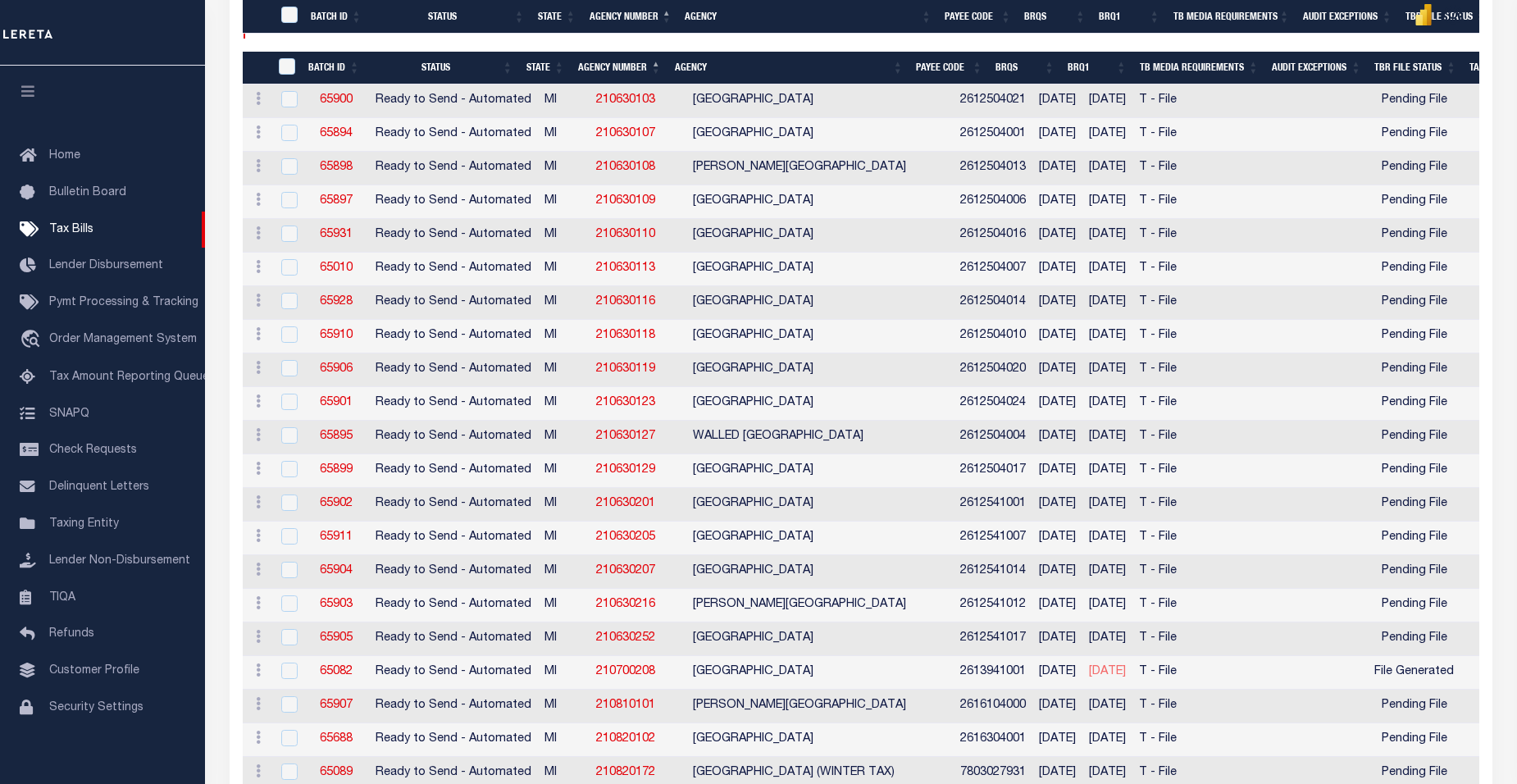
scroll to position [0, 0]
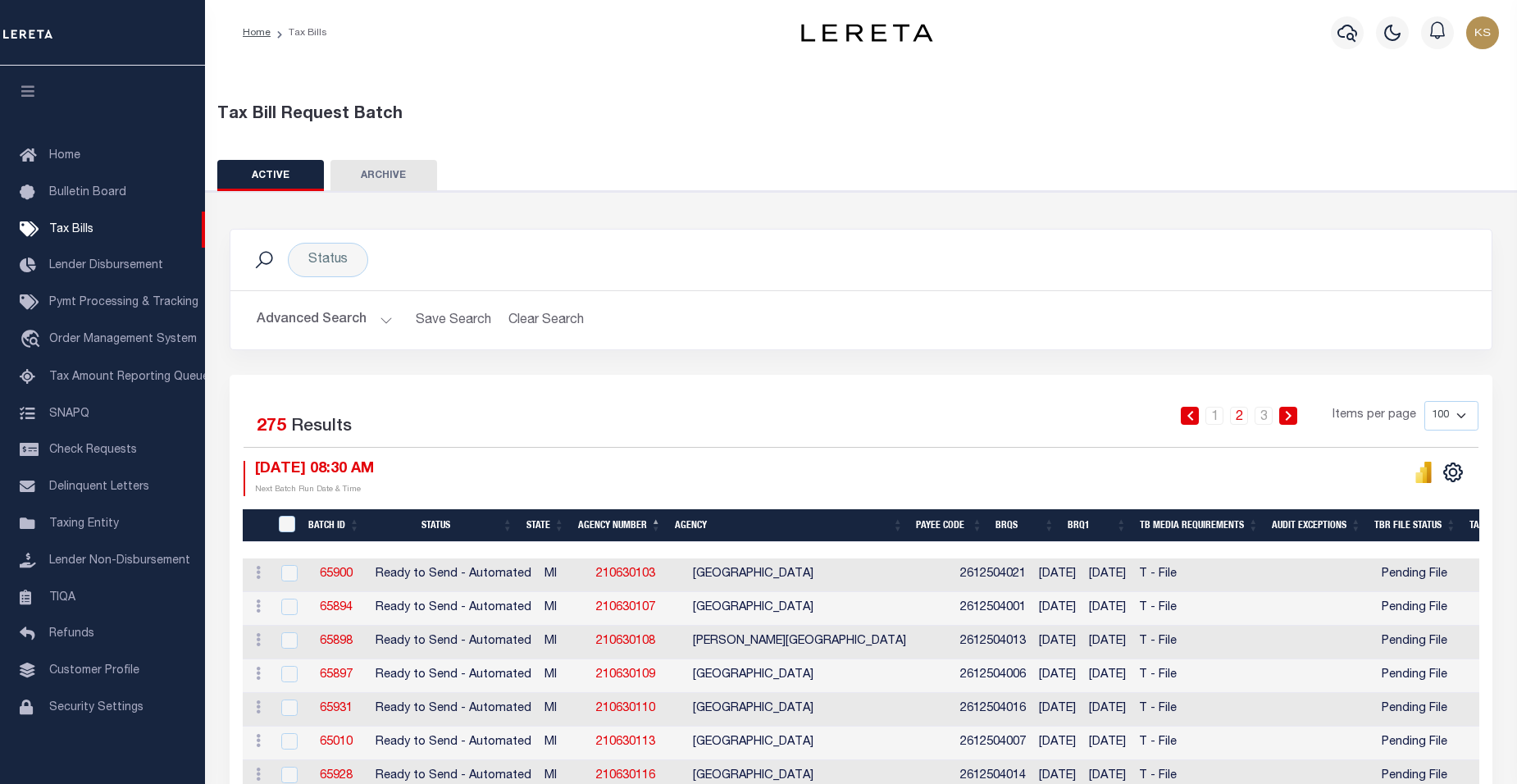
click at [476, 96] on div "Tax Bill Request Batch" at bounding box center [862, 111] width 1328 height 57
click at [382, 323] on button "Advanced Search" at bounding box center [324, 320] width 136 height 32
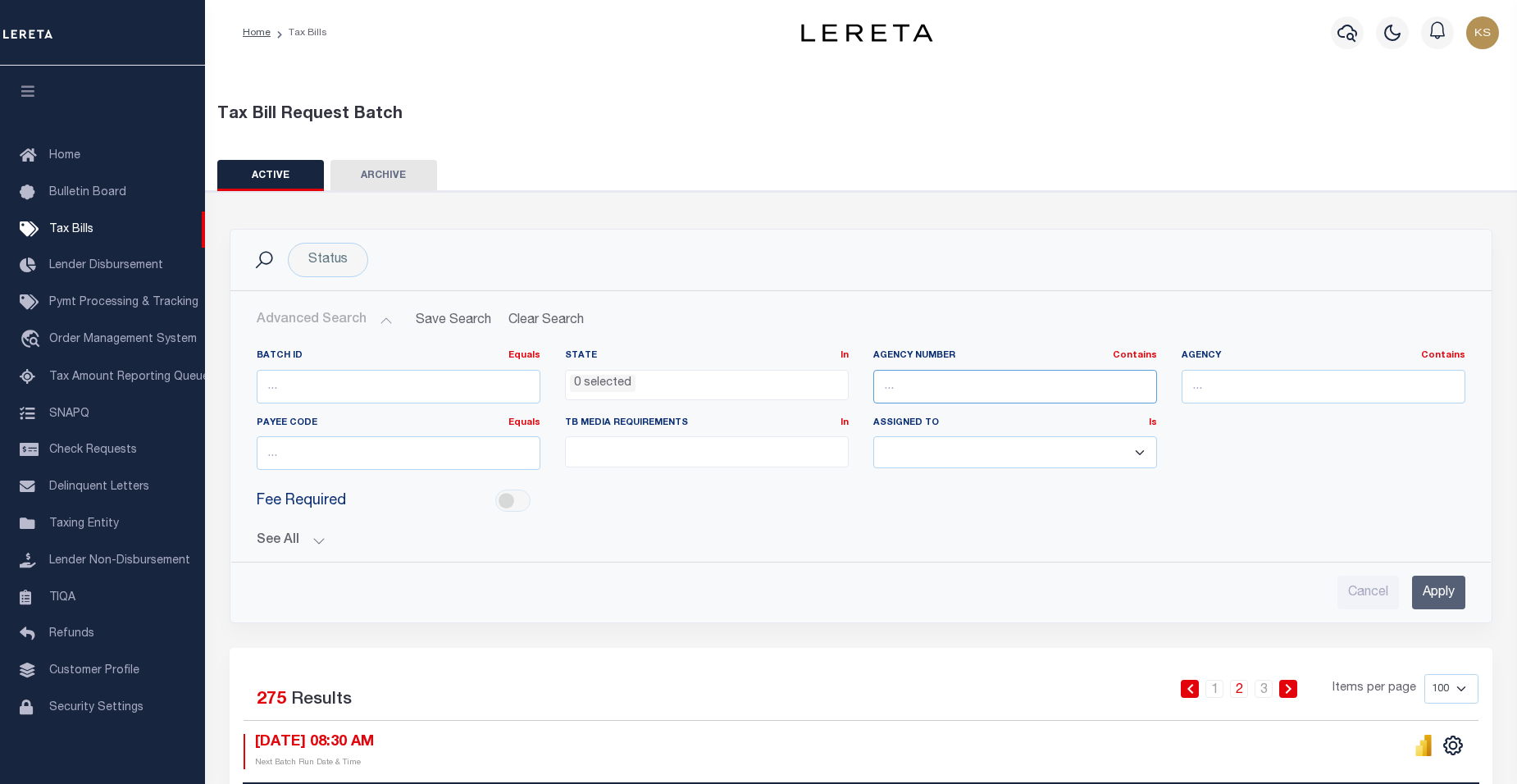
click at [949, 387] on input "text" at bounding box center [1015, 386] width 284 height 34
click at [685, 128] on div "Tax Bill Request Batch" at bounding box center [861, 121] width 1313 height 38
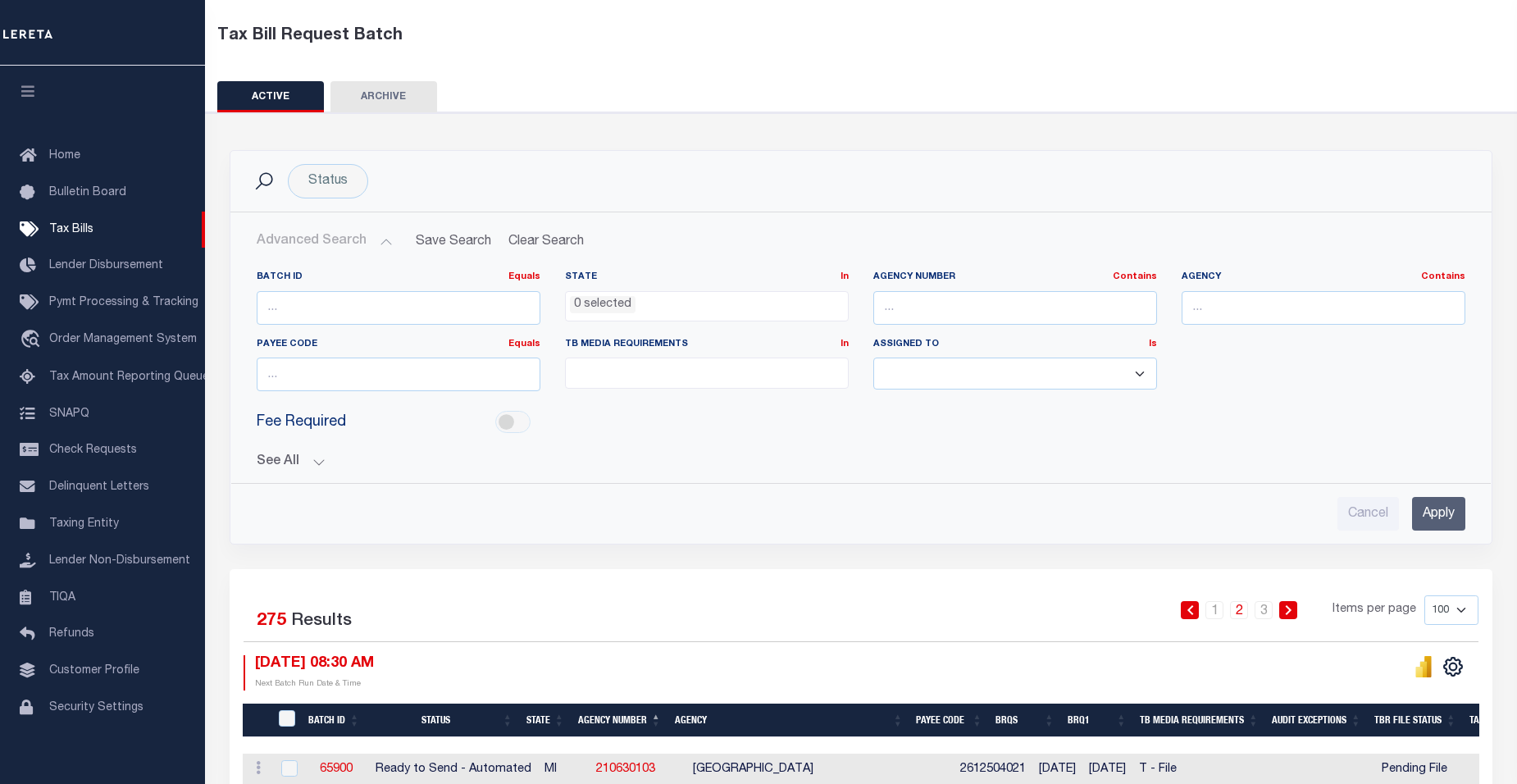
scroll to position [82, 0]
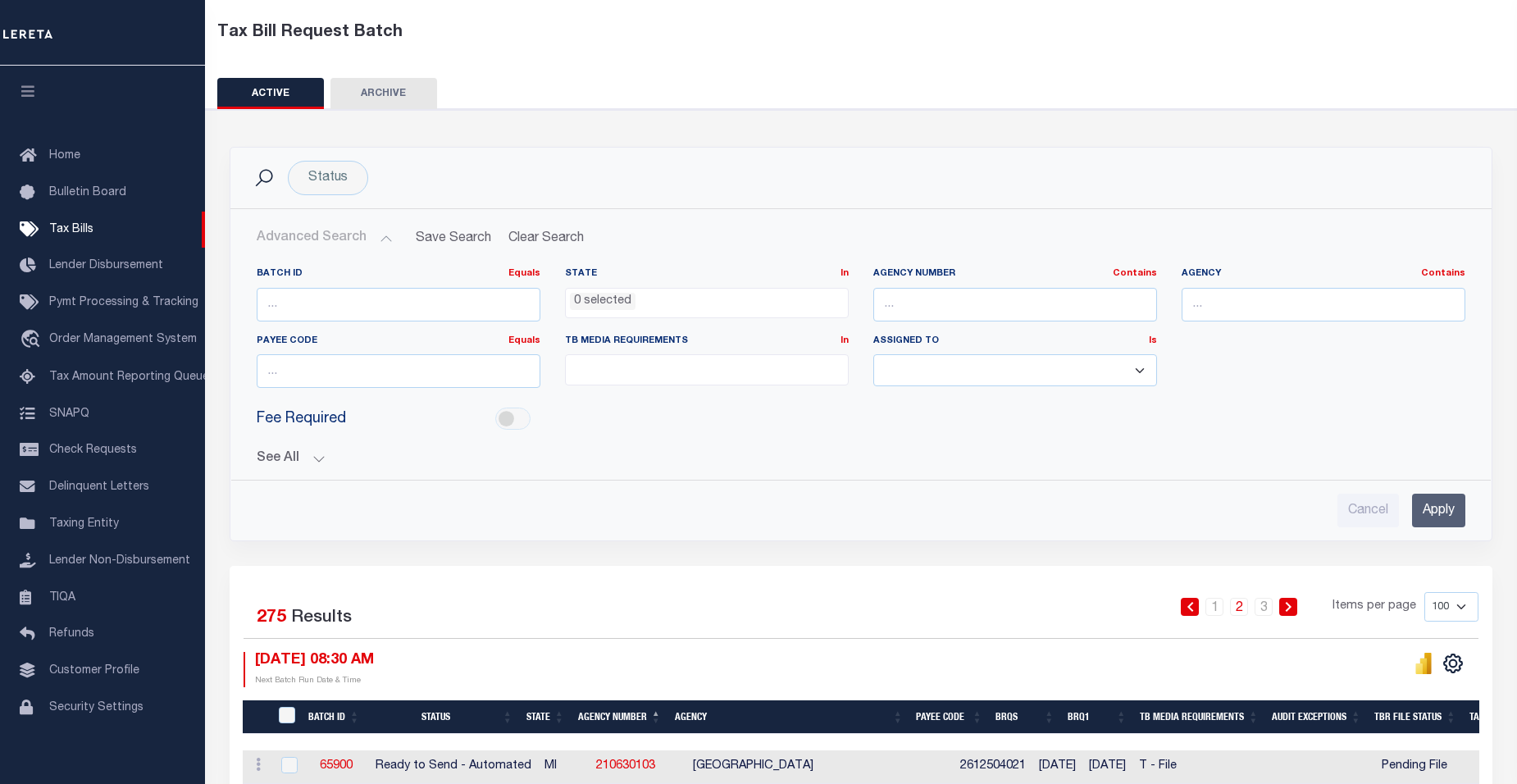
click at [314, 458] on button "See All" at bounding box center [860, 459] width 1208 height 16
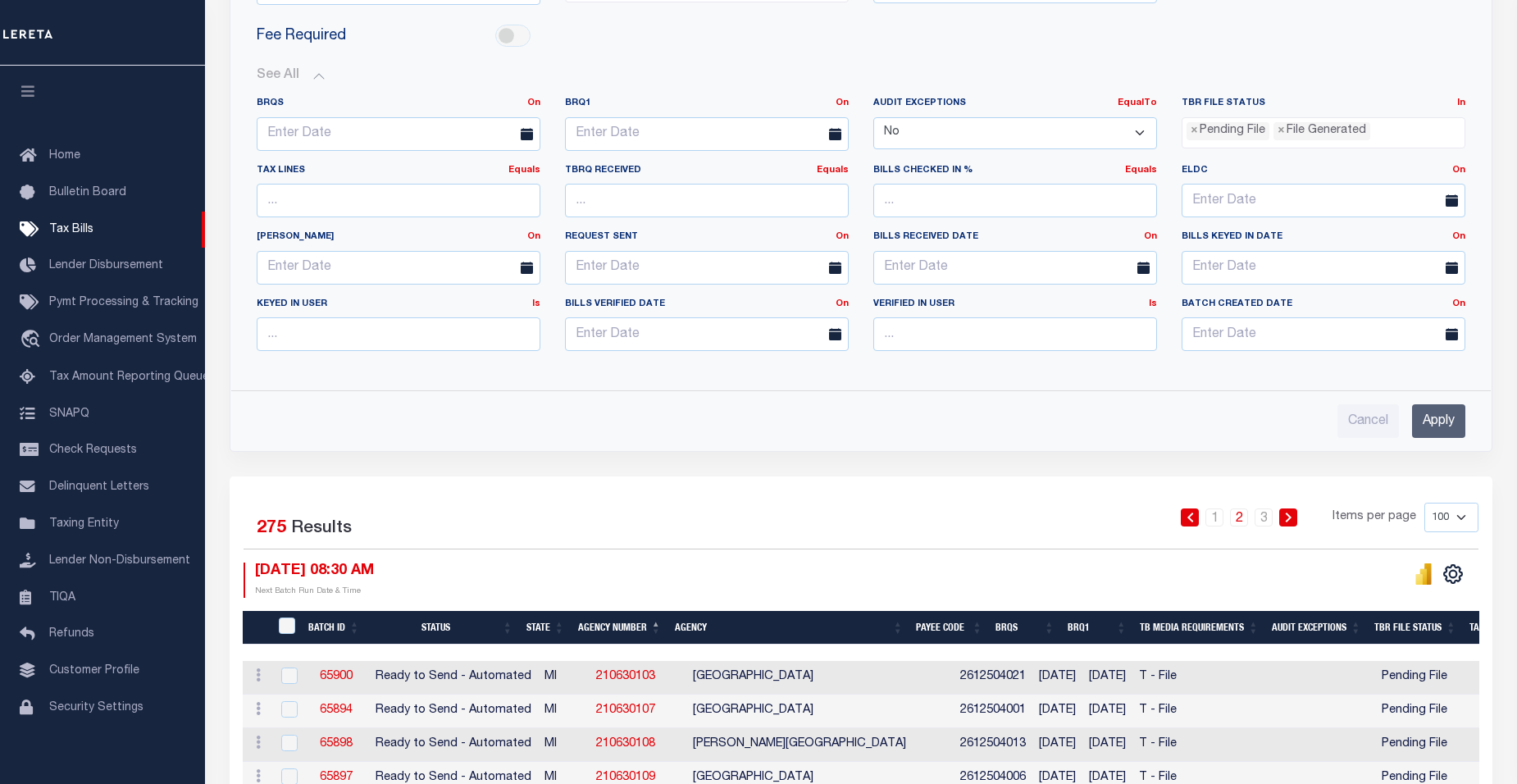
scroll to position [439, 0]
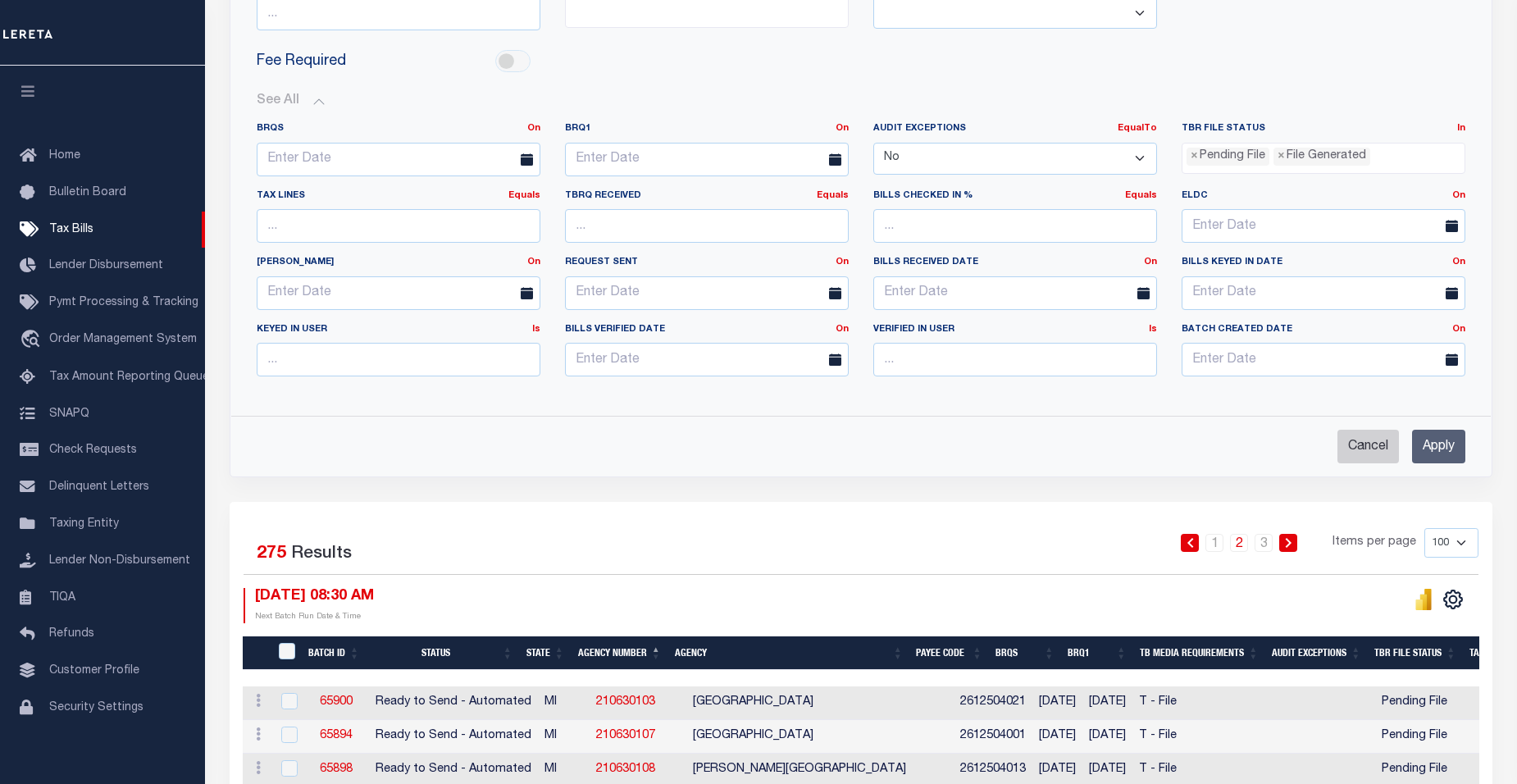
click at [1363, 451] on input "Cancel" at bounding box center [1368, 446] width 62 height 34
checkbox input "true"
select select
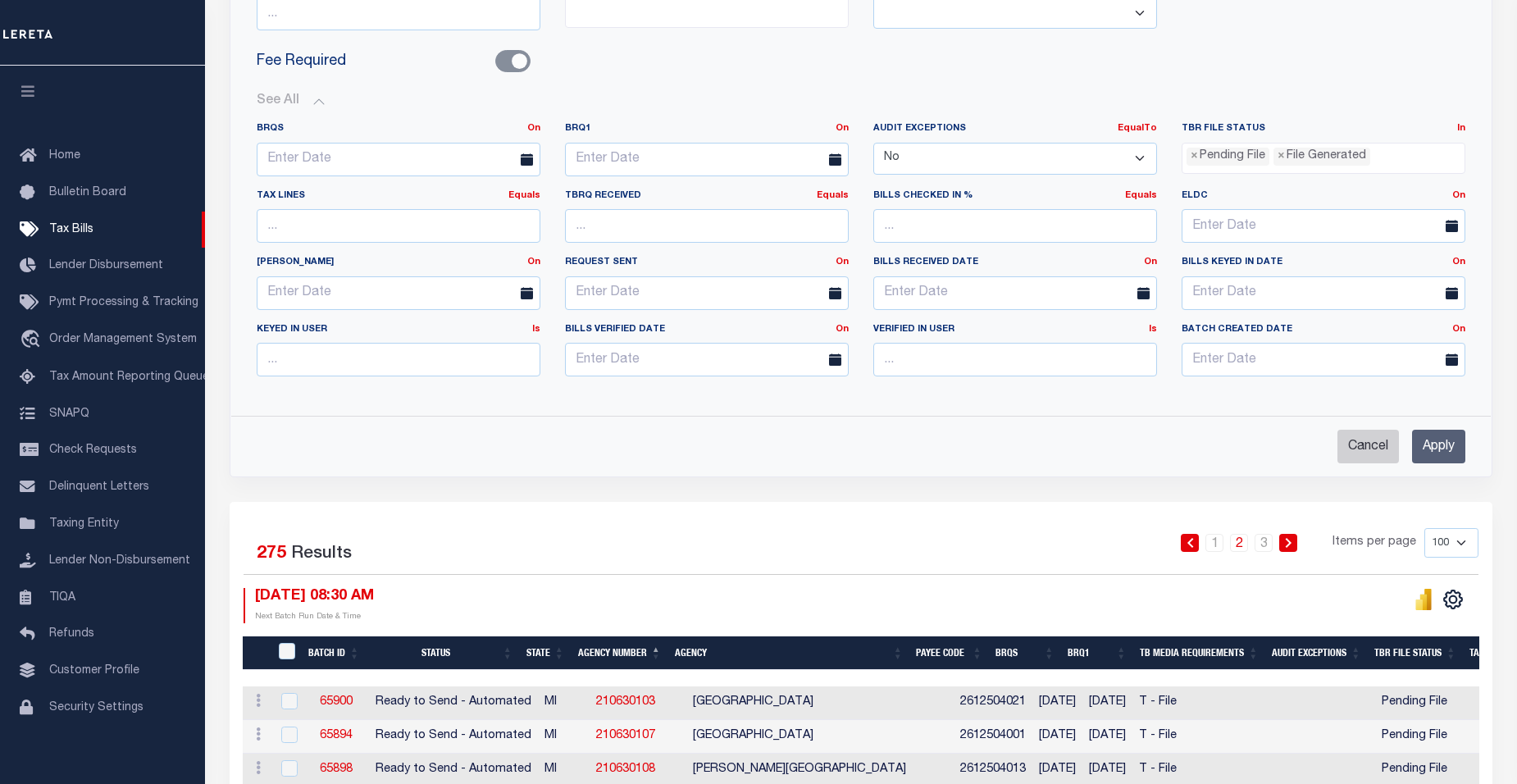
select select
checkbox input "false"
select select
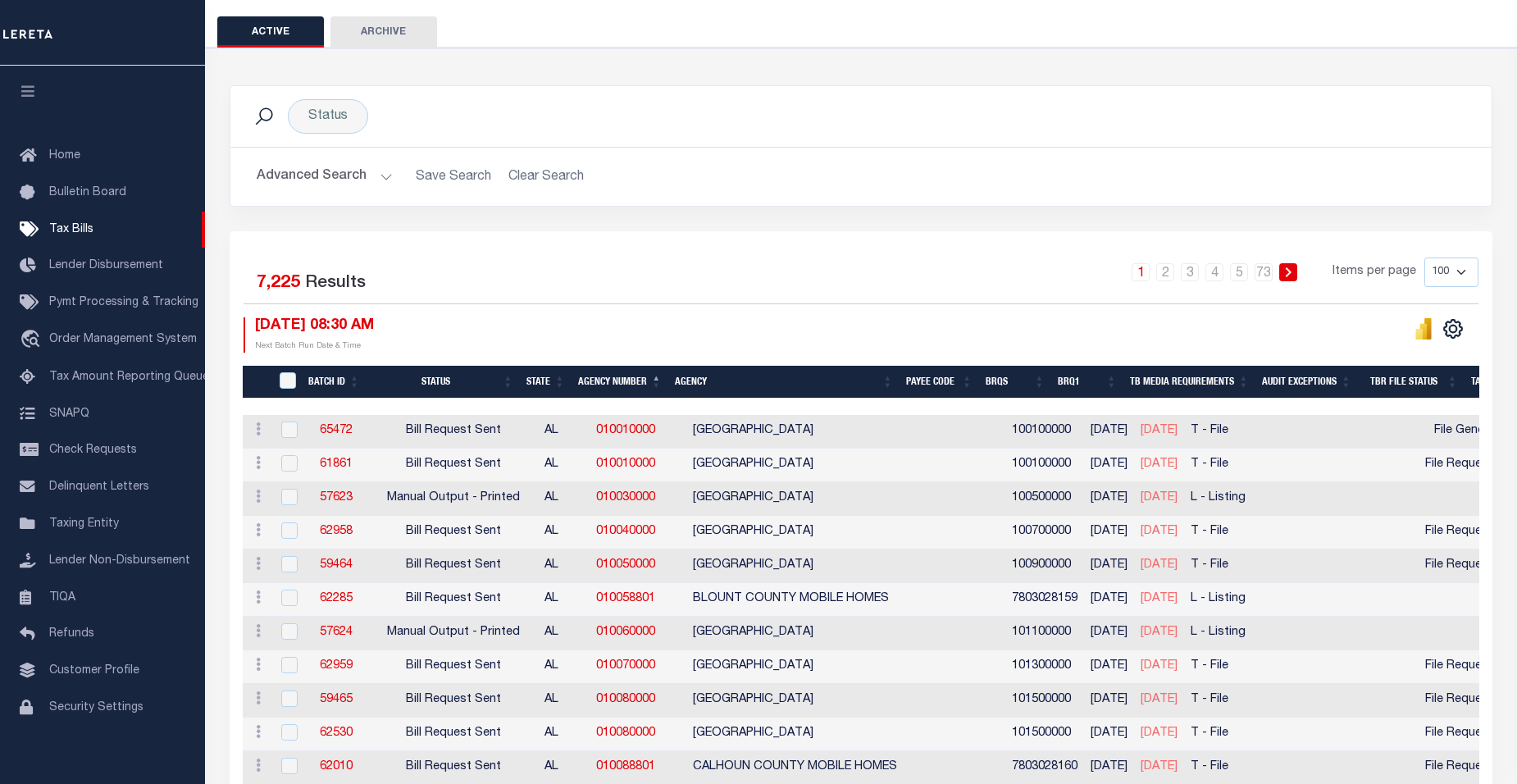
scroll to position [11, 0]
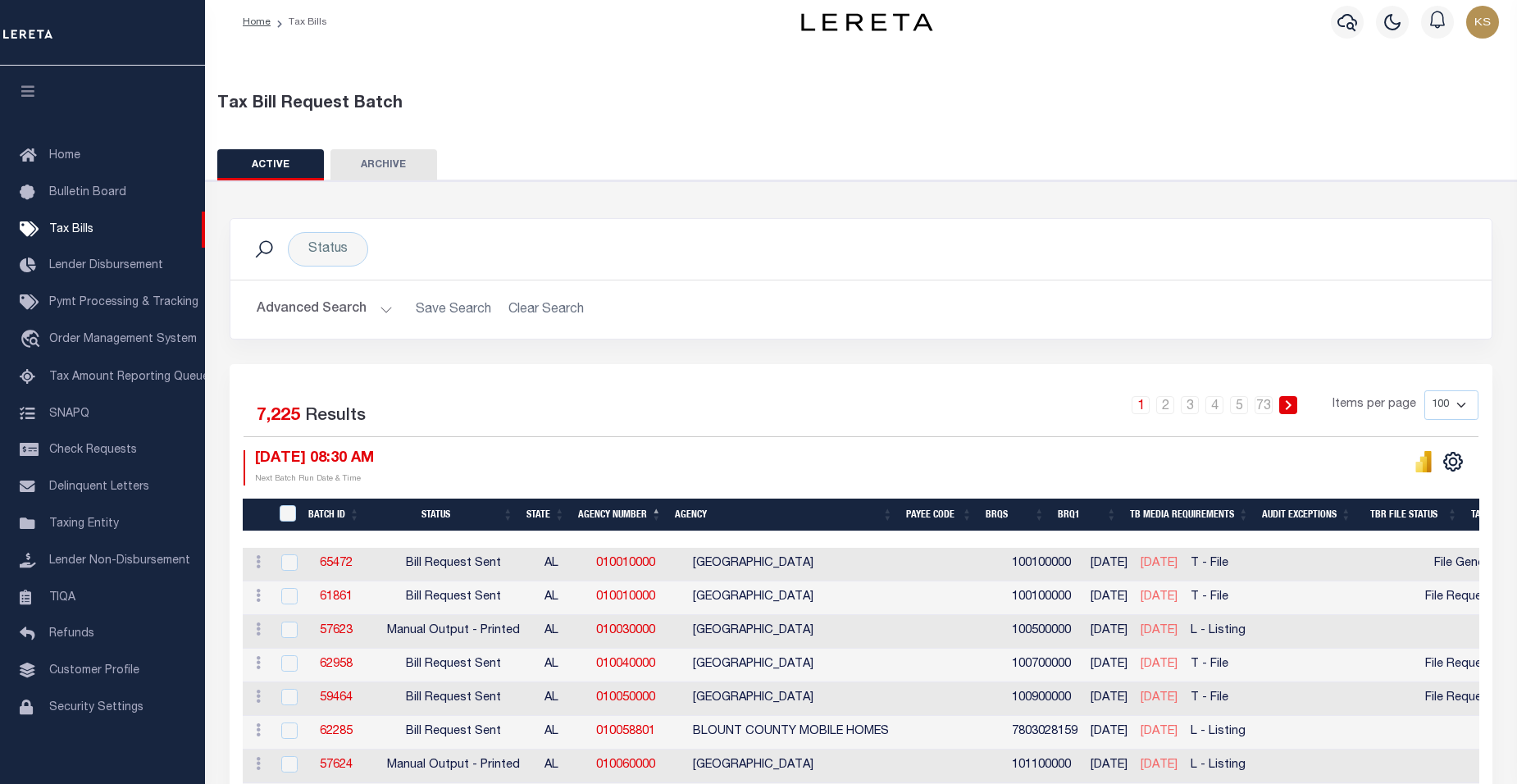
click at [384, 311] on button "Advanced Search" at bounding box center [324, 309] width 136 height 32
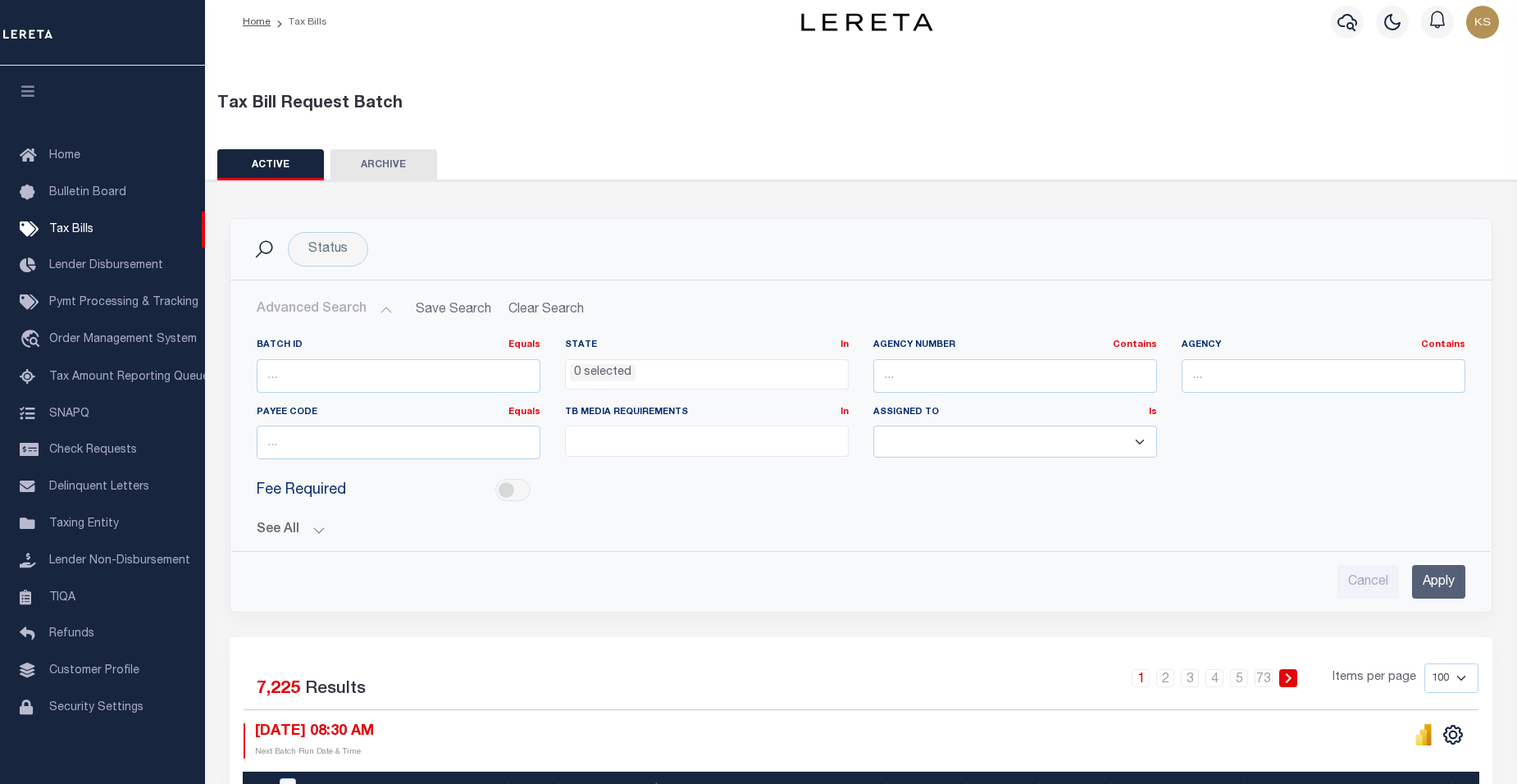
scroll to position [93, 0]
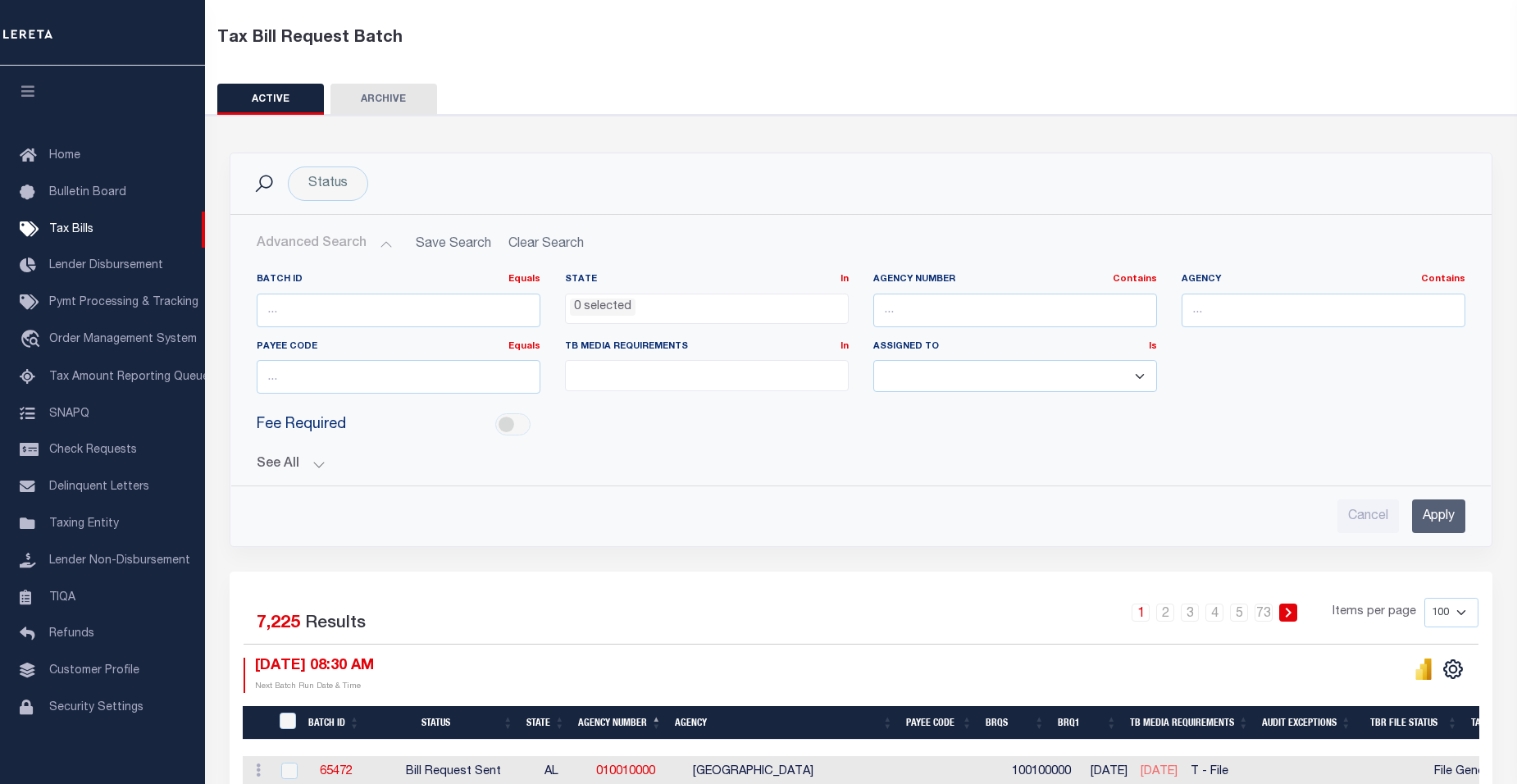
drag, startPoint x: 1210, startPoint y: 453, endPoint x: 1187, endPoint y: 433, distance: 30.5
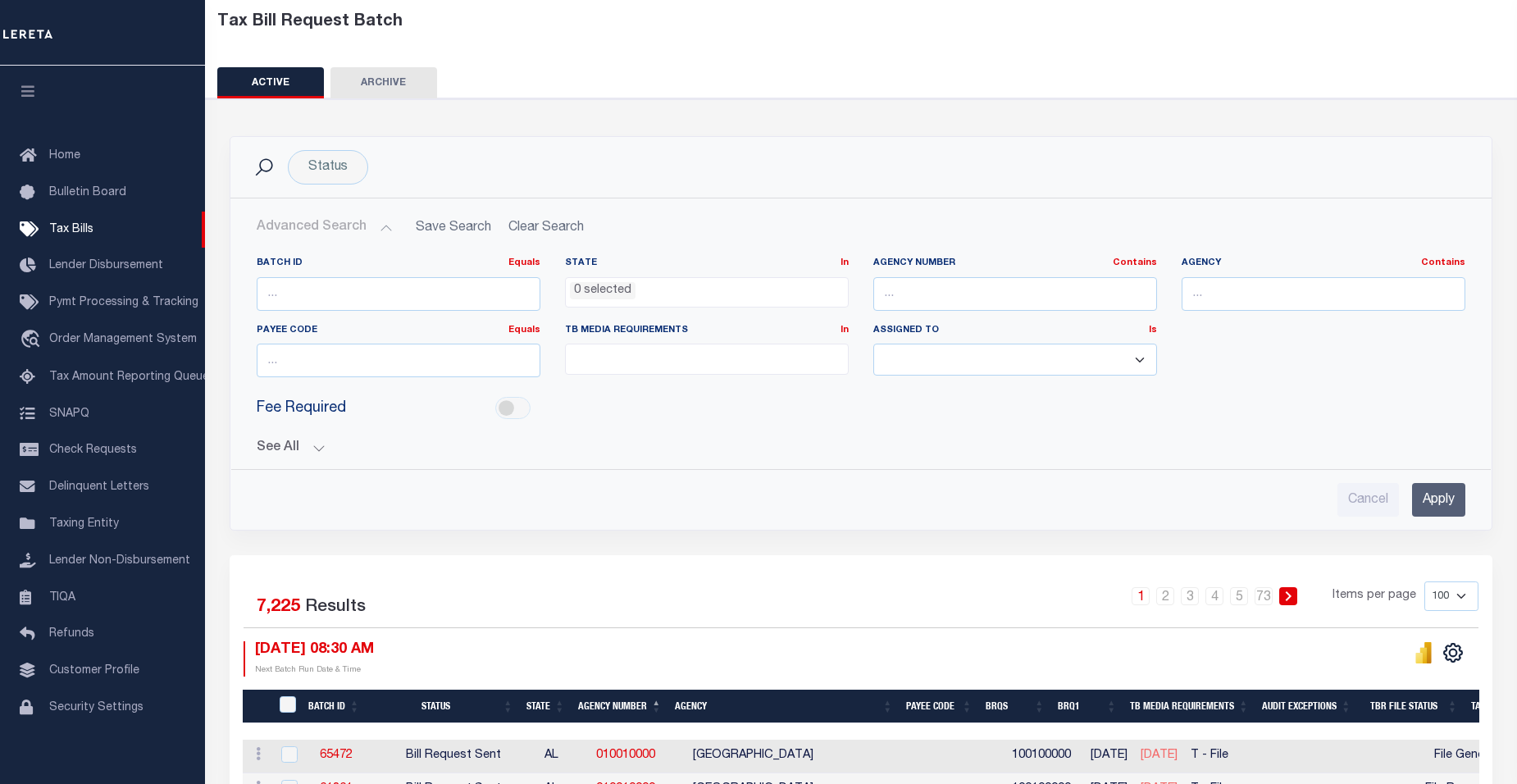
scroll to position [98, 0]
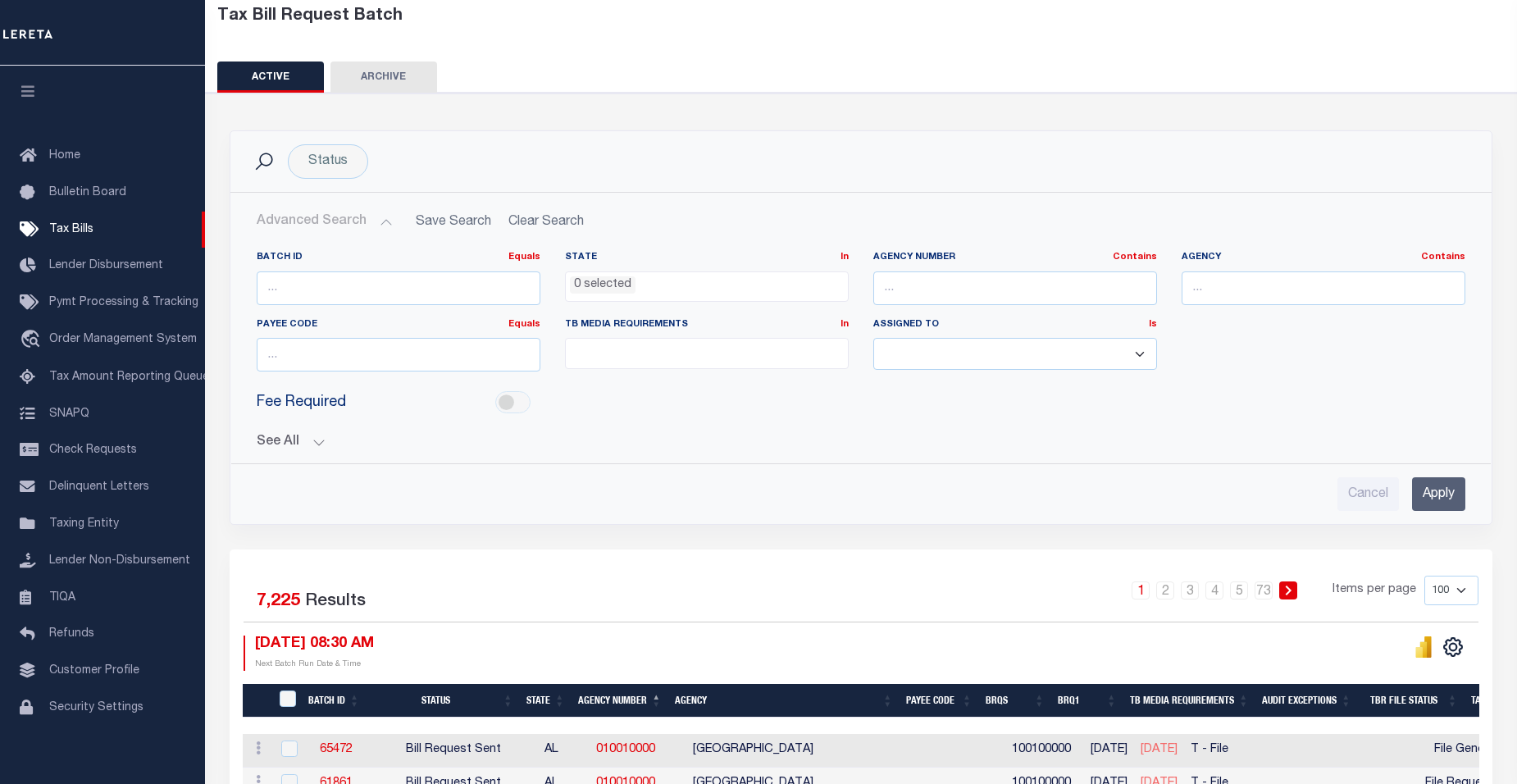
drag, startPoint x: 881, startPoint y: 449, endPoint x: 908, endPoint y: 386, distance: 68.5
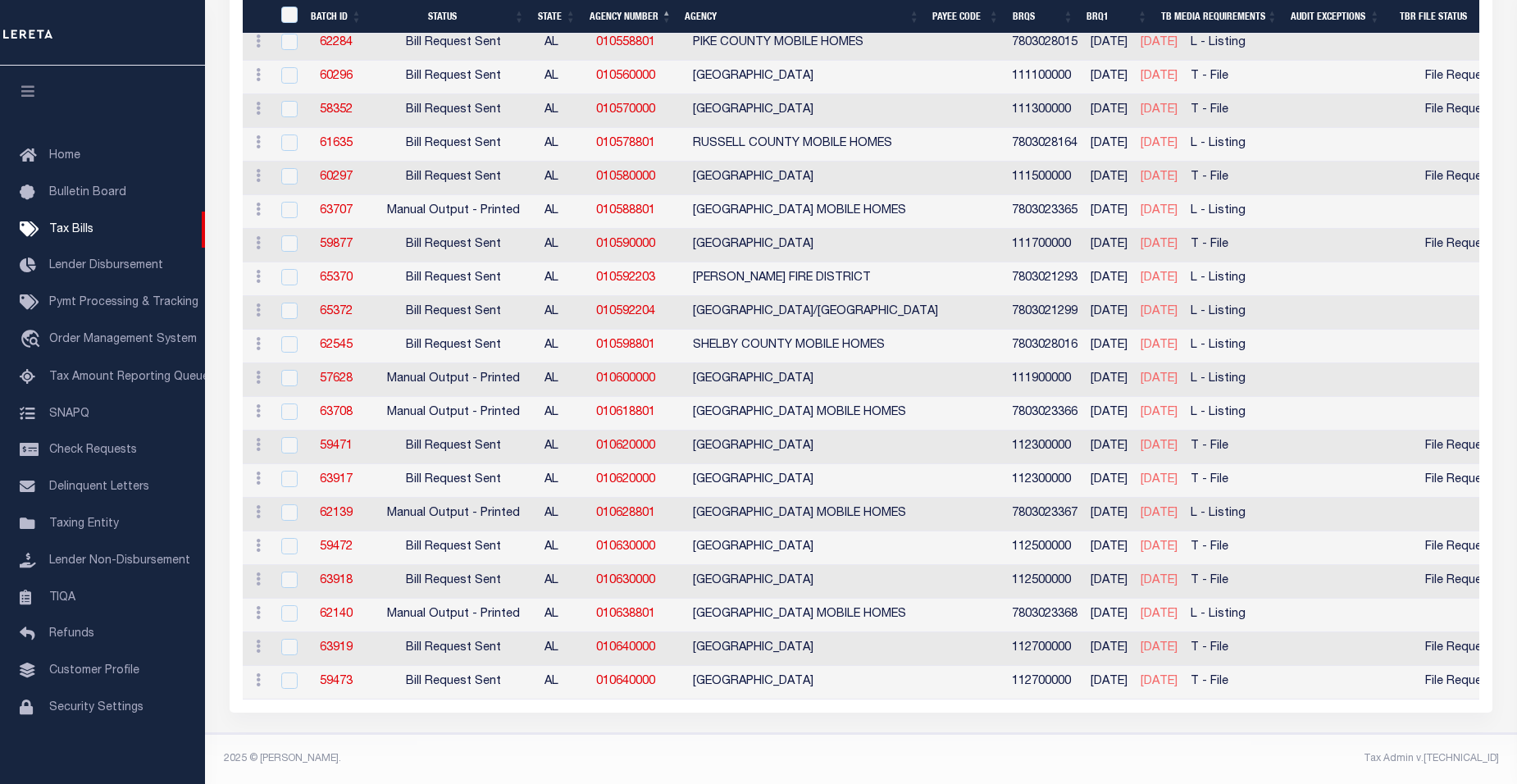
scroll to position [3471, 0]
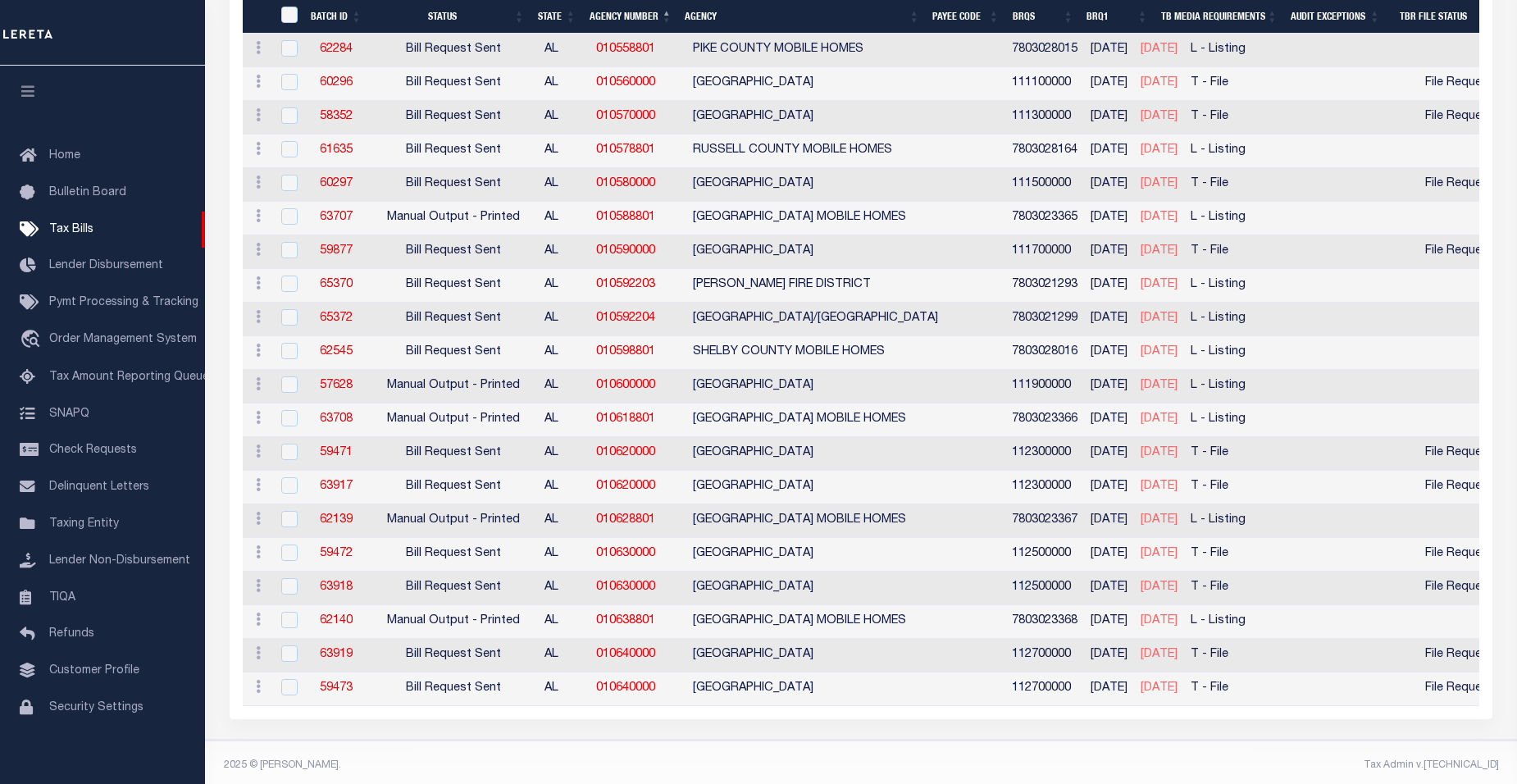
click at [608, 16] on th "Agency Number" at bounding box center [630, 17] width 96 height 34
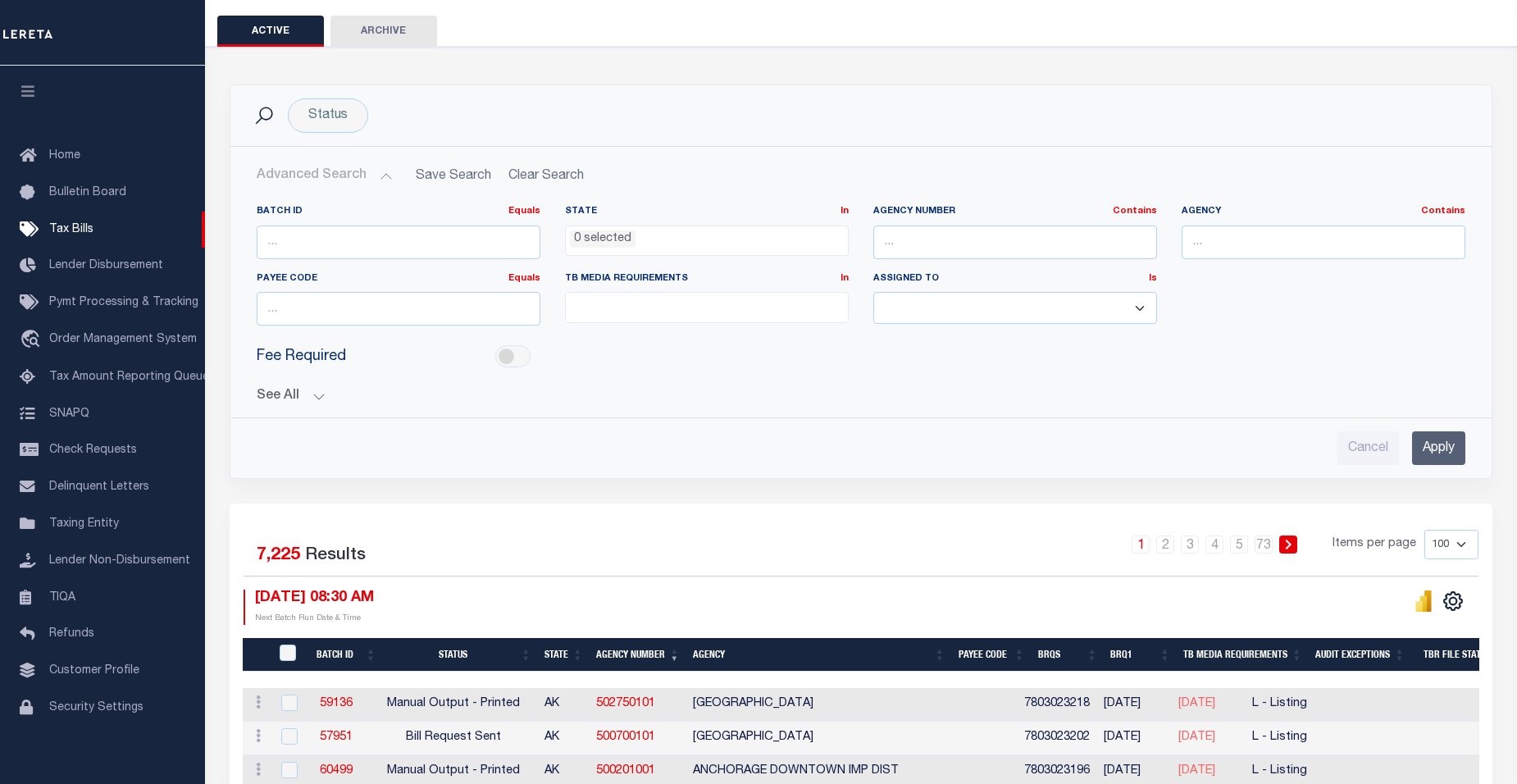
scroll to position [0, 0]
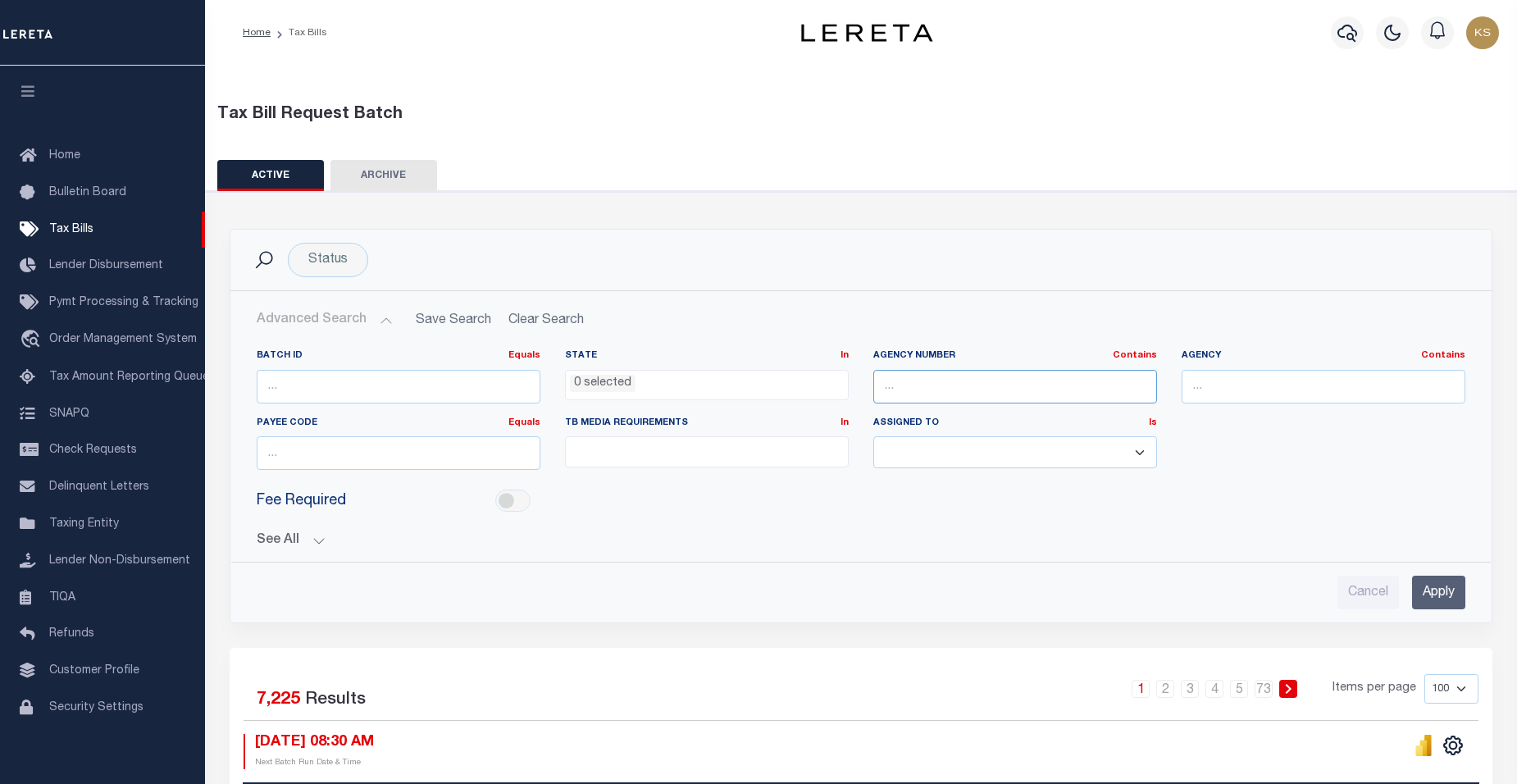
click at [915, 381] on input "text" at bounding box center [1015, 386] width 284 height 34
type input "240480000"
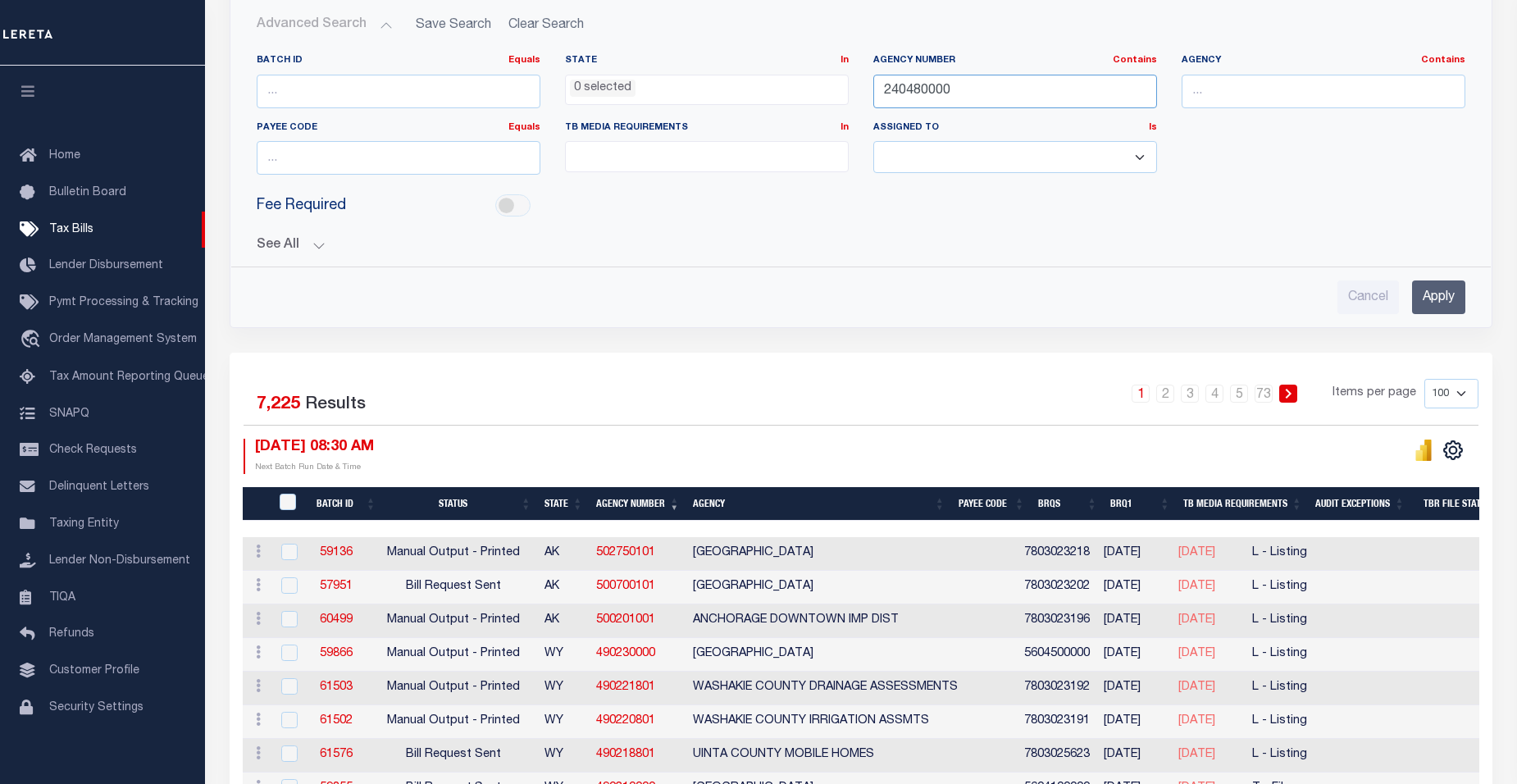
scroll to position [317, 0]
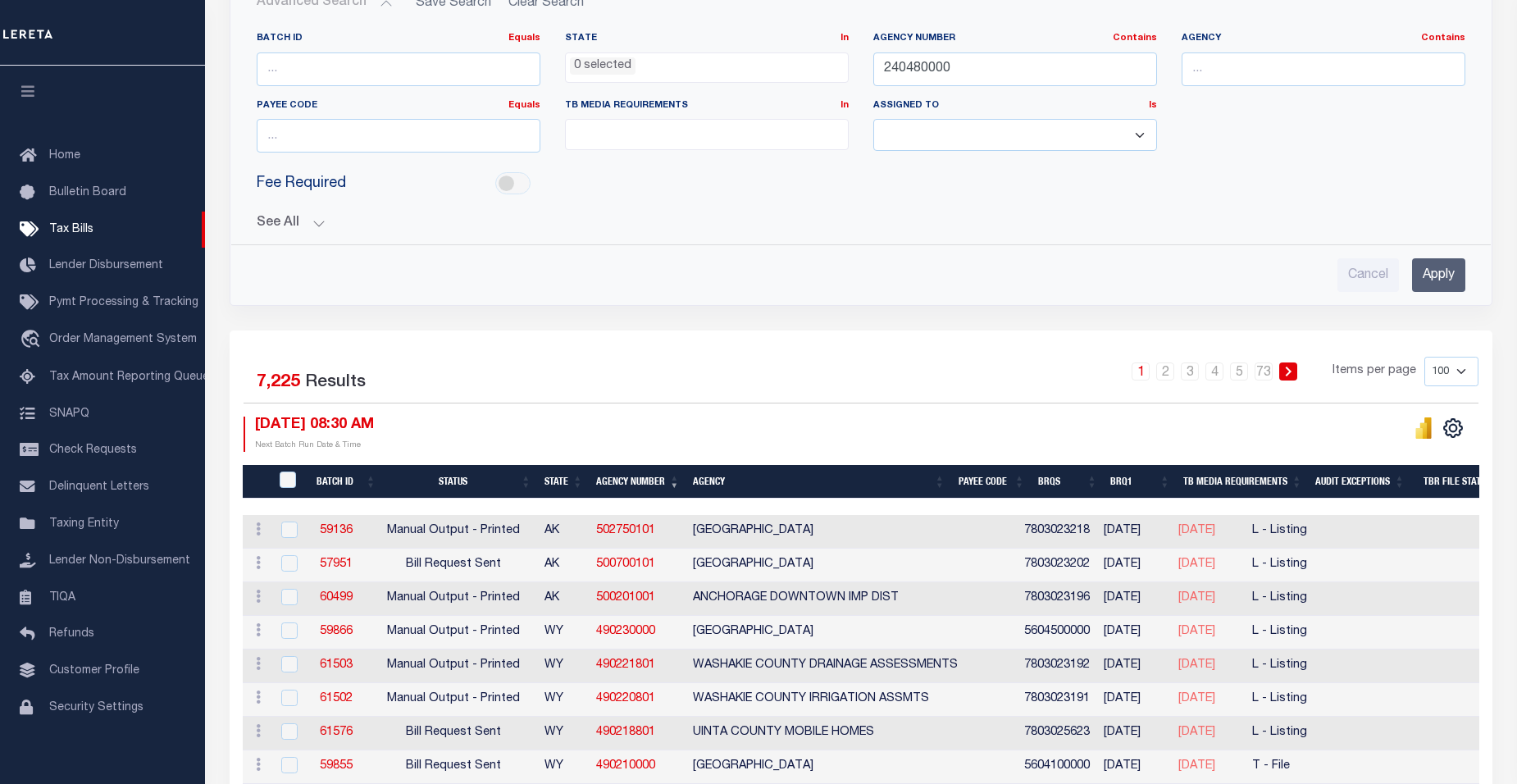
click at [1432, 277] on input "Apply" at bounding box center [1438, 275] width 53 height 34
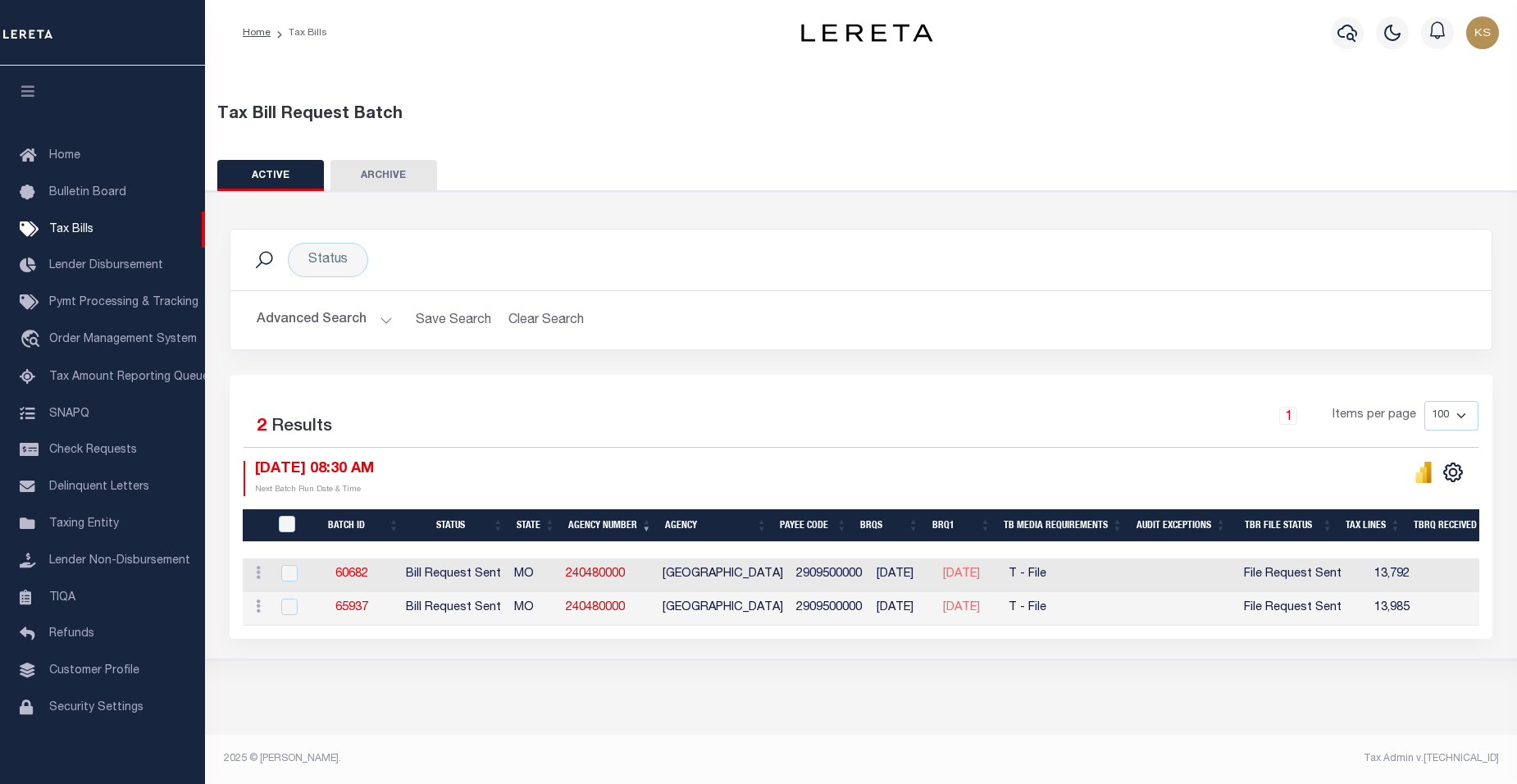
scroll to position [0, 0]
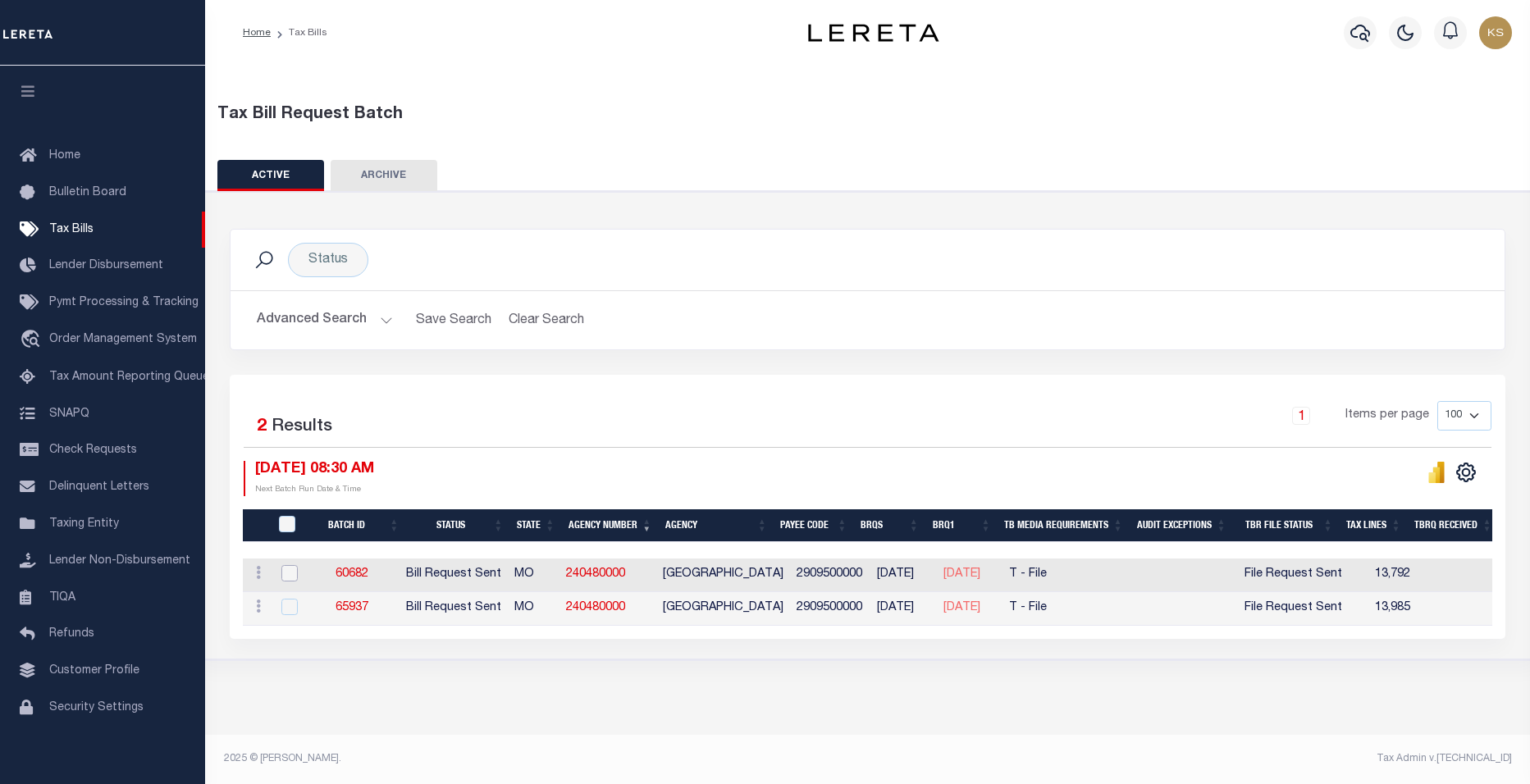
click at [287, 572] on input "checkbox" at bounding box center [289, 573] width 17 height 17
checkbox input "true"
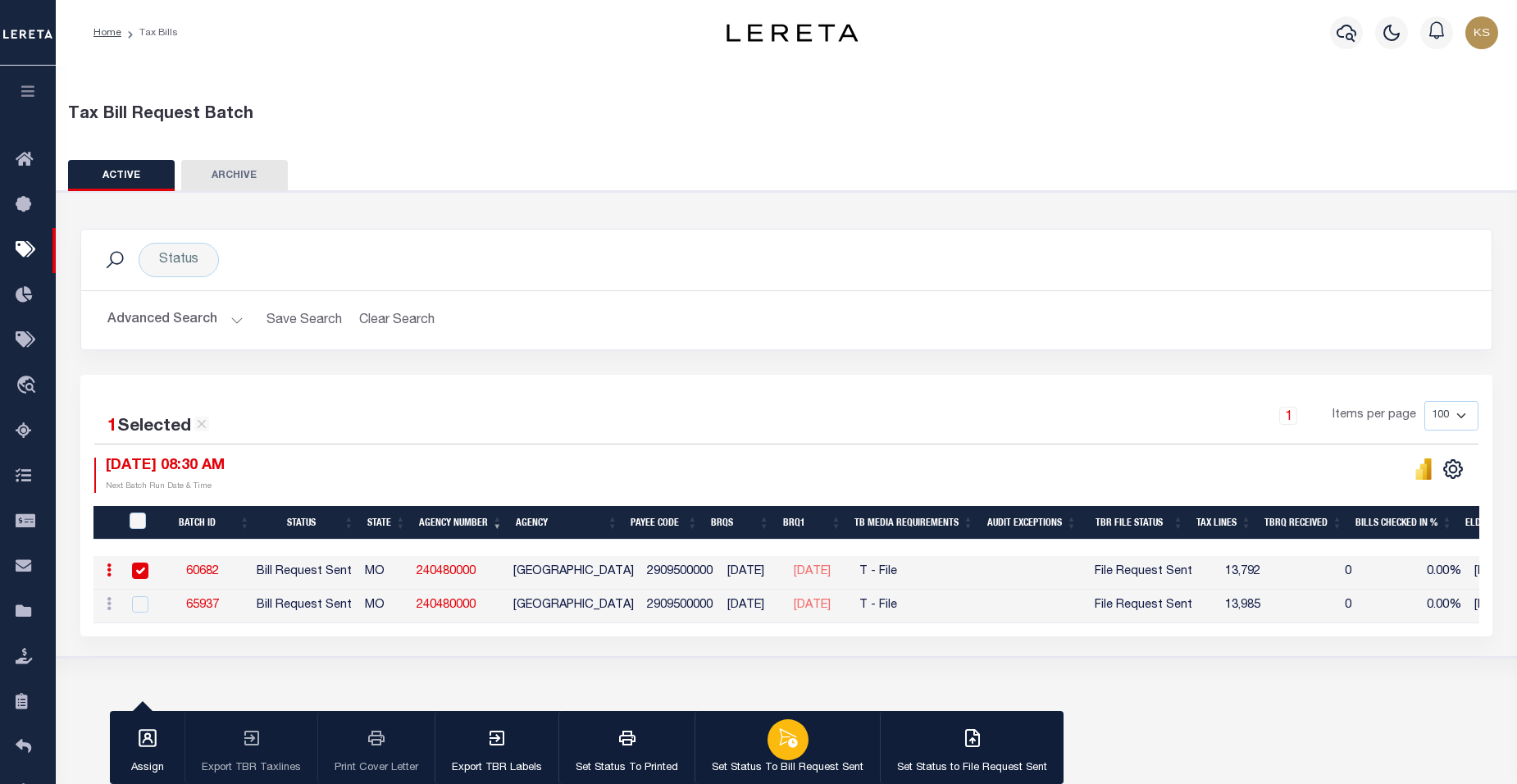
click at [786, 742] on icon "button" at bounding box center [788, 737] width 18 height 19
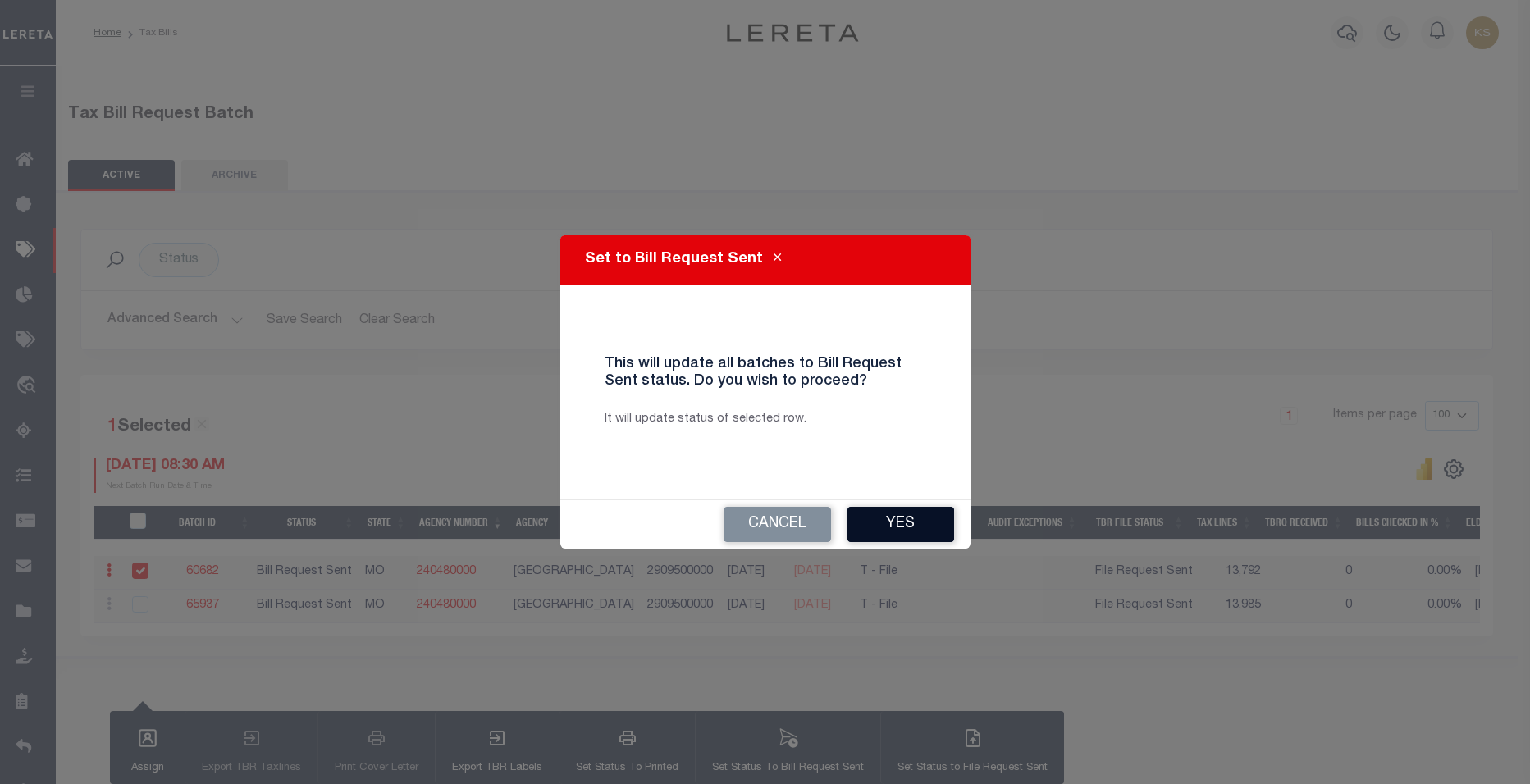
click at [908, 525] on button "Yes" at bounding box center [900, 524] width 107 height 35
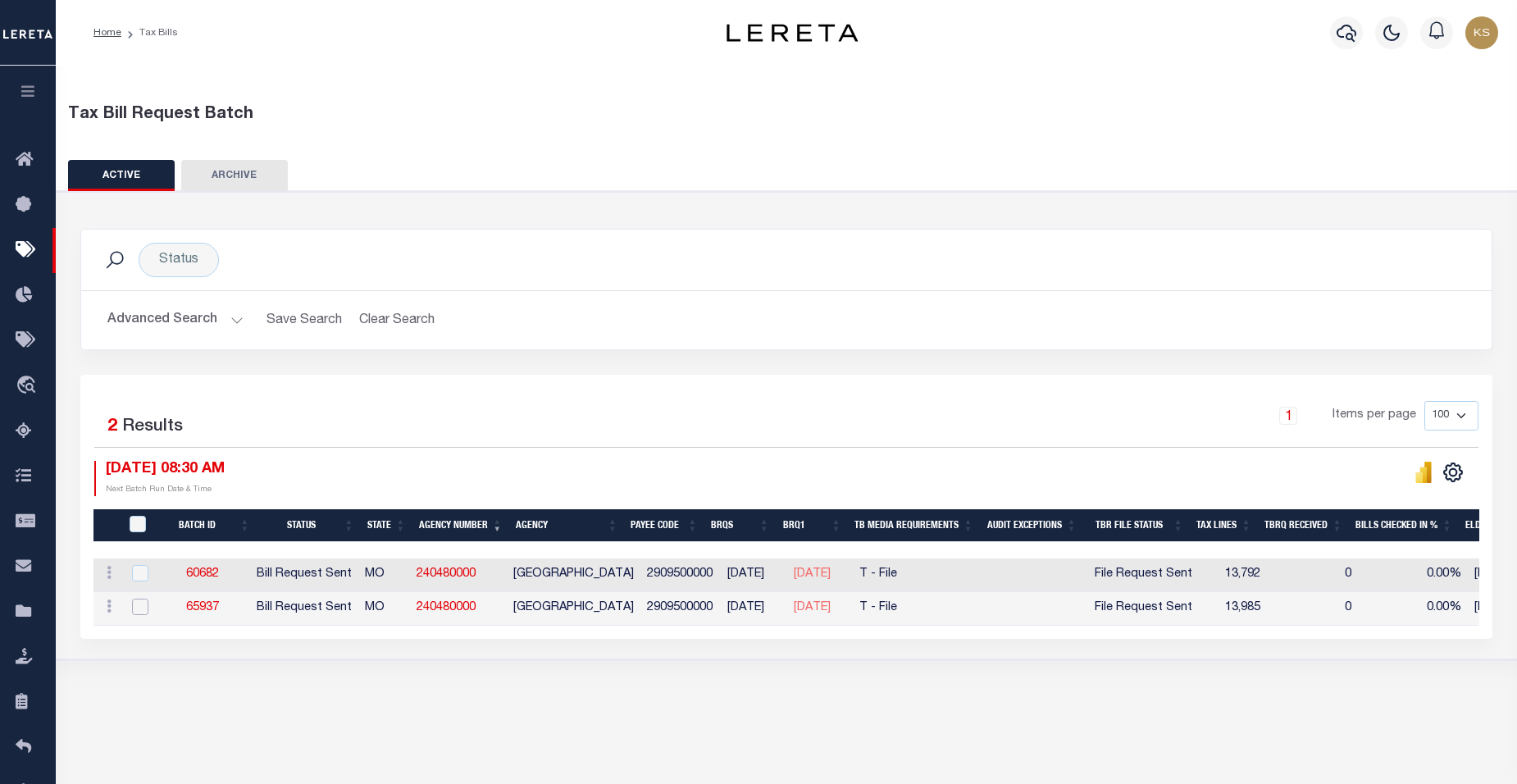
click at [144, 605] on input "checkbox" at bounding box center [140, 606] width 17 height 17
checkbox input "true"
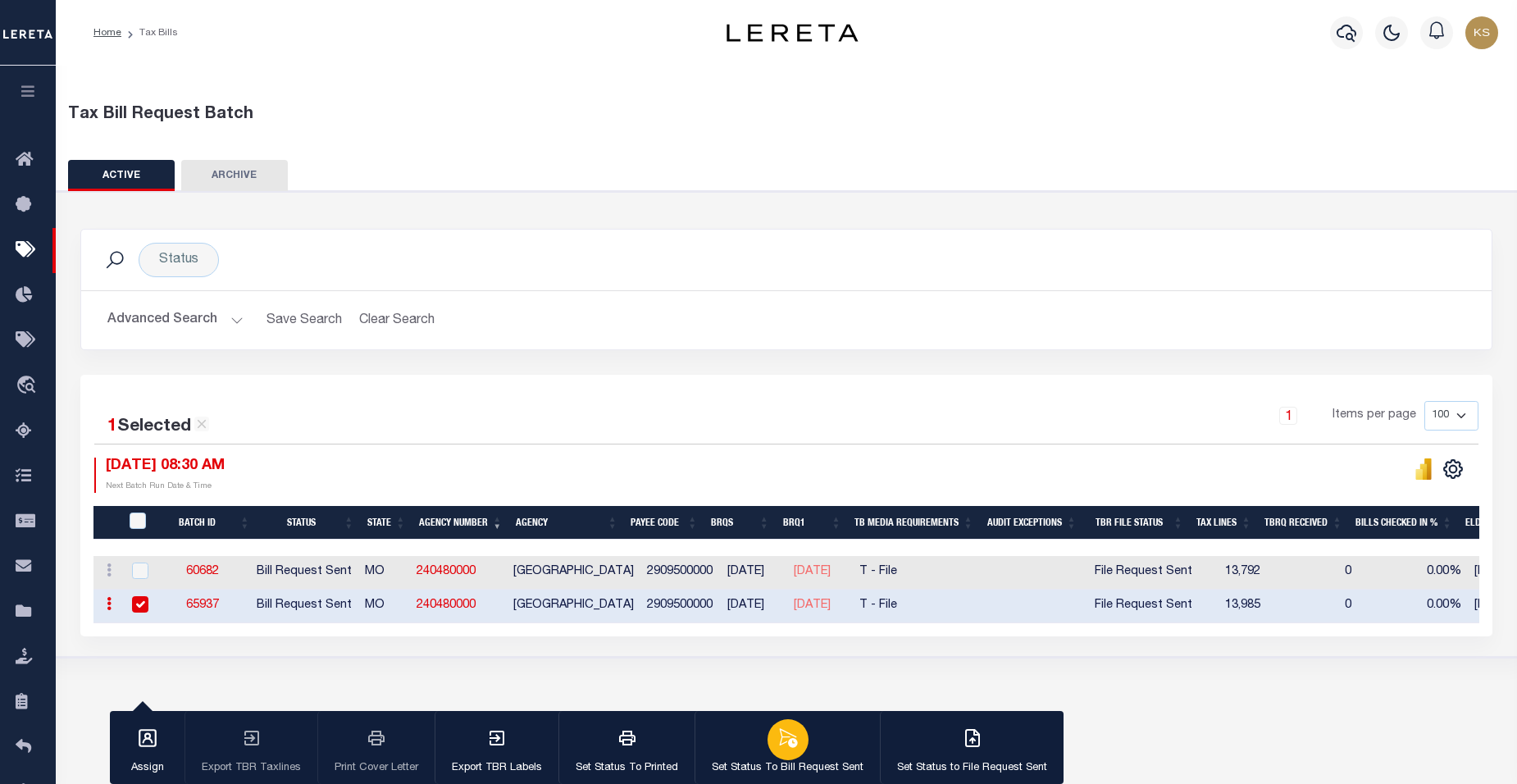
click at [801, 771] on p "Set Status To Bill Request Sent" at bounding box center [788, 768] width 152 height 17
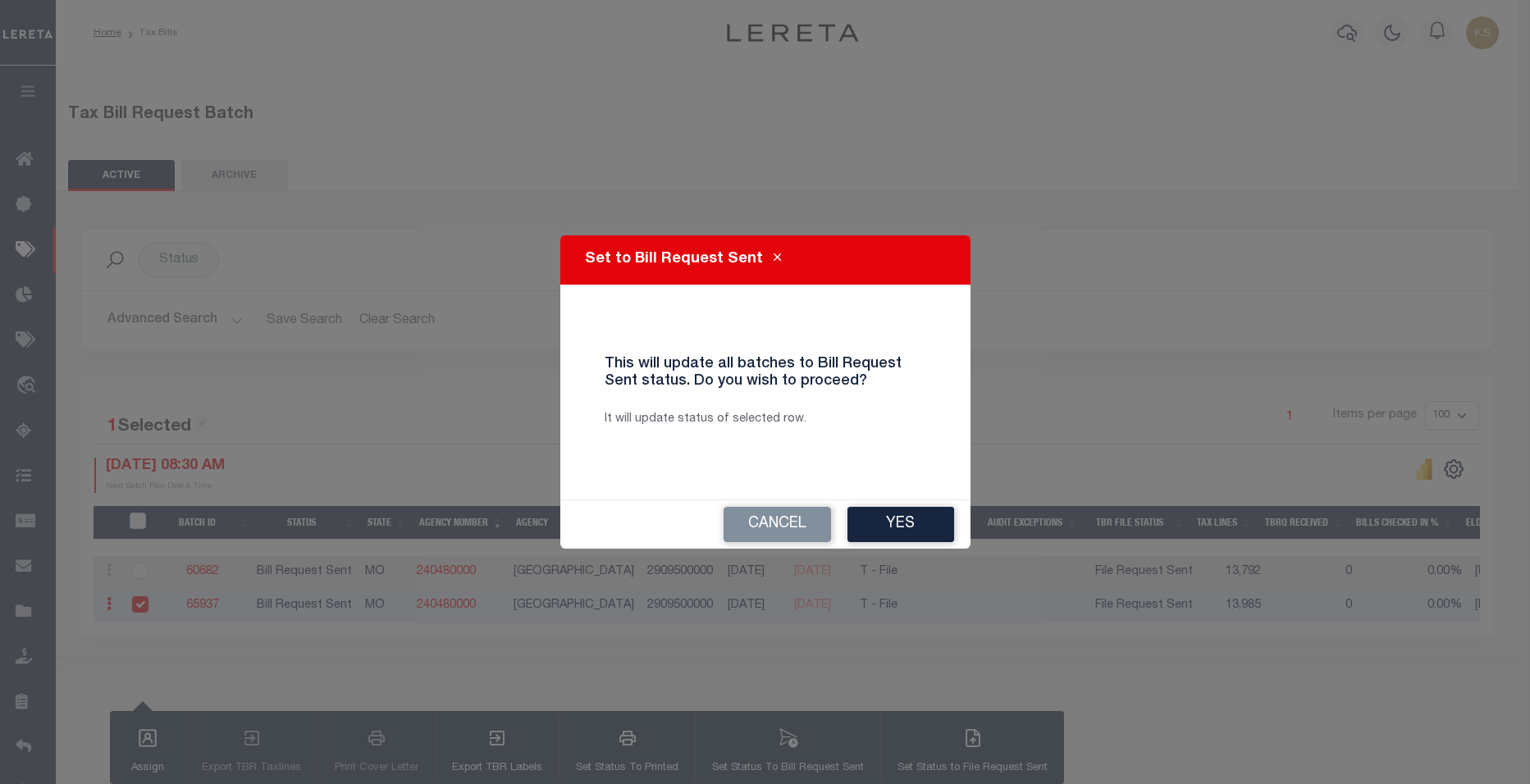
drag, startPoint x: 899, startPoint y: 533, endPoint x: 929, endPoint y: 532, distance: 30.0
click at [899, 533] on button "Yes" at bounding box center [900, 524] width 107 height 35
